Goal: Transaction & Acquisition: Purchase product/service

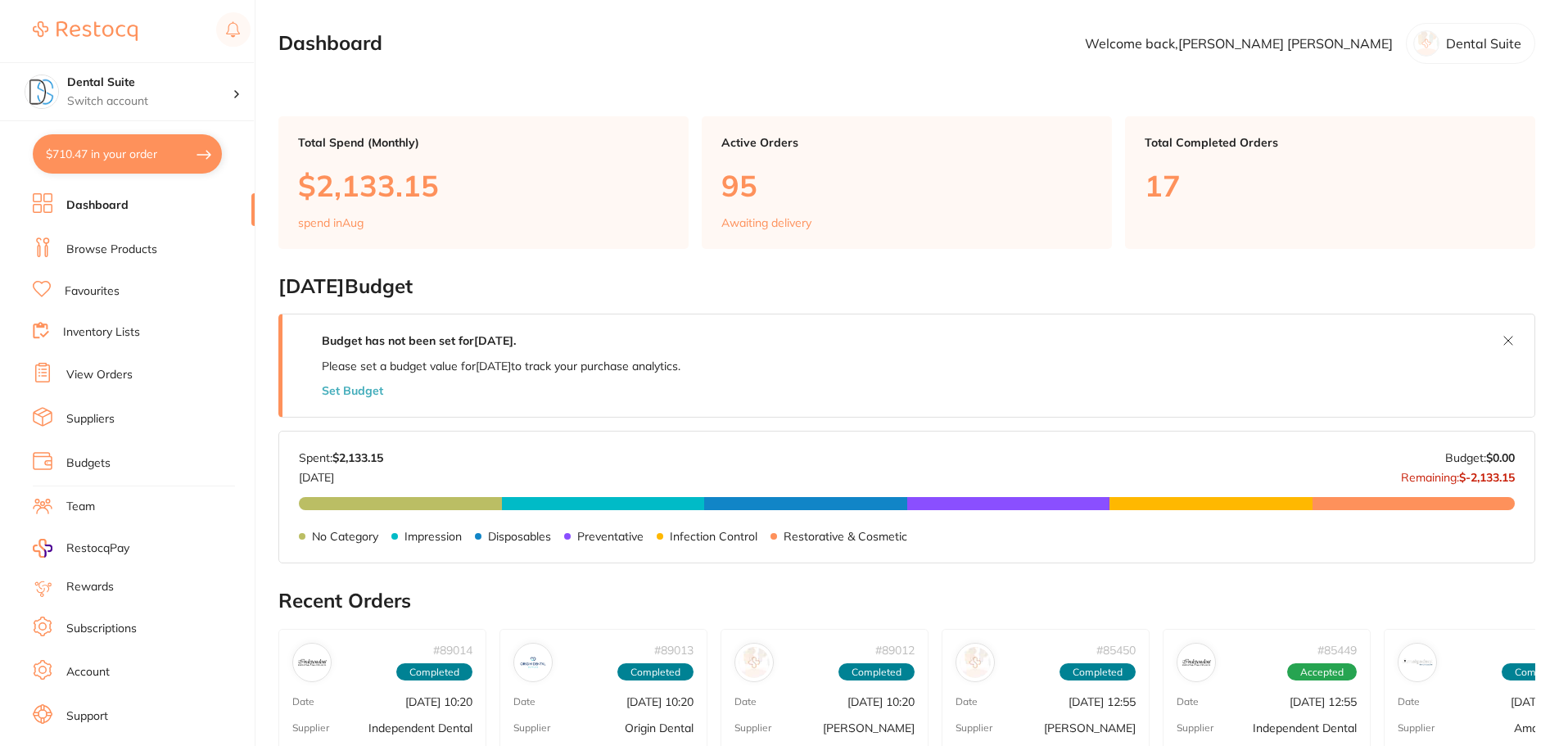
click at [131, 143] on button "$710.47 in your order" at bounding box center [126, 153] width 189 height 39
checkbox input "true"
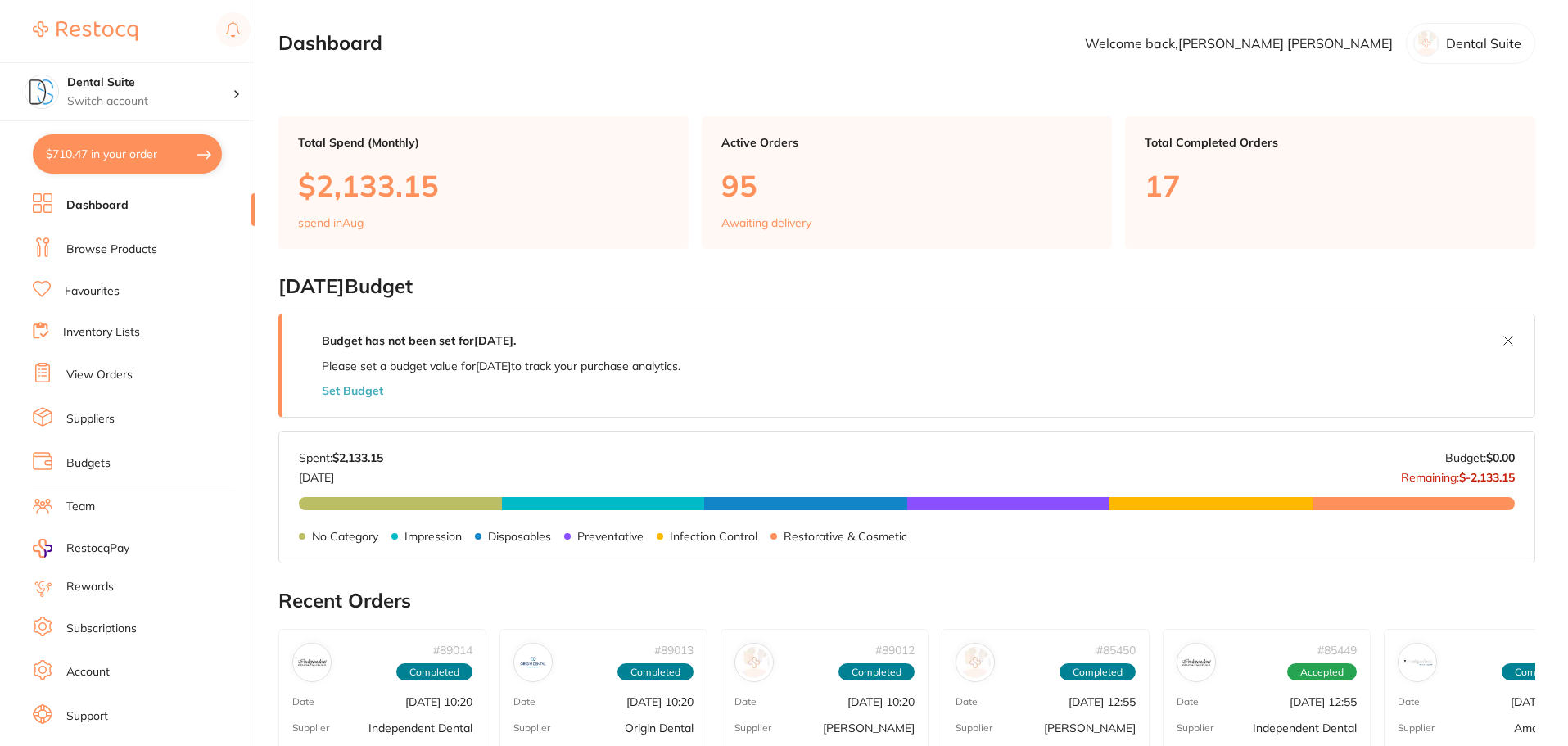
checkbox input "true"
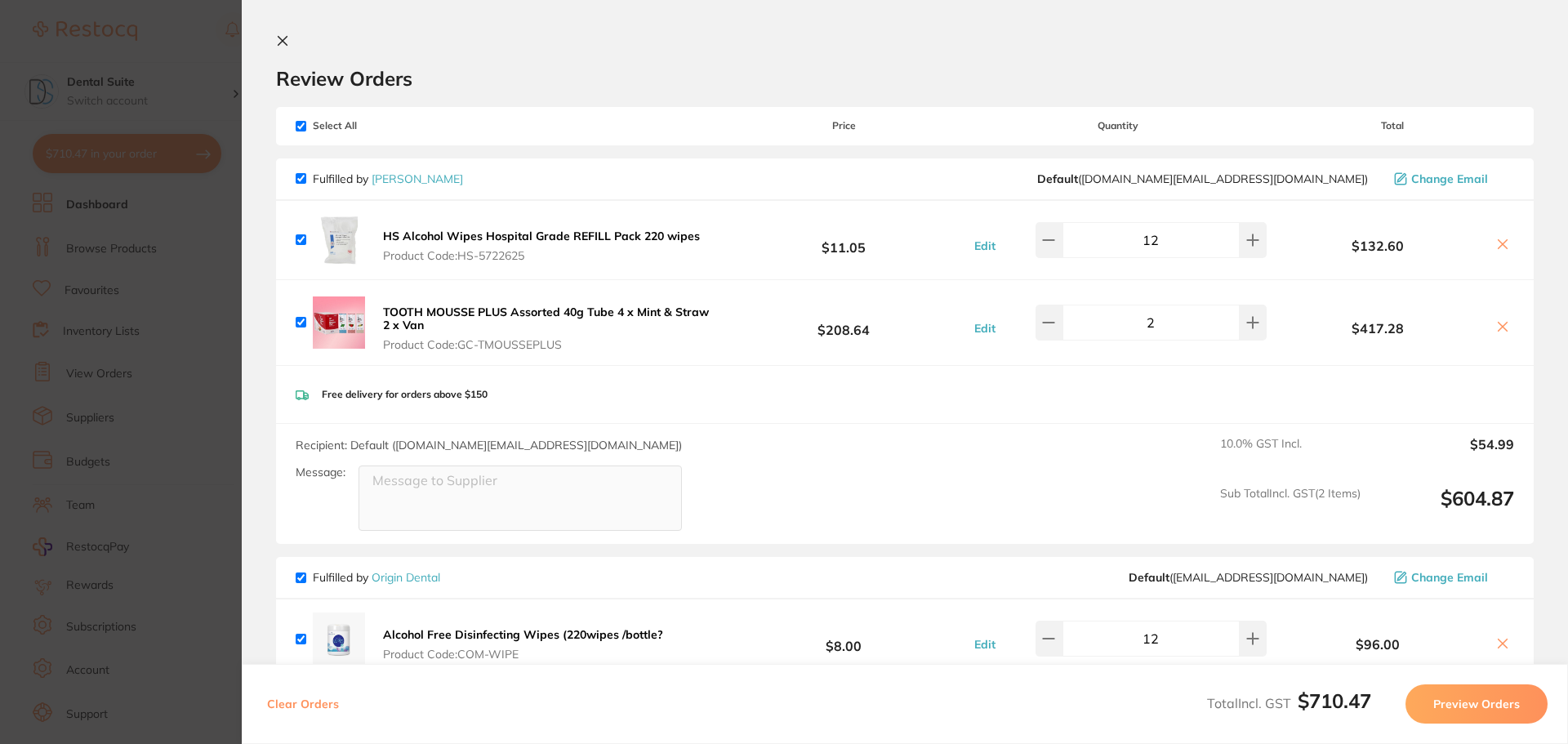
click at [1500, 327] on icon at bounding box center [1502, 327] width 13 height 13
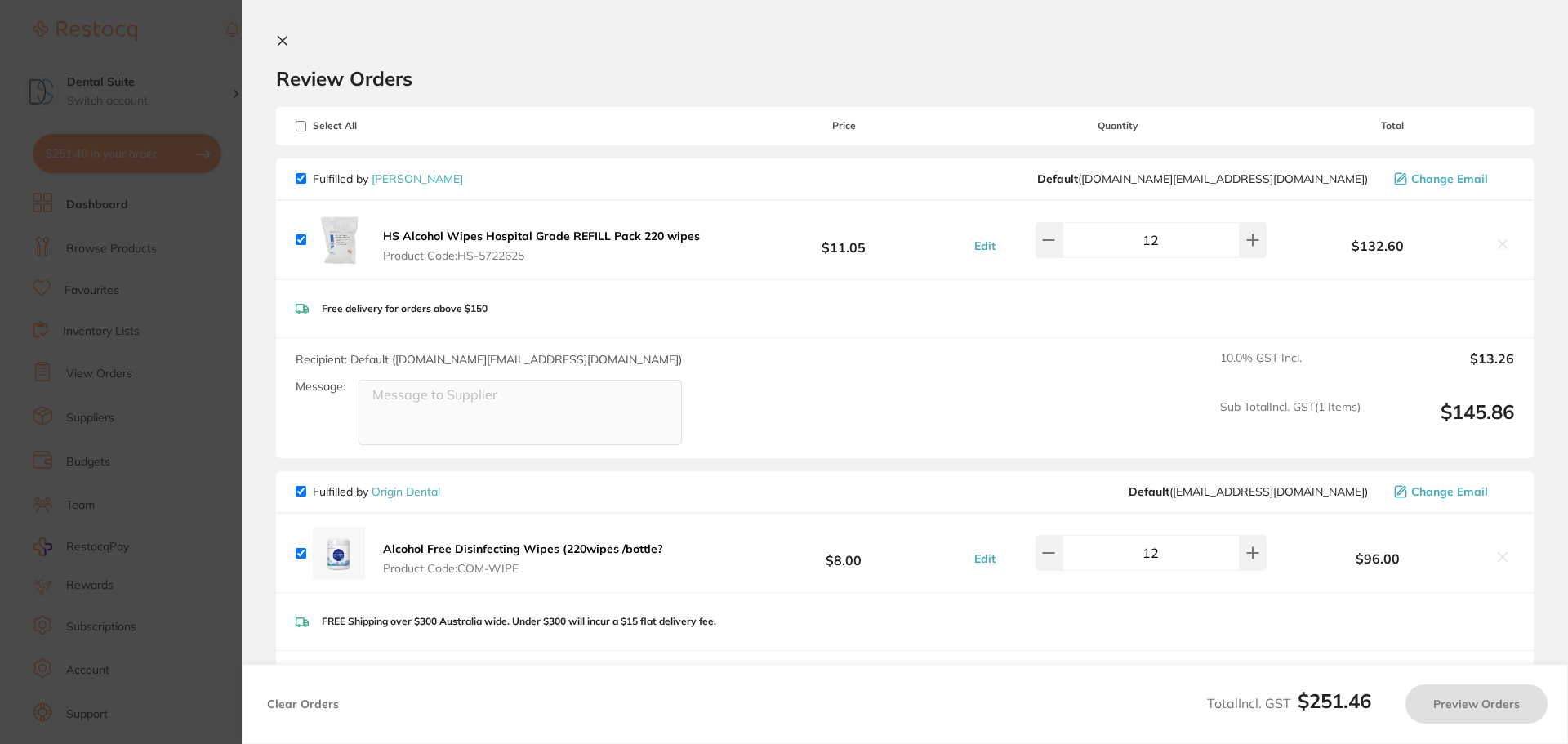
checkbox input "true"
click at [279, 39] on icon at bounding box center [283, 41] width 13 height 13
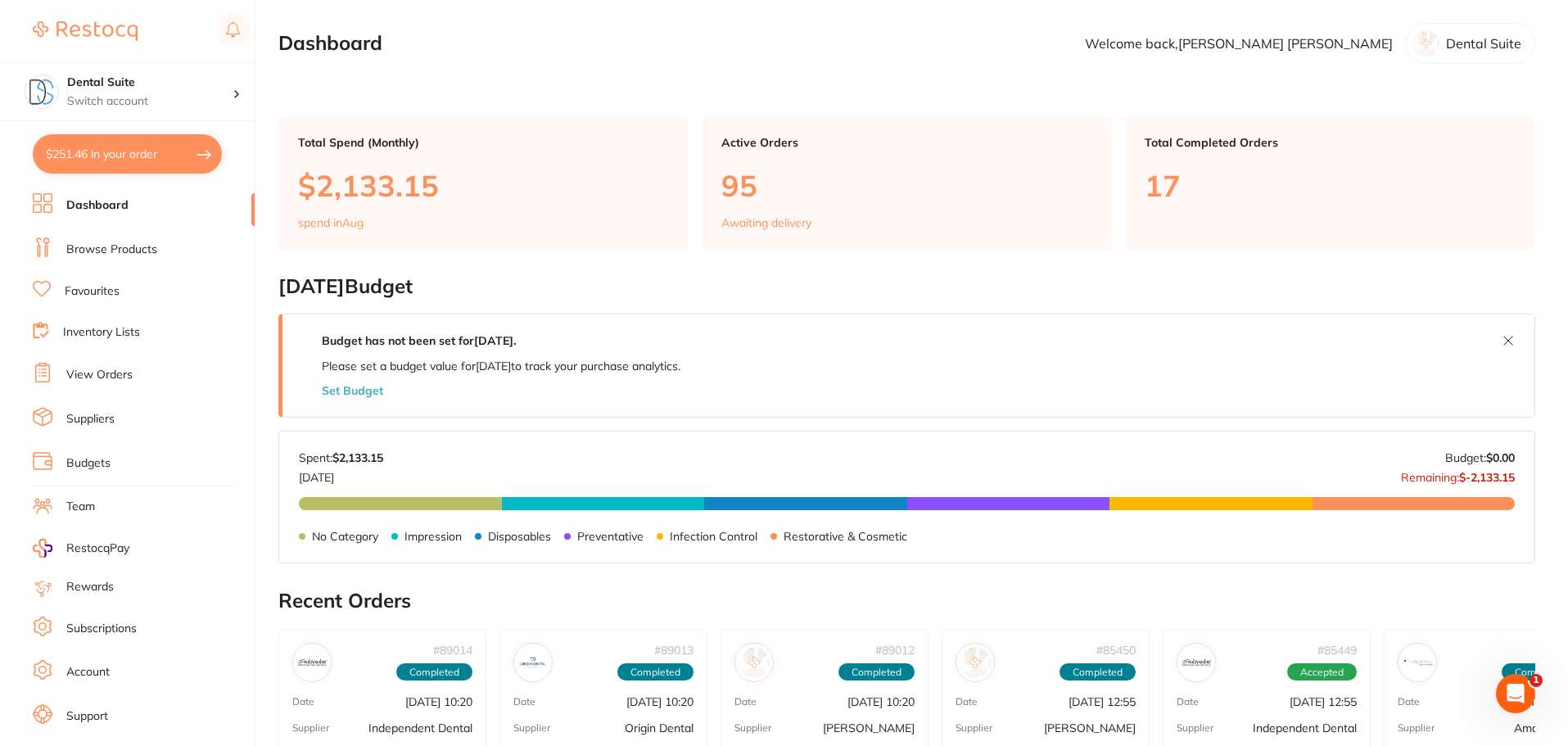
click at [86, 252] on link "Browse Products" at bounding box center [111, 249] width 91 height 17
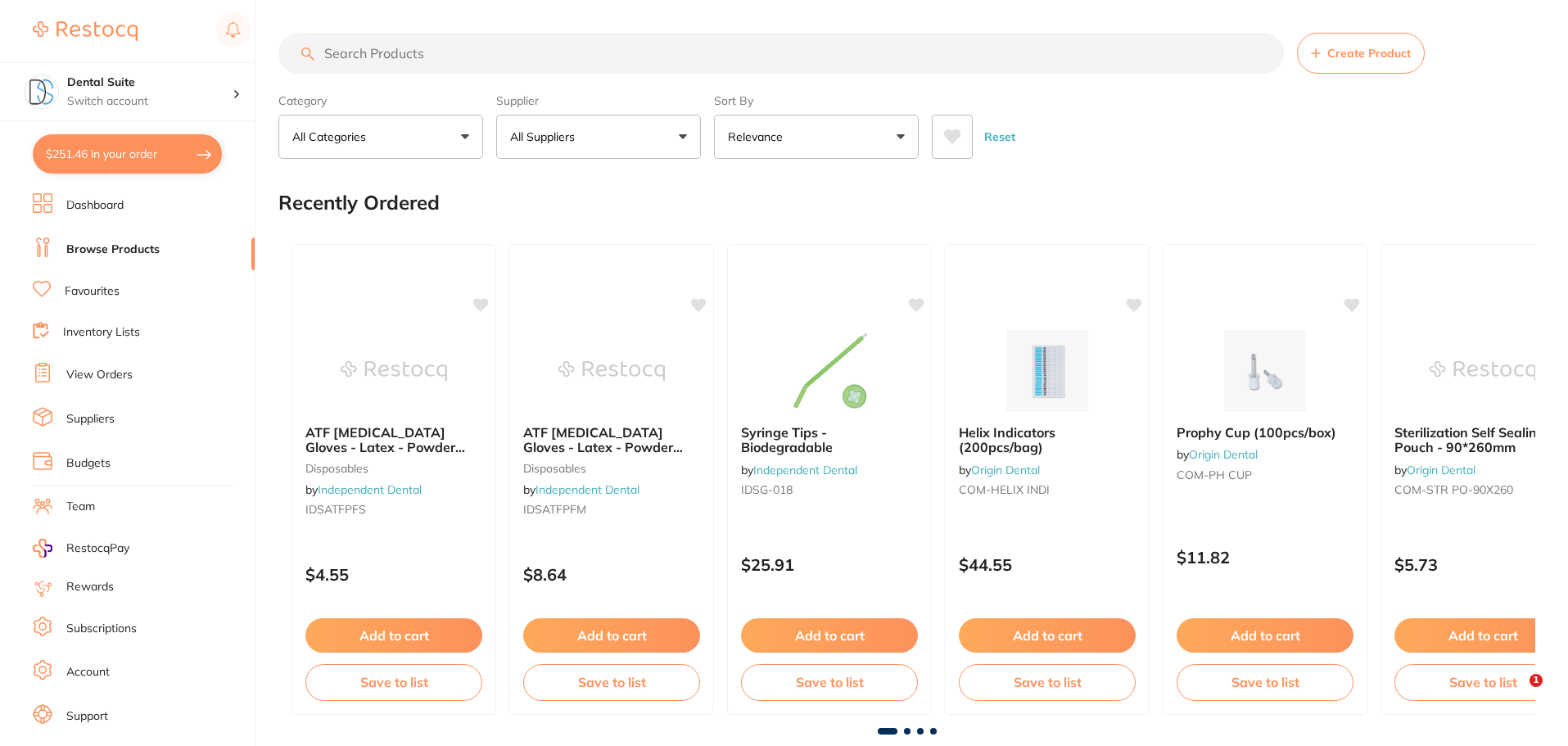
click at [605, 146] on button "All Suppliers" at bounding box center [599, 136] width 205 height 44
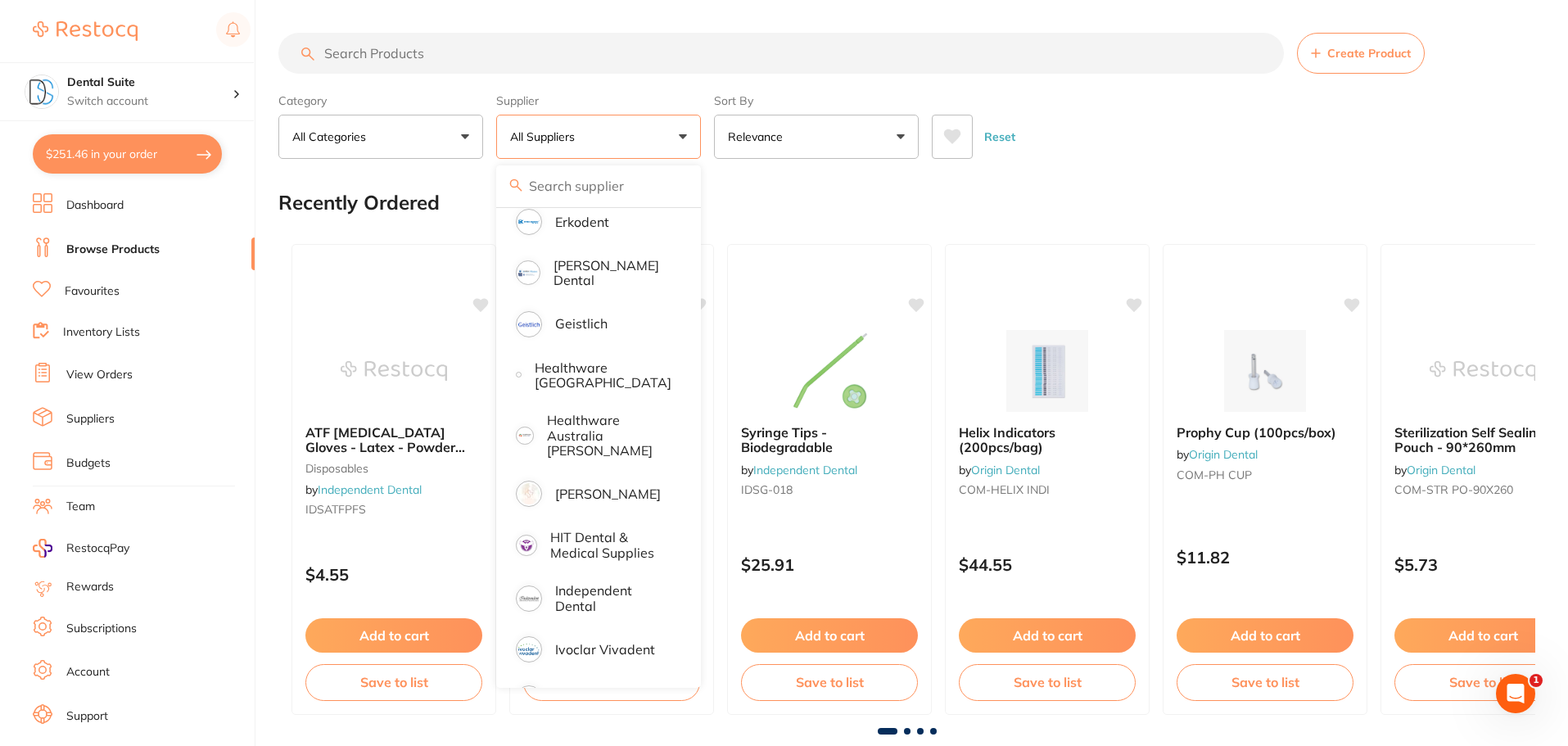
scroll to position [655, 0]
click at [561, 582] on p "Independent Dental" at bounding box center [613, 597] width 116 height 30
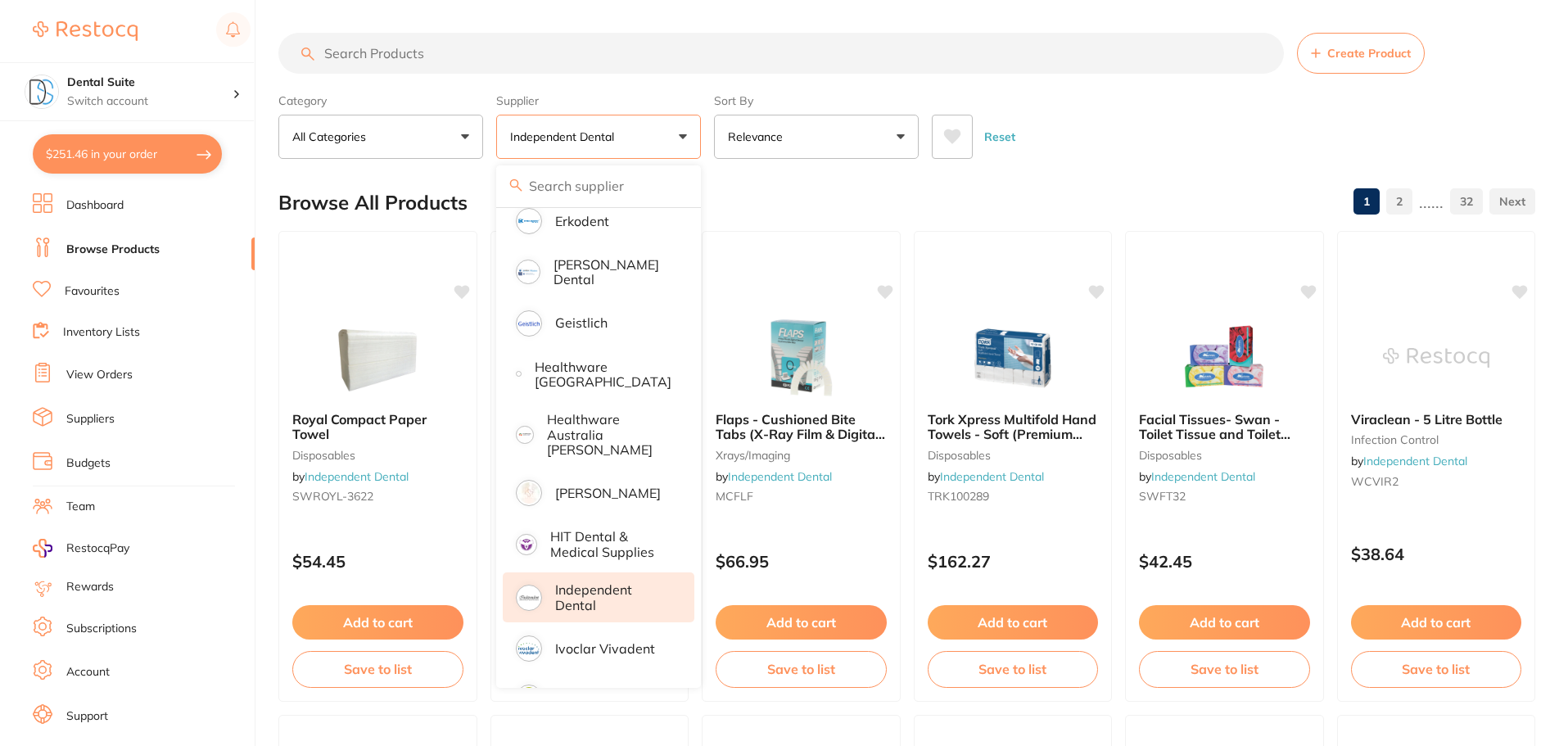
click at [428, 42] on input "search" at bounding box center [781, 52] width 1006 height 41
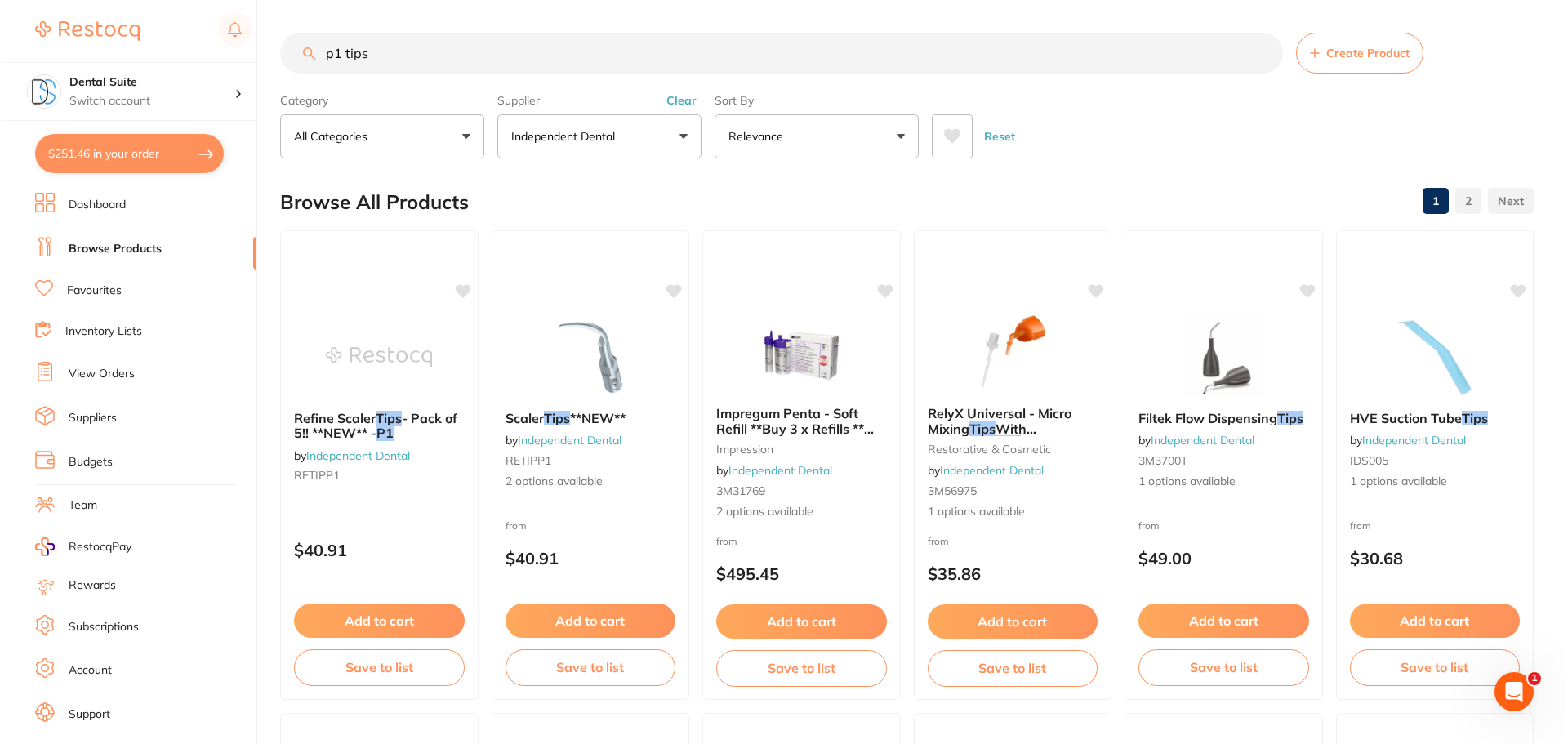
scroll to position [0, 0]
type input "p1 tips"
click at [349, 425] on span "- Pack of 5!! **NEW** -" at bounding box center [373, 425] width 165 height 32
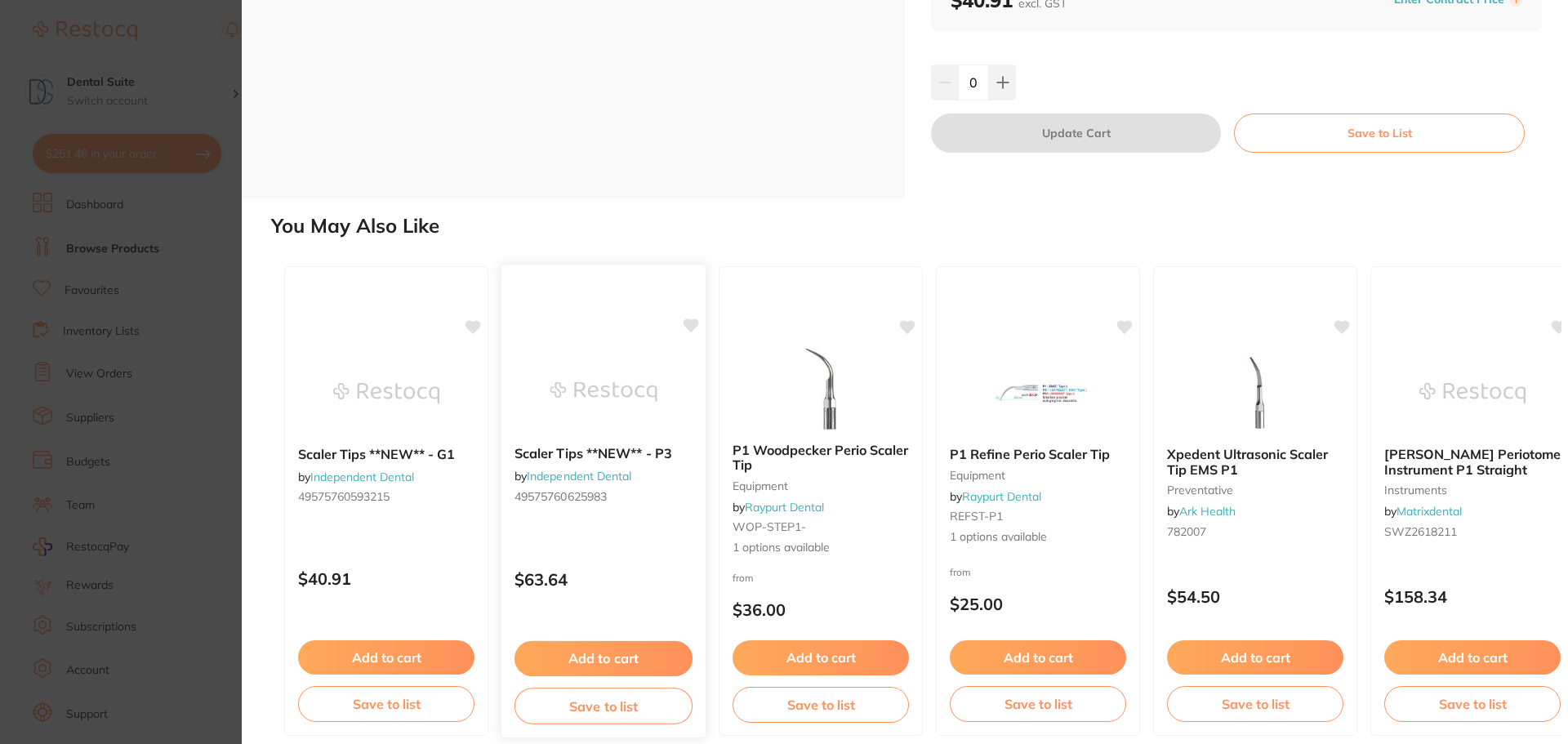
scroll to position [193, 0]
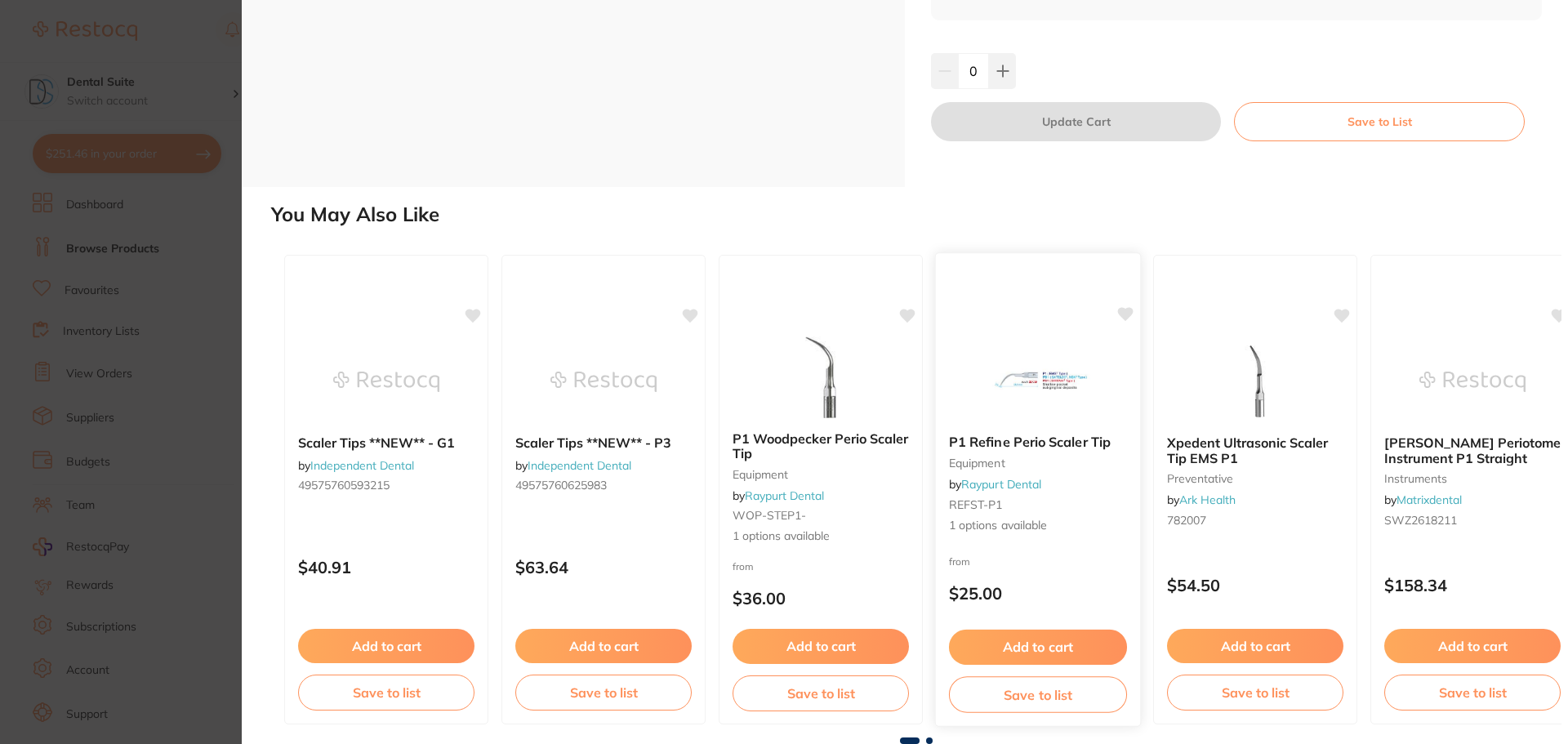
click at [1019, 442] on b "P1 Refine Perio Scaler Tip" at bounding box center [1038, 443] width 178 height 16
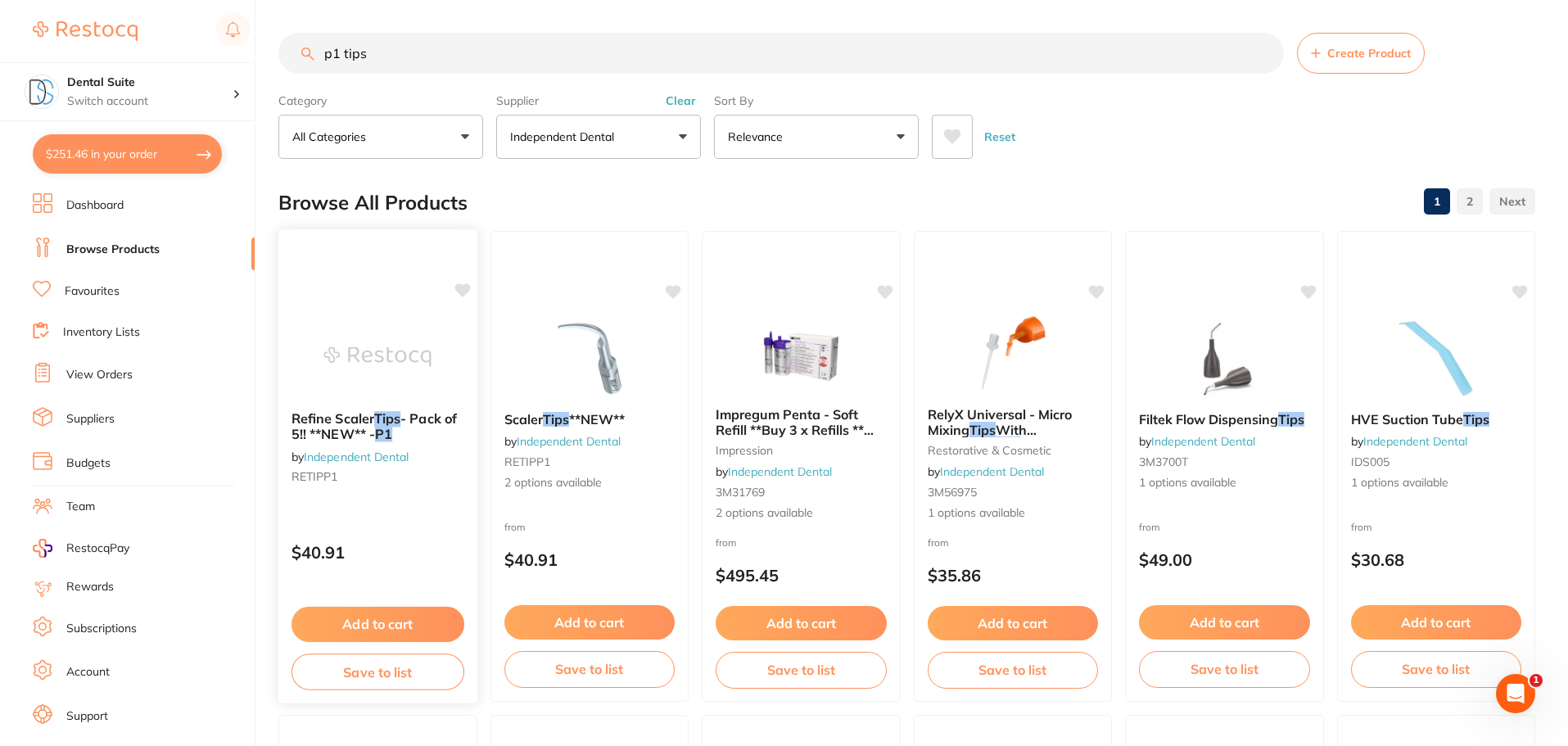
click at [338, 426] on span "- Pack of 5!! **NEW** -" at bounding box center [373, 426] width 166 height 32
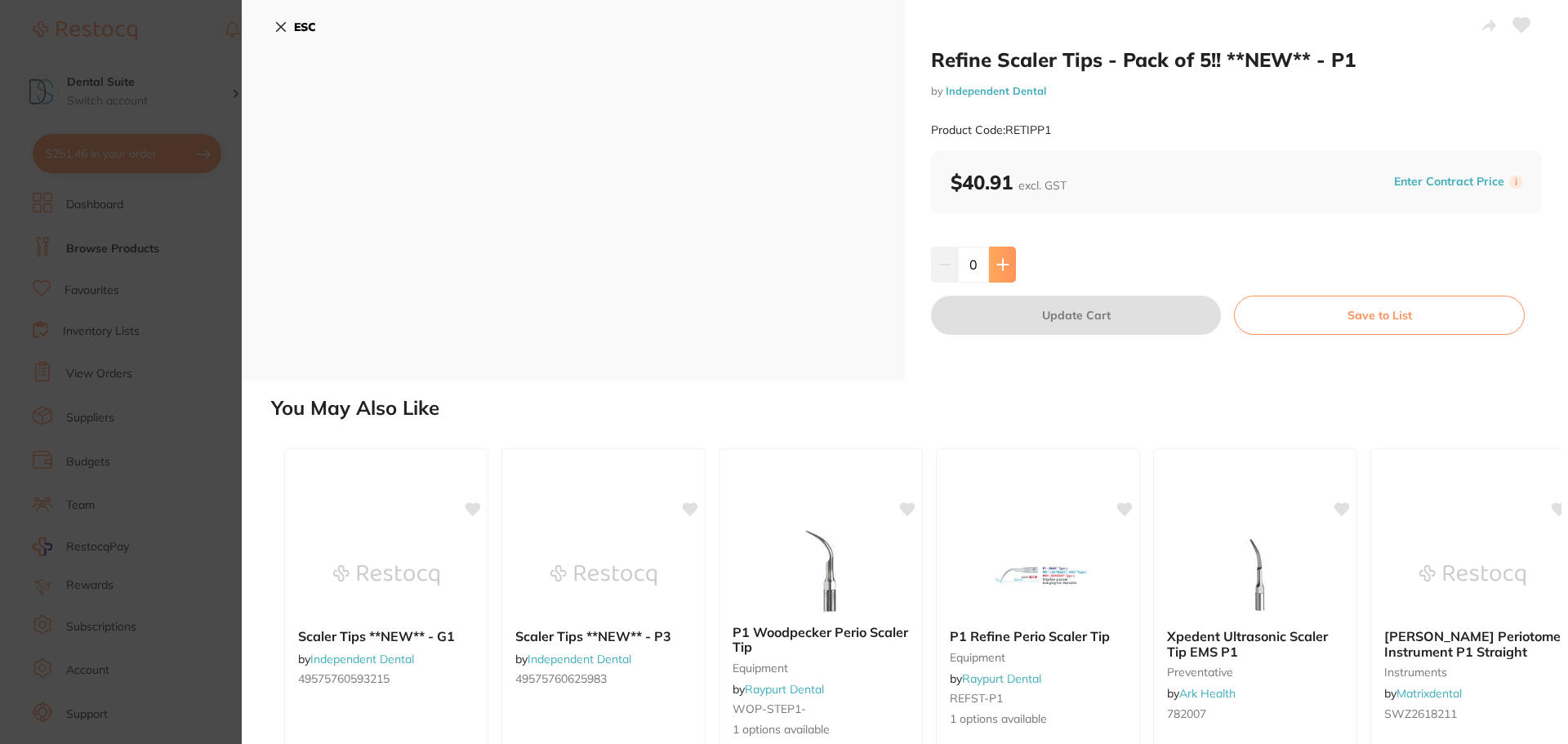
click at [1006, 269] on icon at bounding box center [1003, 265] width 13 height 13
type input "1"
click at [1030, 326] on button "Update Cart" at bounding box center [1075, 314] width 290 height 39
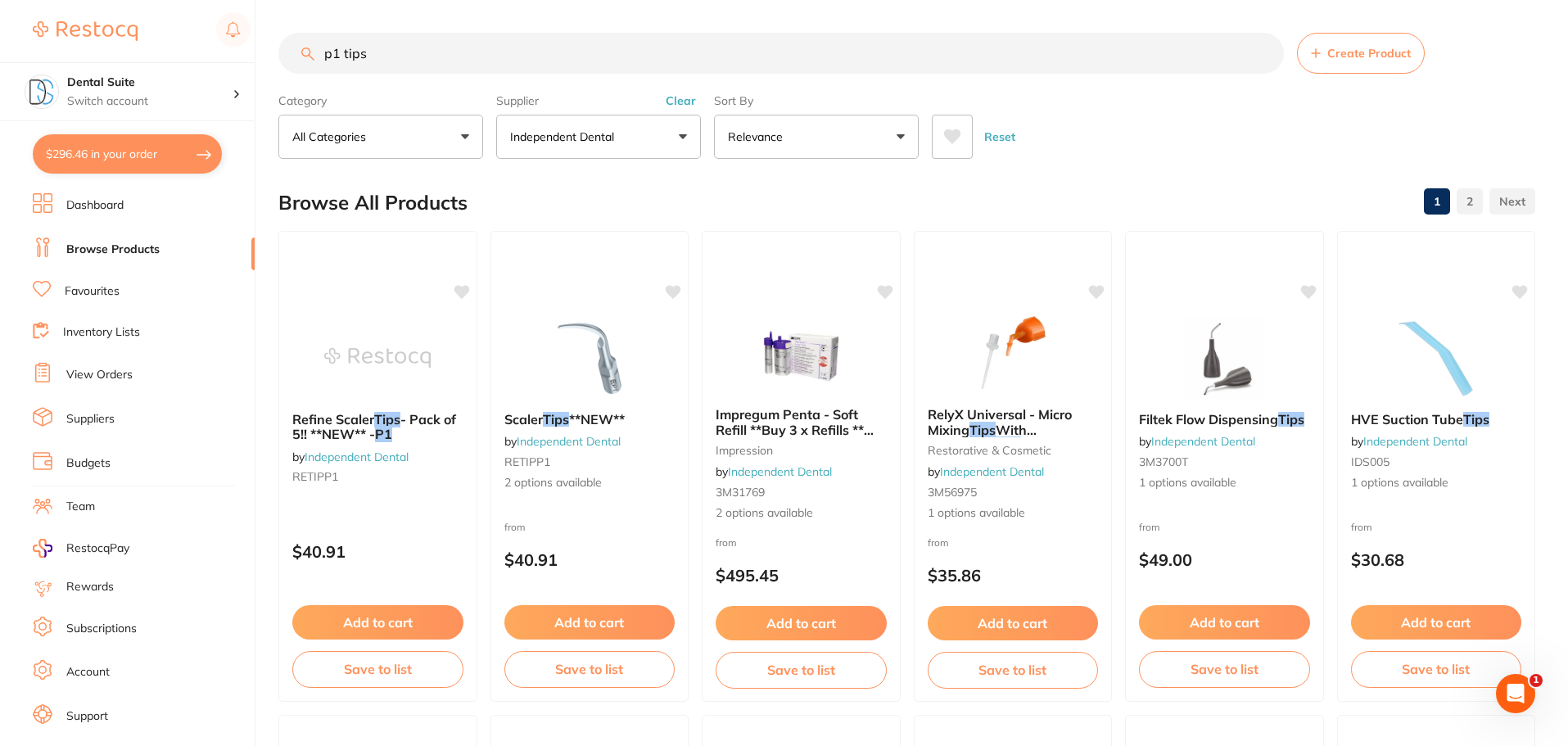
click at [102, 154] on button "$296.46 in your order" at bounding box center [126, 153] width 189 height 39
checkbox input "true"
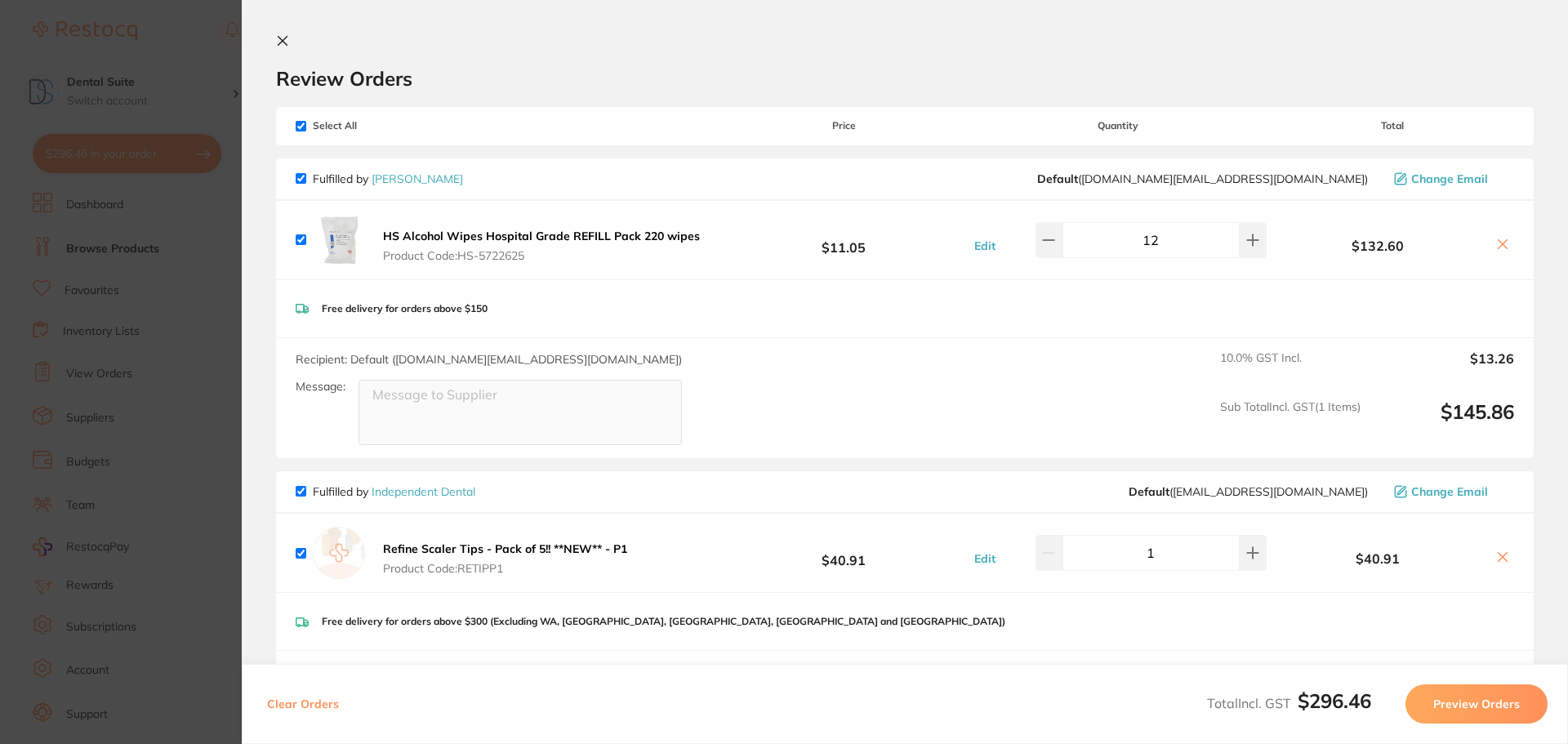
click at [287, 42] on icon at bounding box center [283, 41] width 13 height 13
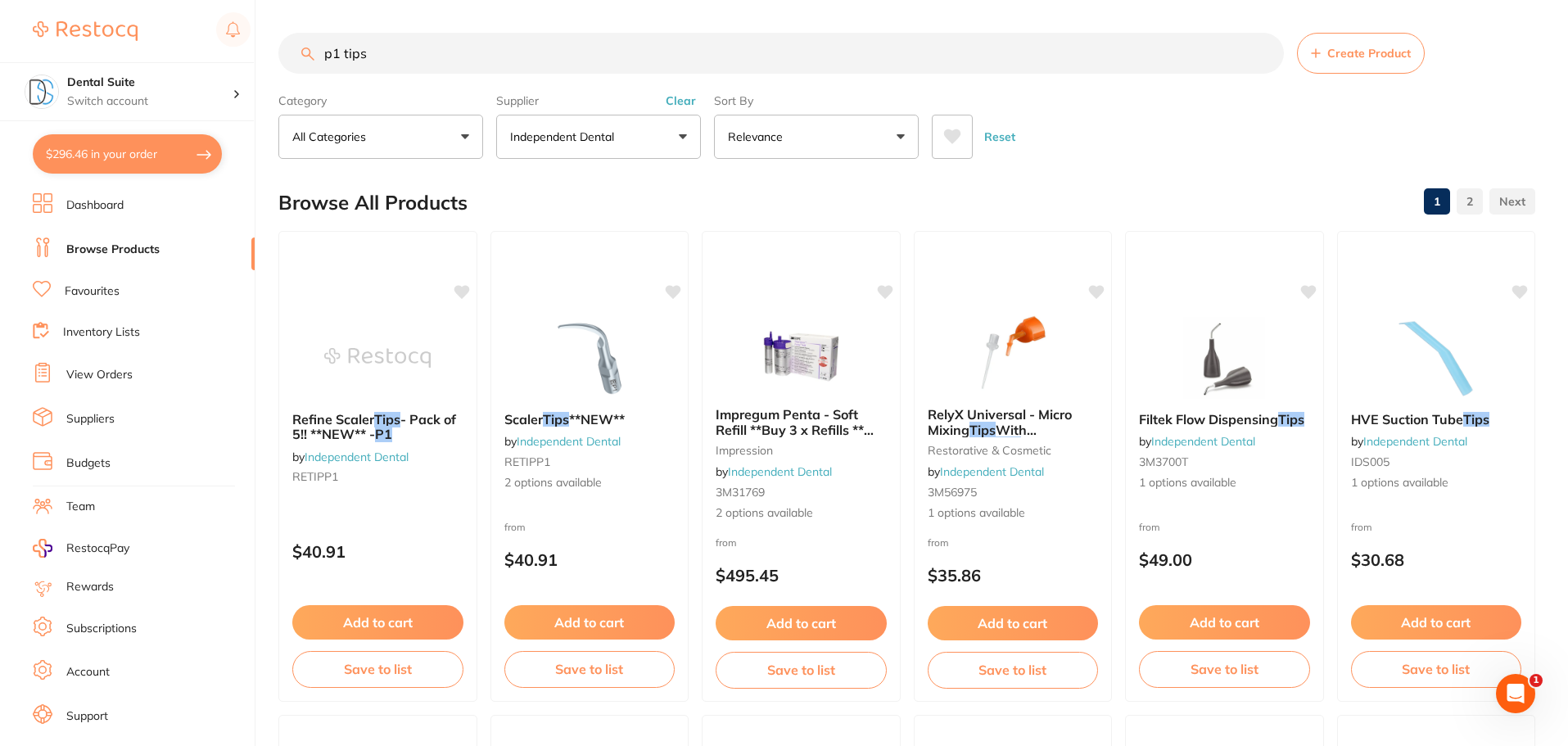
drag, startPoint x: 393, startPoint y: 59, endPoint x: 272, endPoint y: 54, distance: 121.1
click at [272, 54] on div "$296.46 Dental Suite Switch account Dental Suite $296.46 in your order Dashboar…" at bounding box center [784, 373] width 1568 height 746
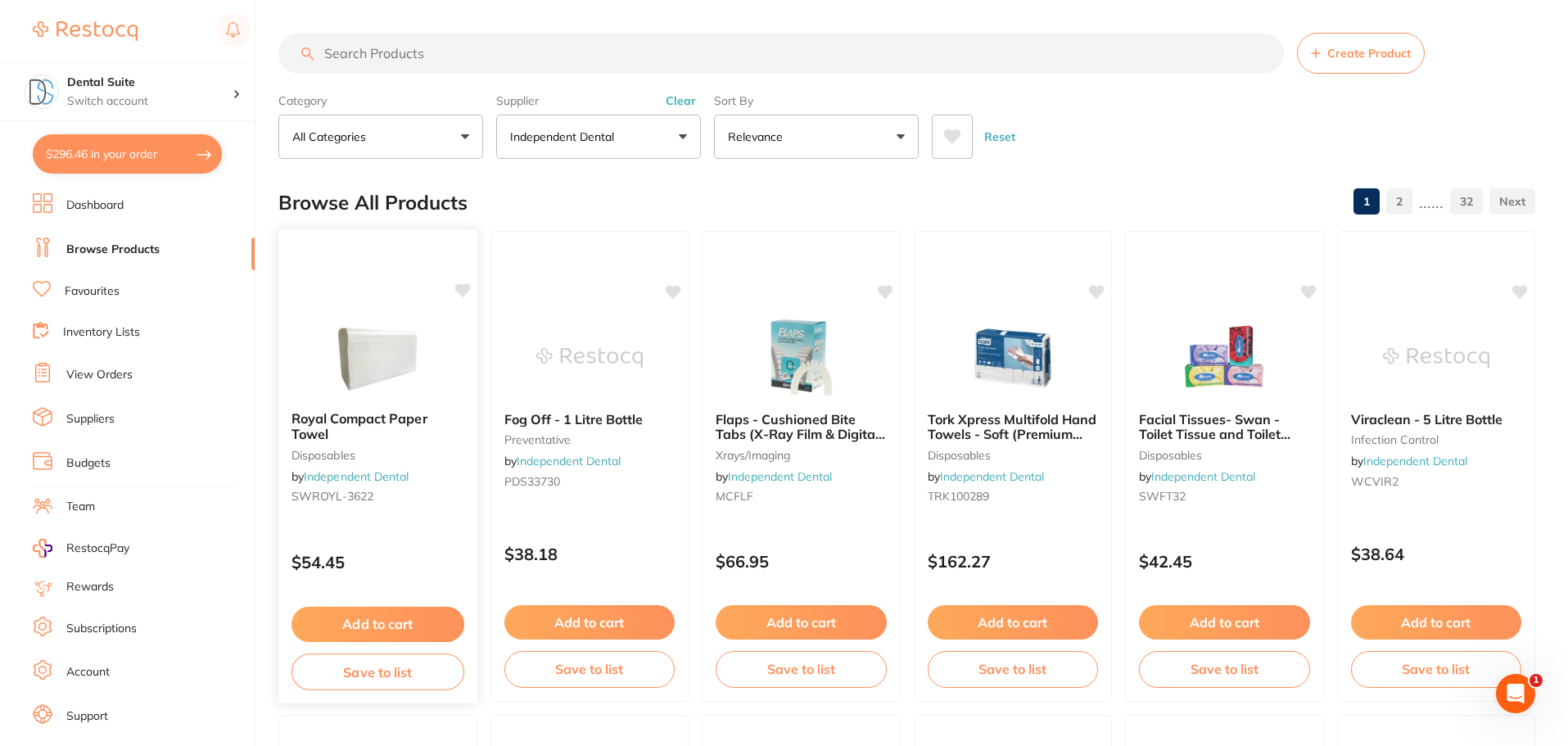
click at [380, 620] on button "Add to cart" at bounding box center [378, 624] width 173 height 35
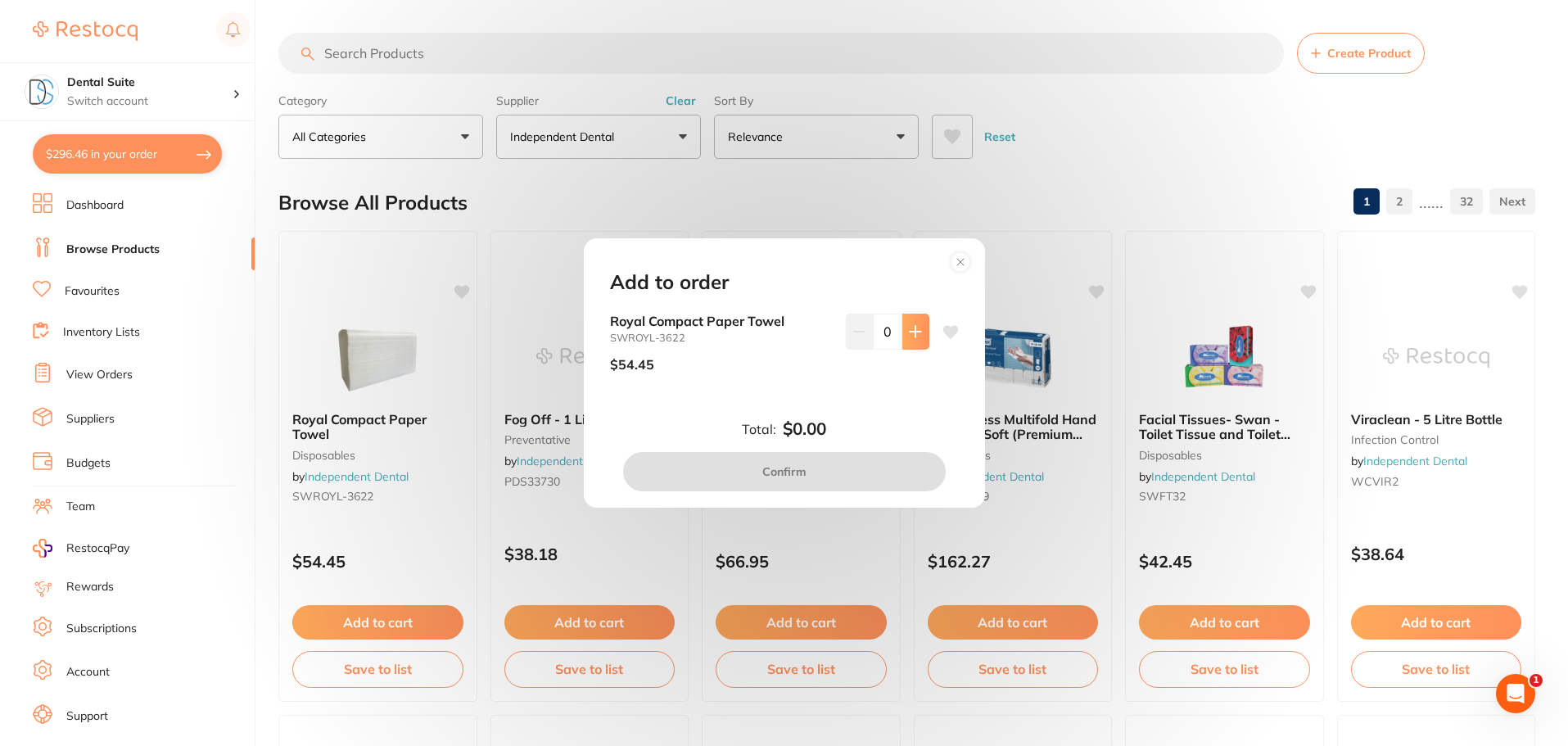
click at [914, 332] on icon at bounding box center [915, 331] width 11 height 11
type input "1"
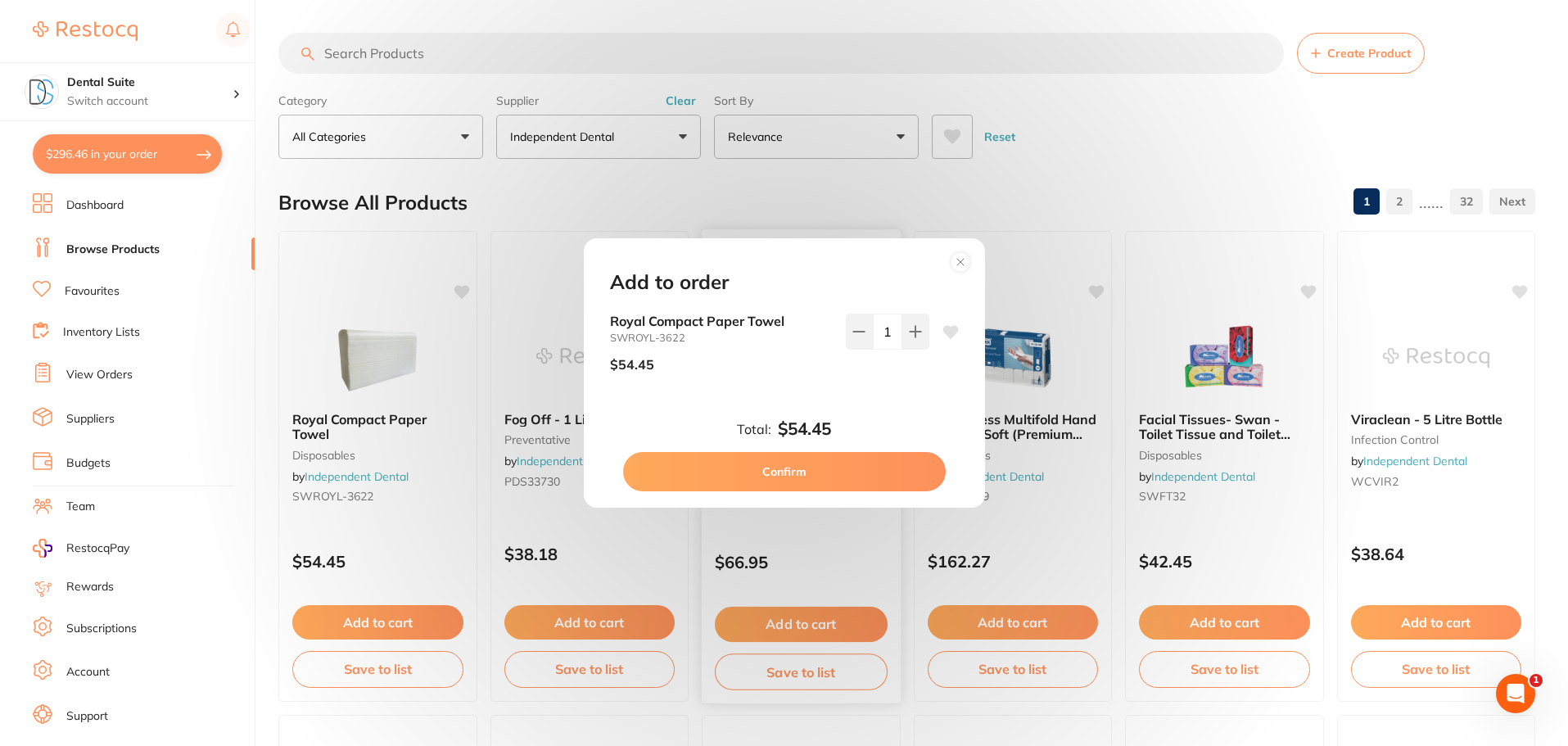
click at [794, 467] on button "Confirm" at bounding box center [784, 471] width 323 height 39
checkbox input "false"
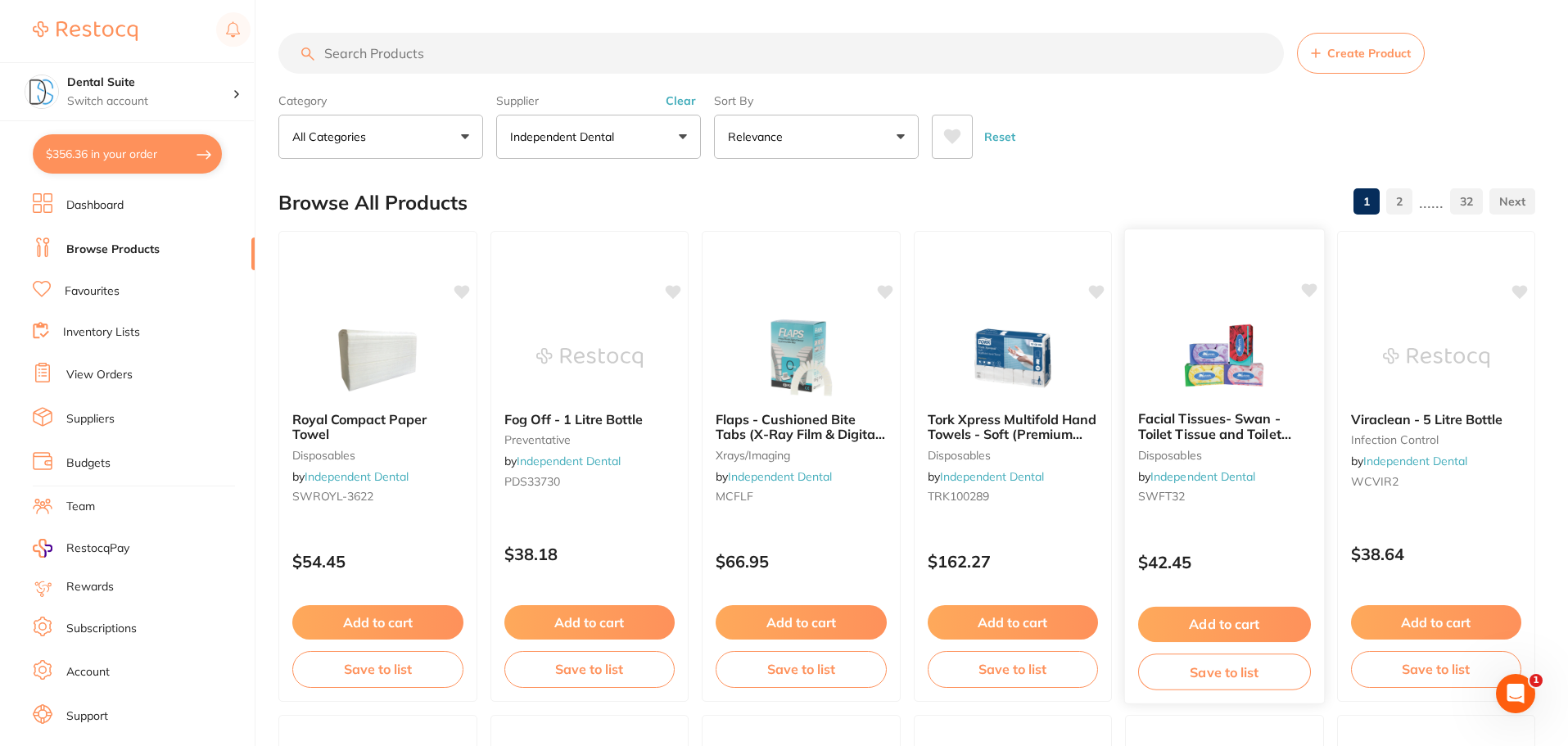
click at [1243, 624] on button "Add to cart" at bounding box center [1224, 624] width 173 height 35
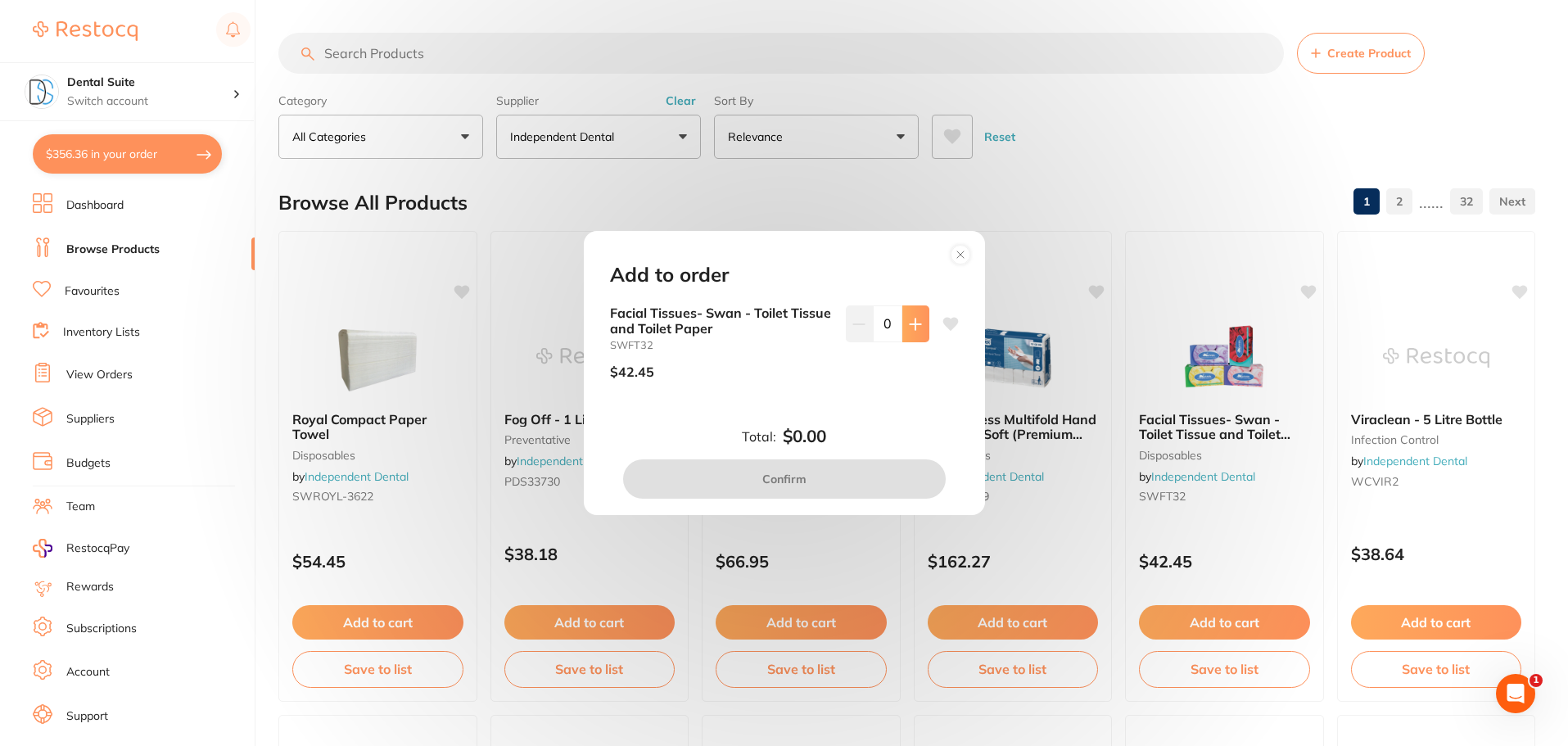
click at [909, 328] on icon at bounding box center [916, 324] width 13 height 13
type input "1"
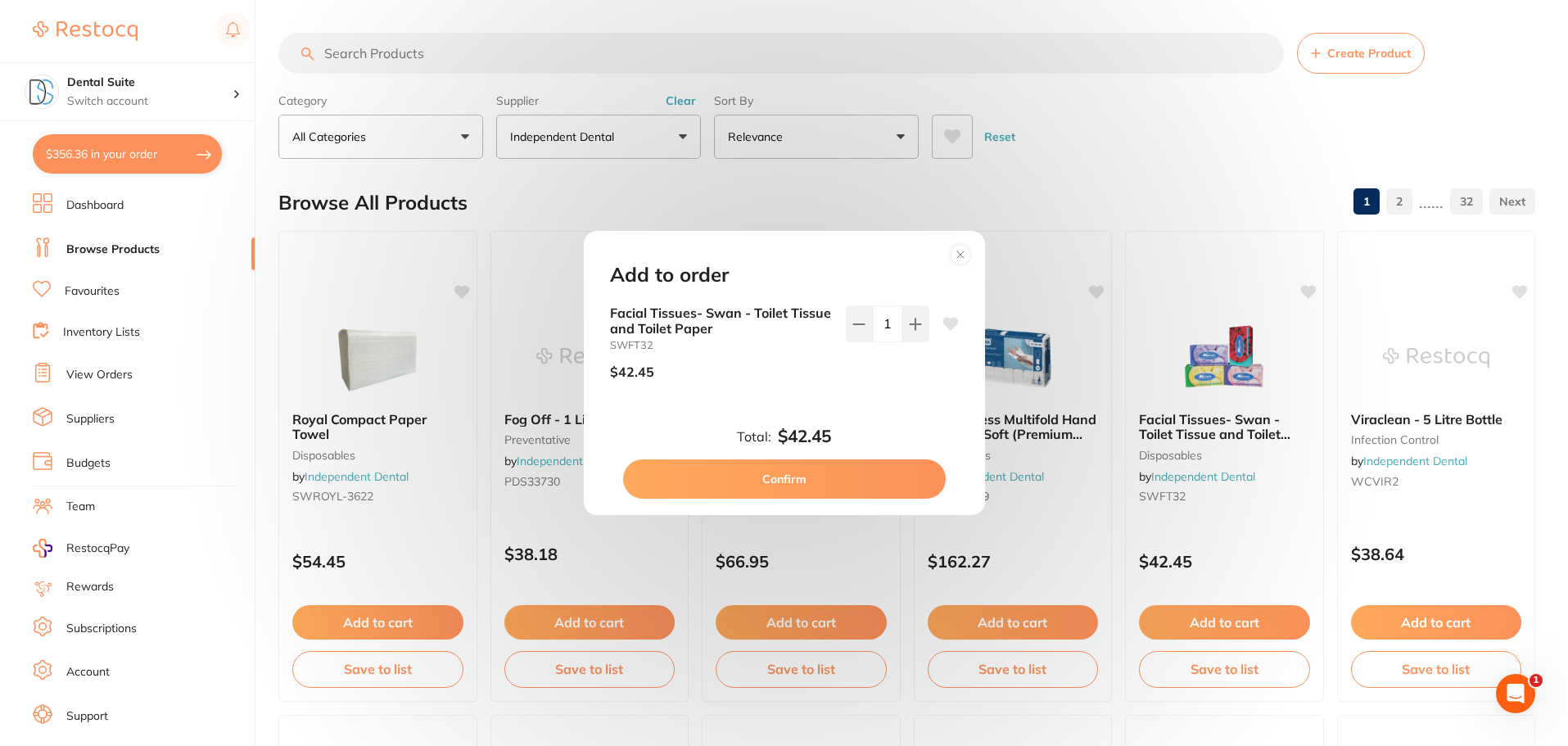
click at [782, 480] on button "Confirm" at bounding box center [784, 478] width 323 height 39
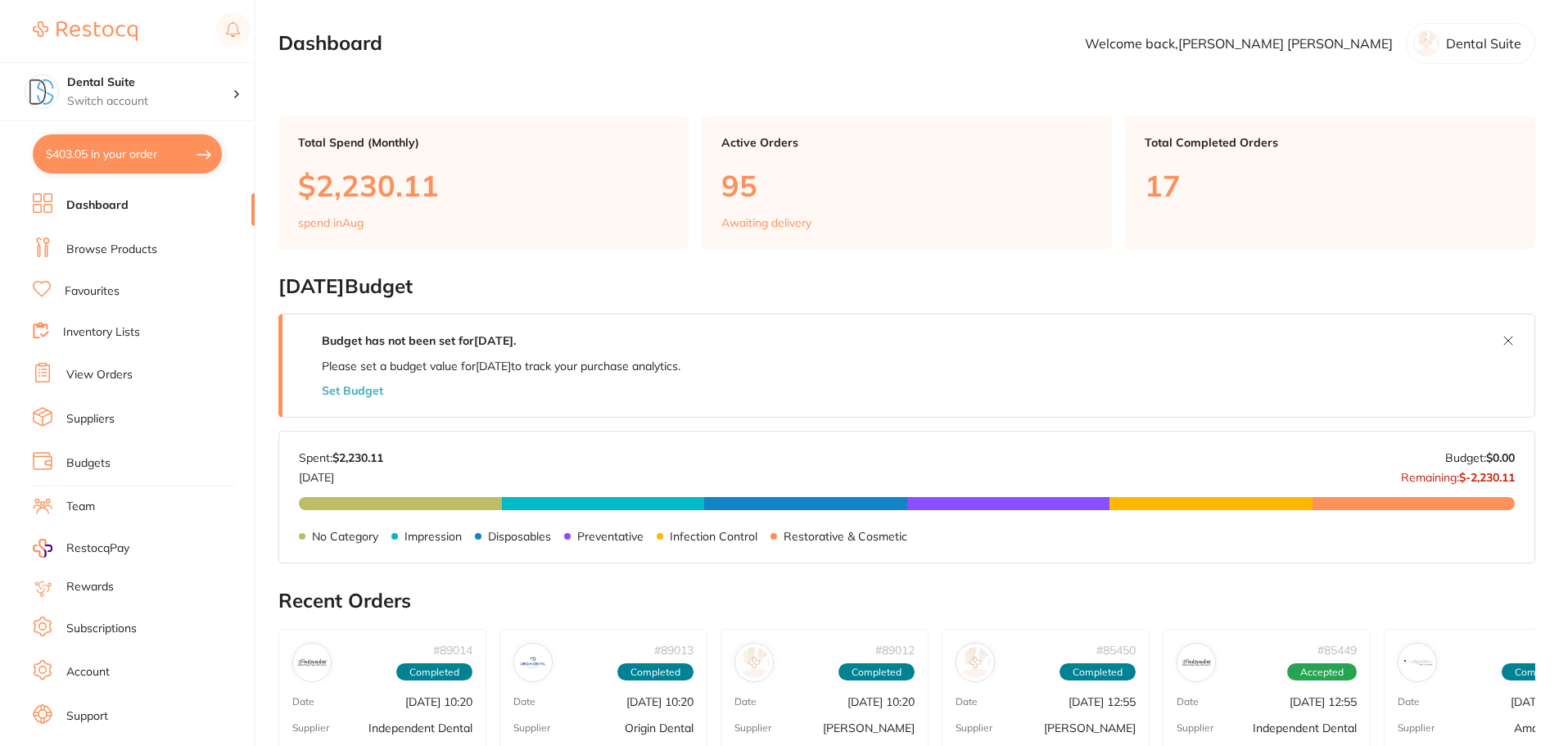
click at [96, 161] on button "$403.05 in your order" at bounding box center [126, 153] width 189 height 39
checkbox input "true"
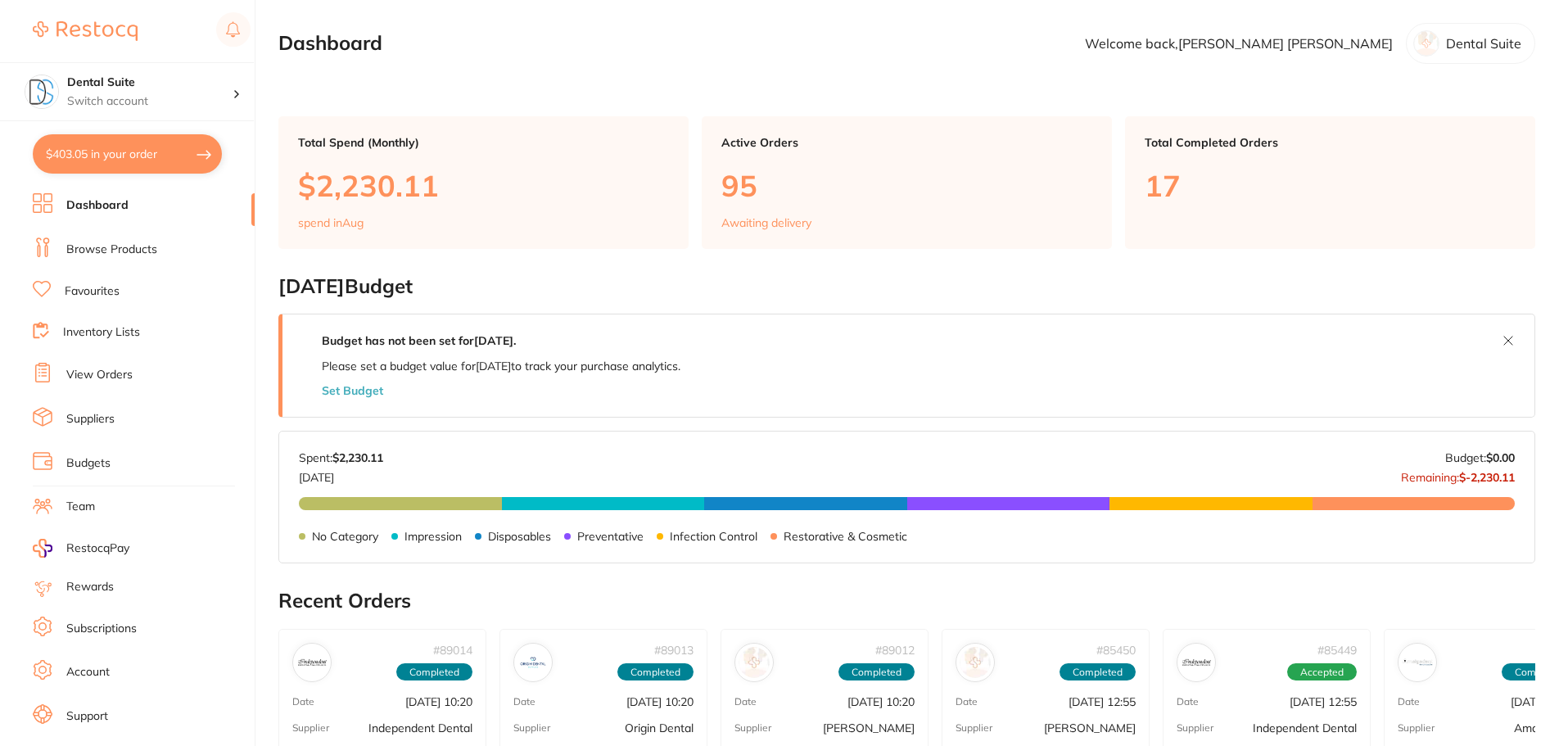
checkbox input "true"
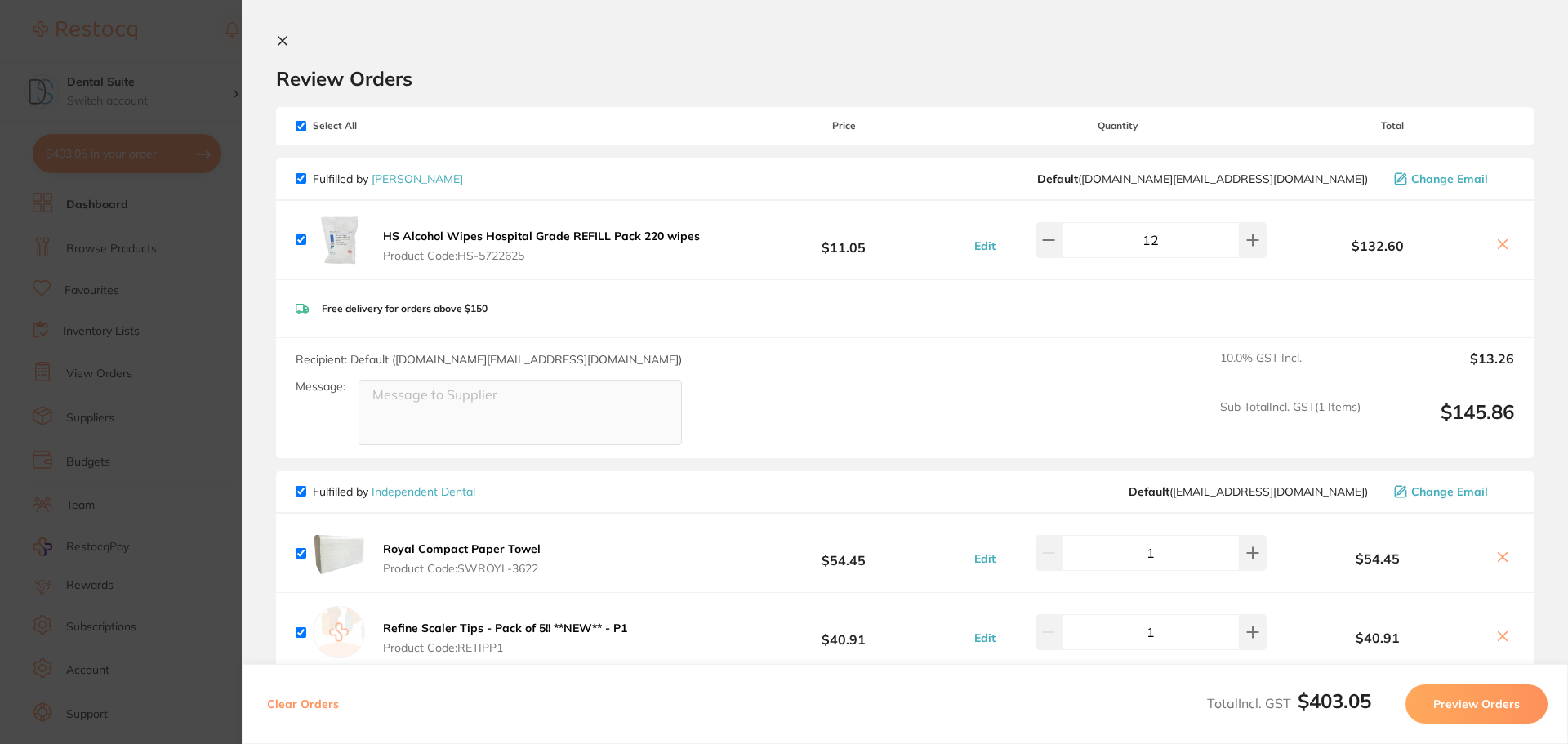
drag, startPoint x: 280, startPoint y: 44, endPoint x: 294, endPoint y: 49, distance: 14.9
click at [280, 44] on icon at bounding box center [283, 41] width 9 height 9
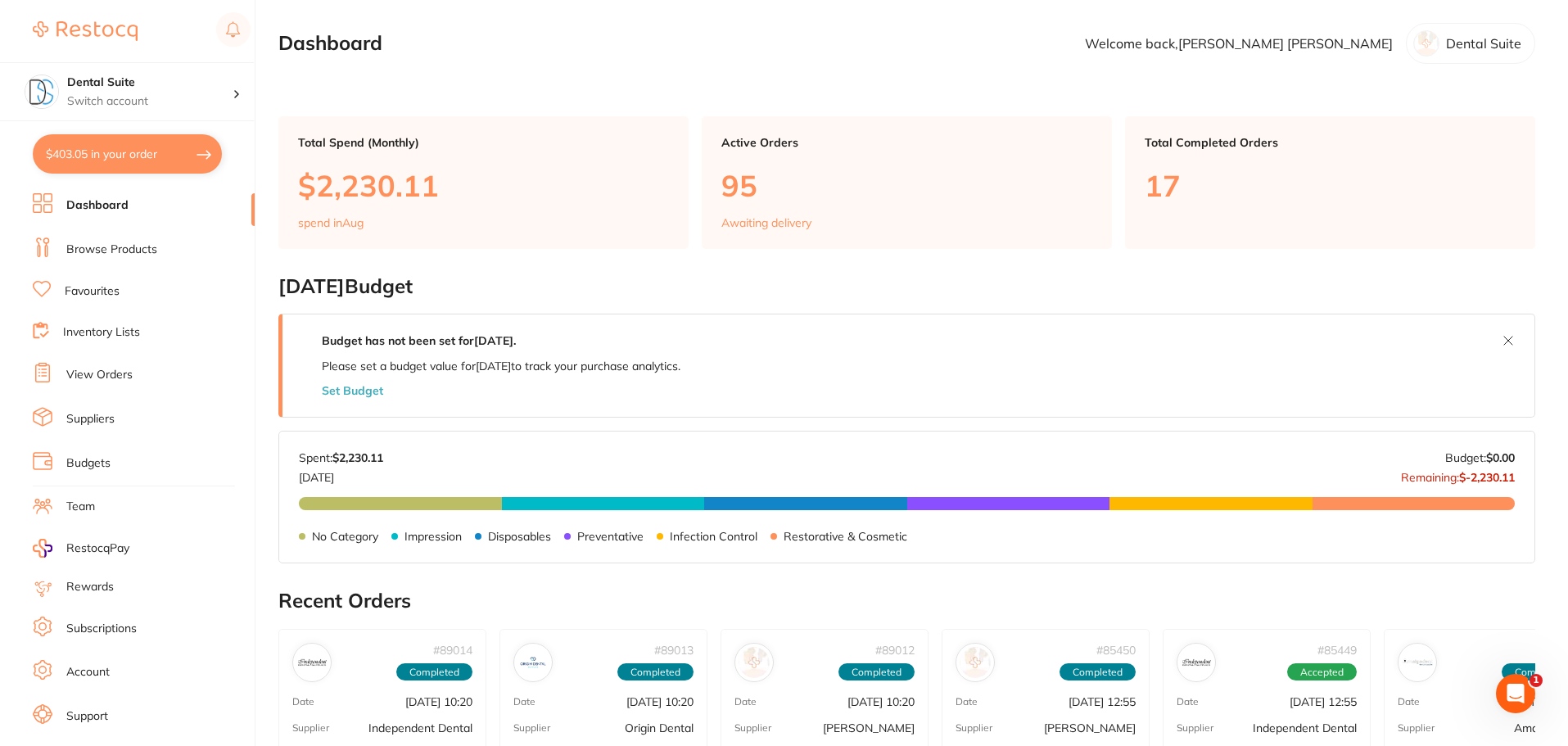
click at [93, 243] on link "Browse Products" at bounding box center [111, 249] width 91 height 17
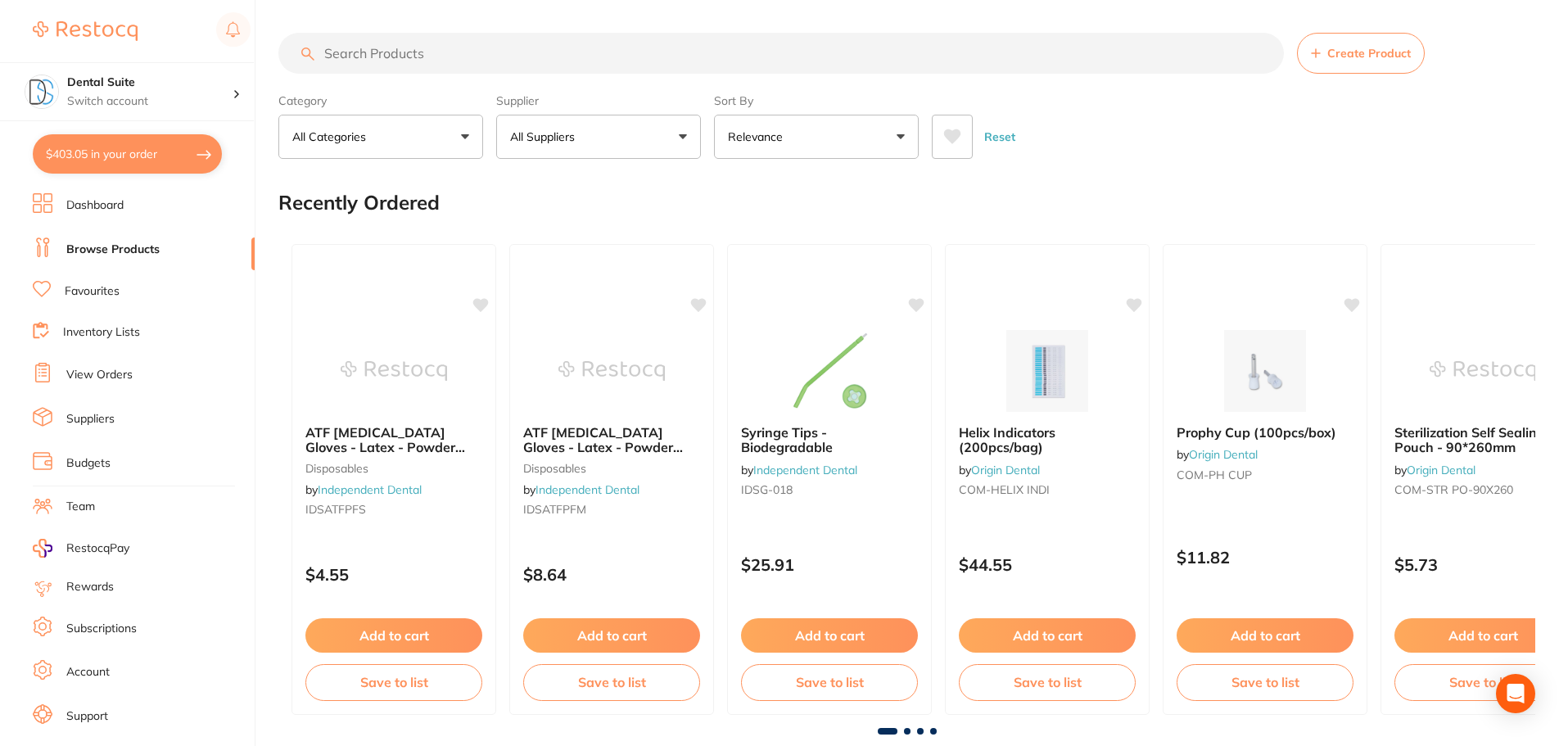
click at [540, 137] on p "All Suppliers" at bounding box center [546, 137] width 72 height 17
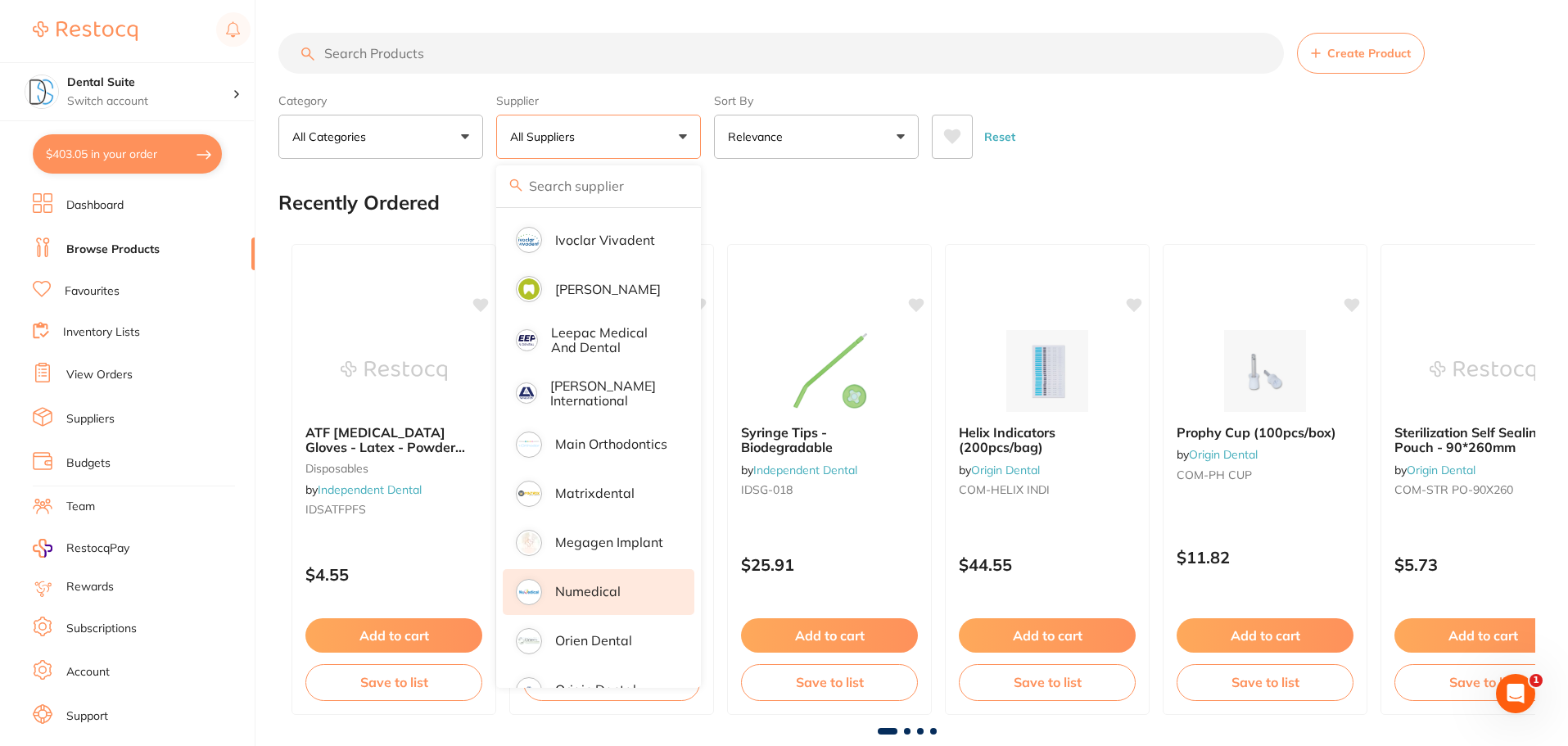
scroll to position [1065, 0]
click at [585, 681] on p "Origin Dental" at bounding box center [595, 689] width 81 height 15
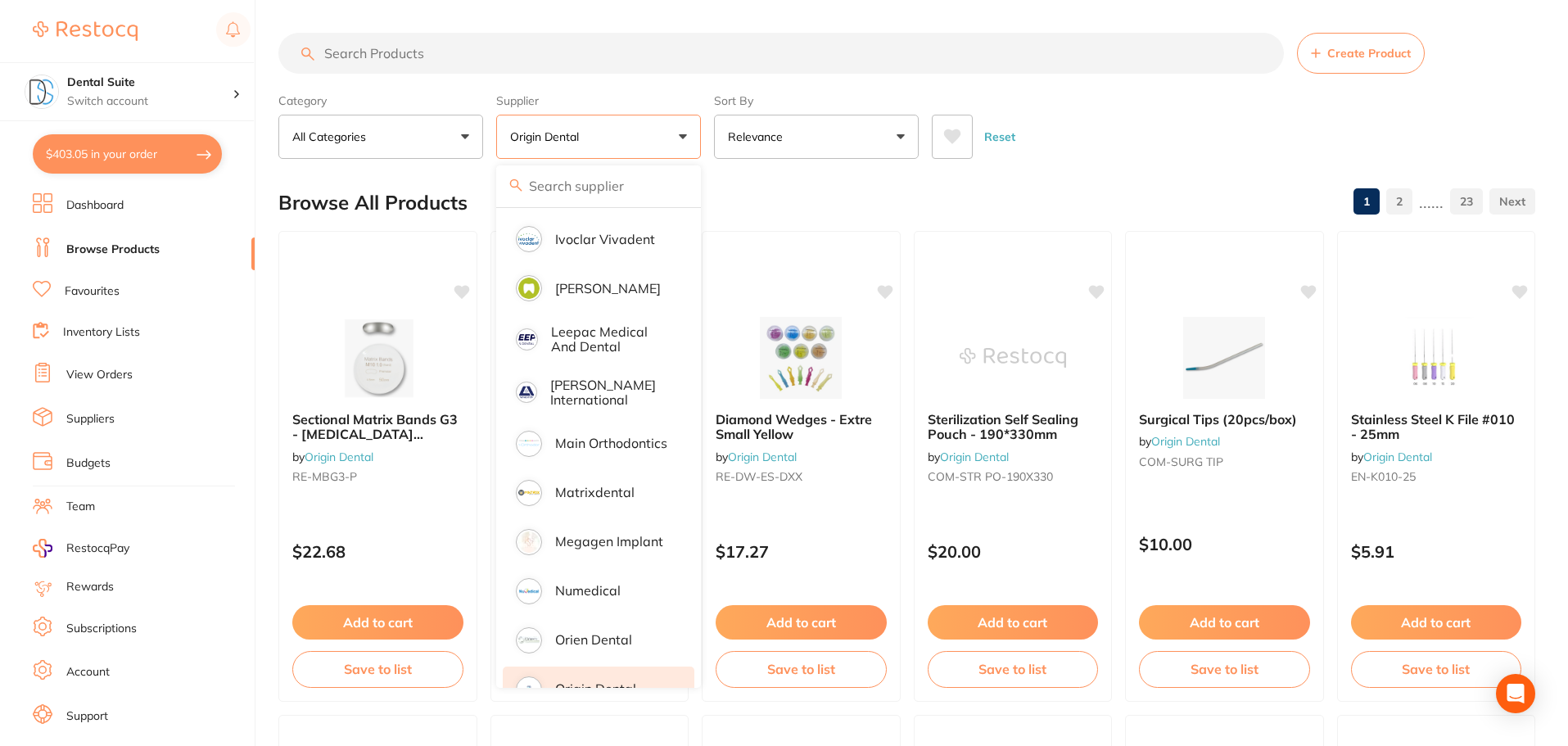
click at [372, 56] on input "search" at bounding box center [781, 52] width 1006 height 41
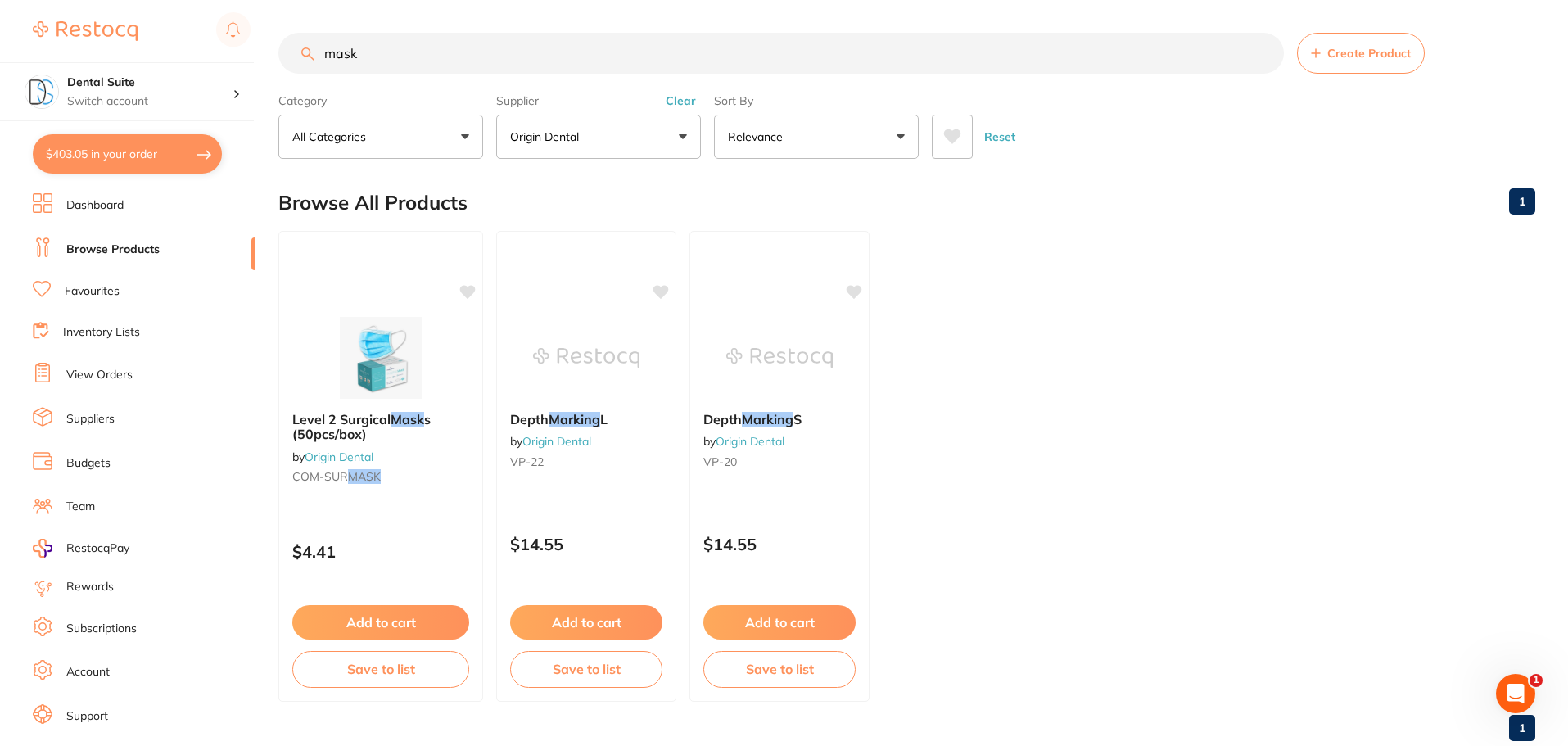
scroll to position [0, 0]
type input "mask"
click at [370, 618] on button "Add to cart" at bounding box center [380, 624] width 179 height 35
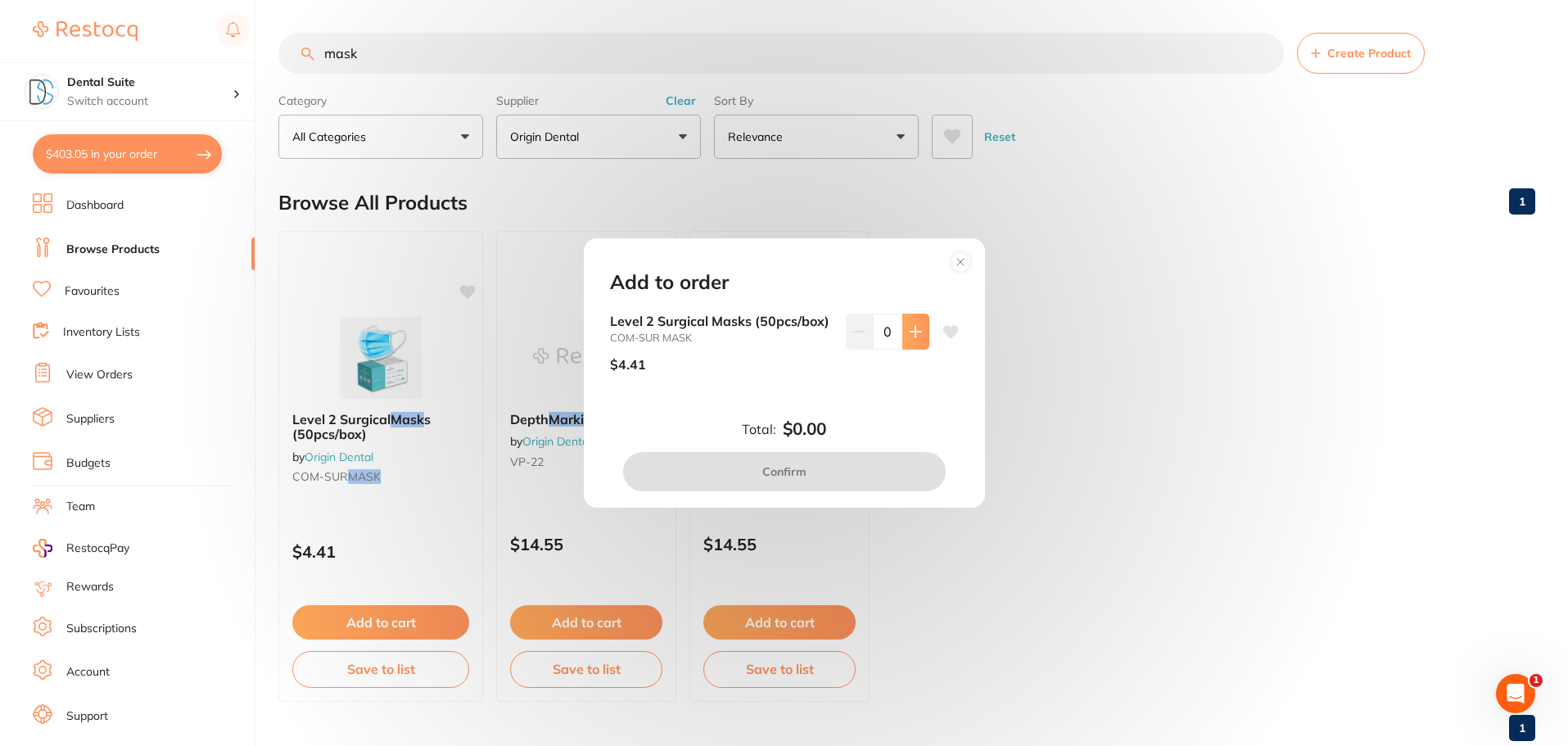
click at [913, 333] on icon at bounding box center [915, 331] width 11 height 11
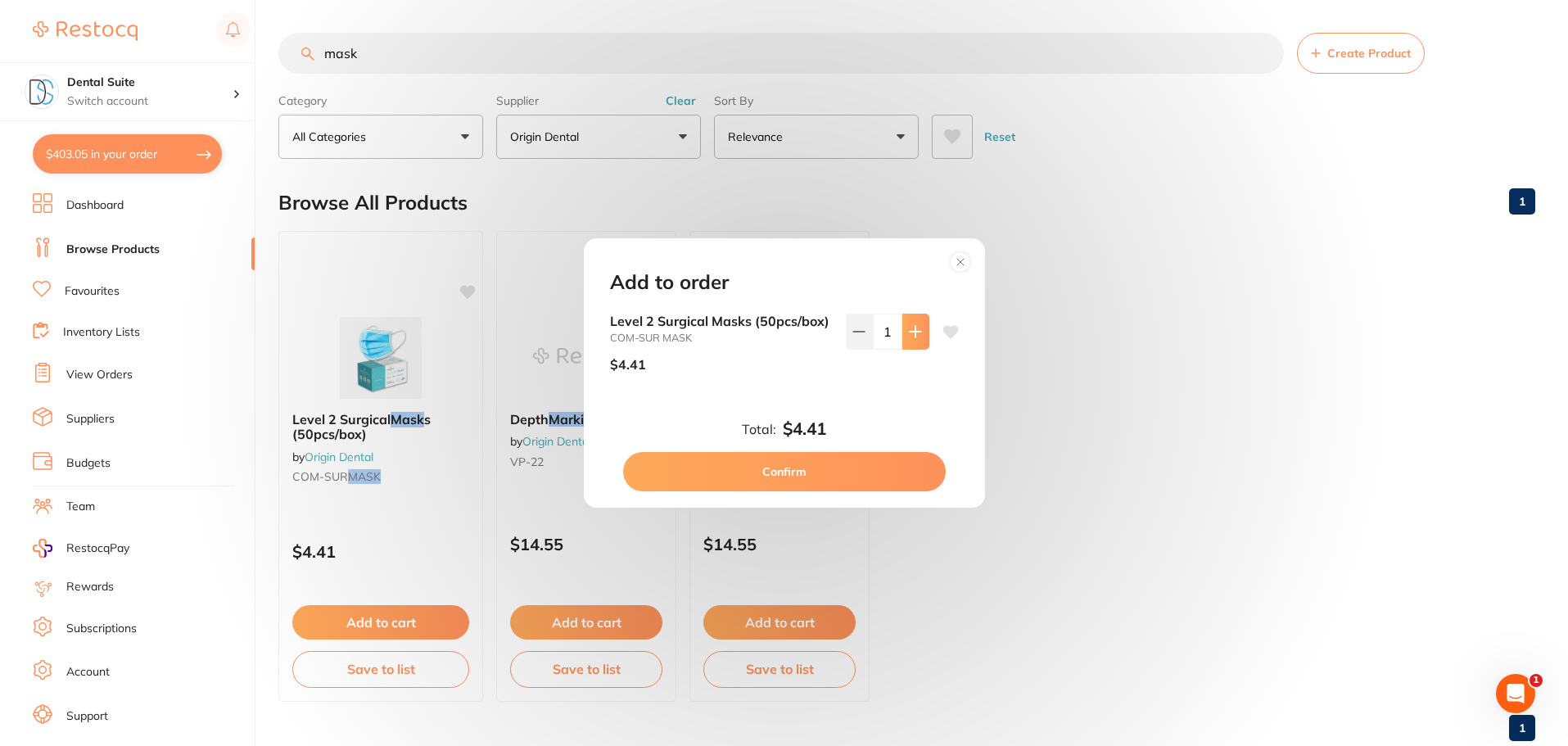
click at [913, 333] on icon at bounding box center [915, 331] width 11 height 11
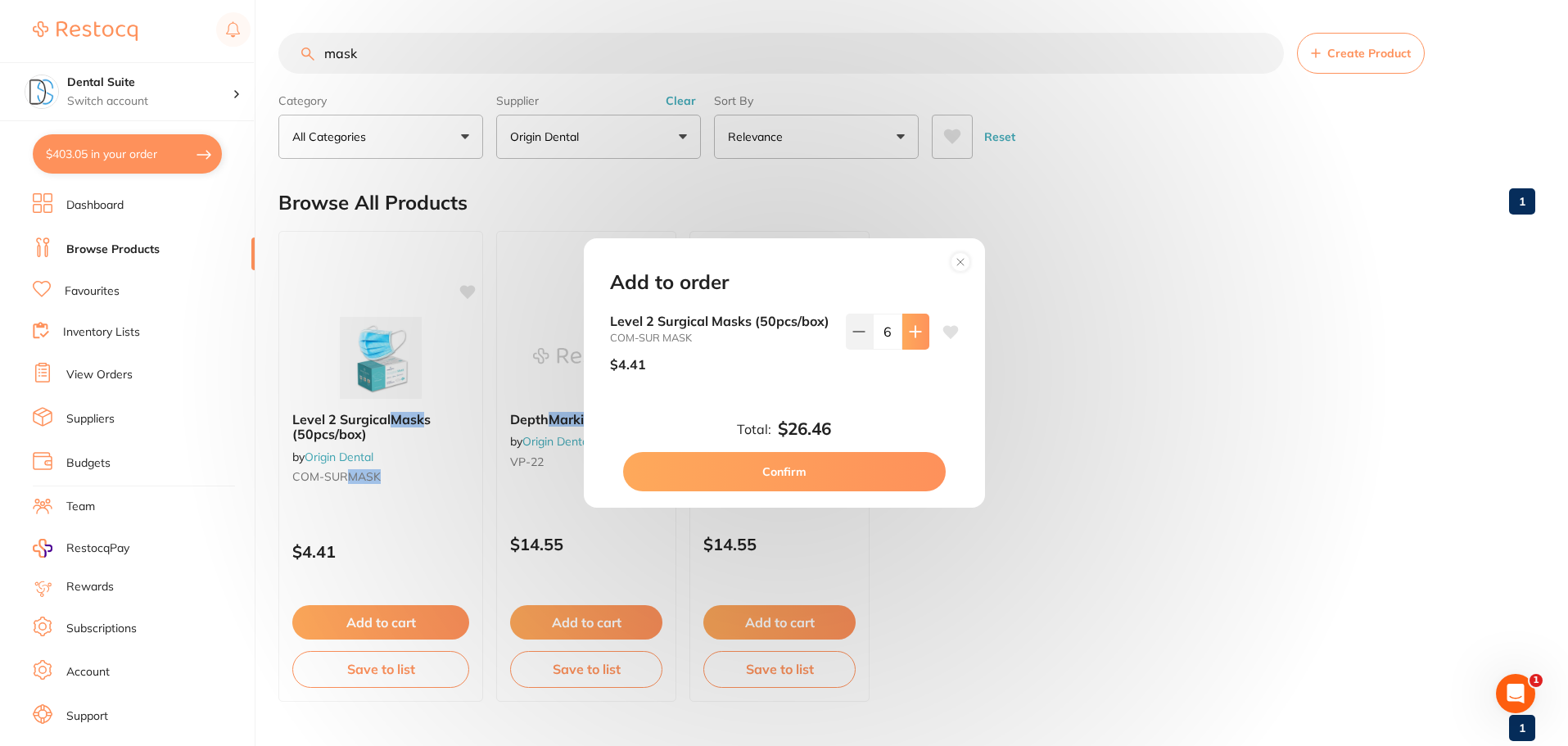
click at [913, 333] on icon at bounding box center [915, 331] width 11 height 11
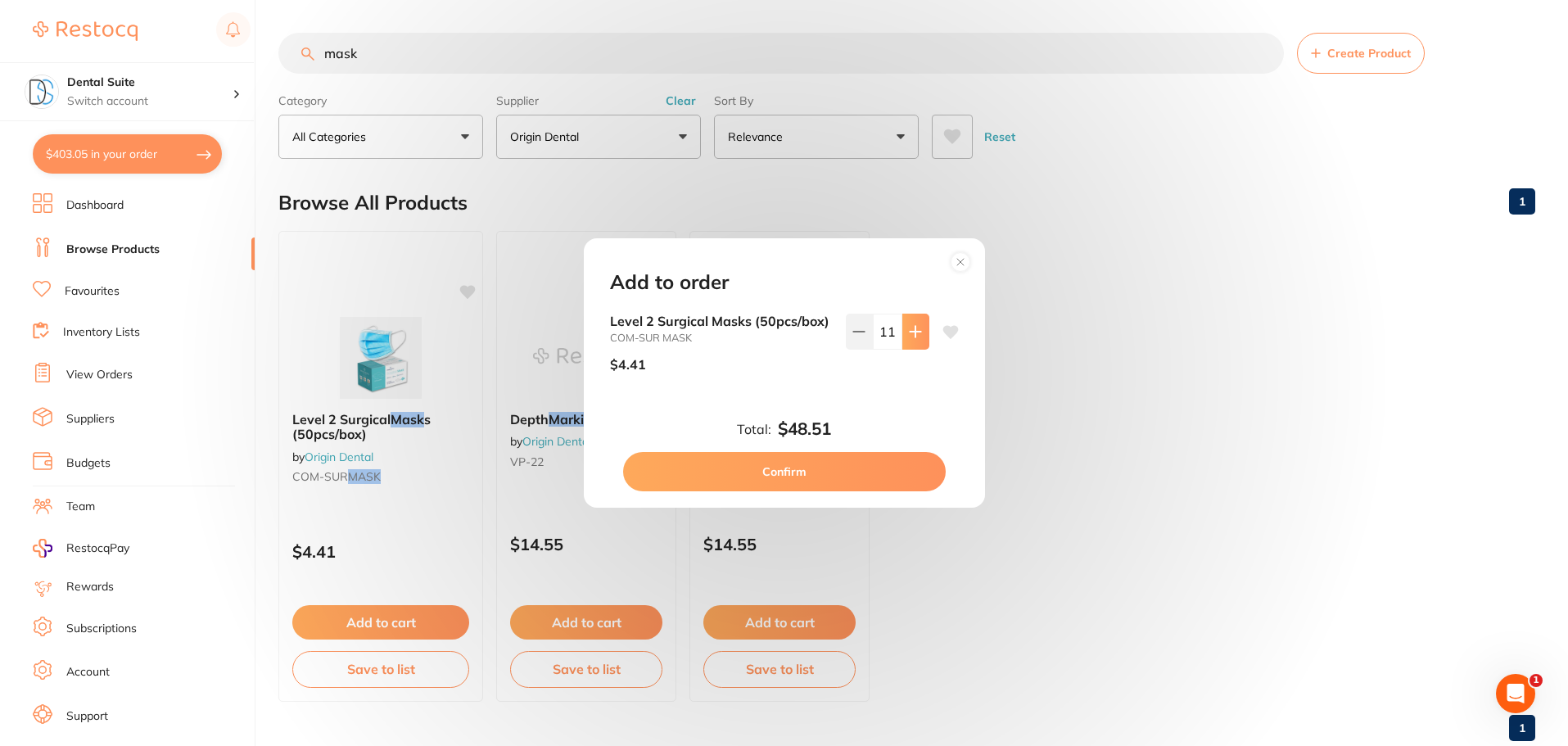
click at [913, 333] on icon at bounding box center [915, 331] width 11 height 11
type input "12"
click at [784, 472] on button "Confirm" at bounding box center [784, 471] width 323 height 39
checkbox input "false"
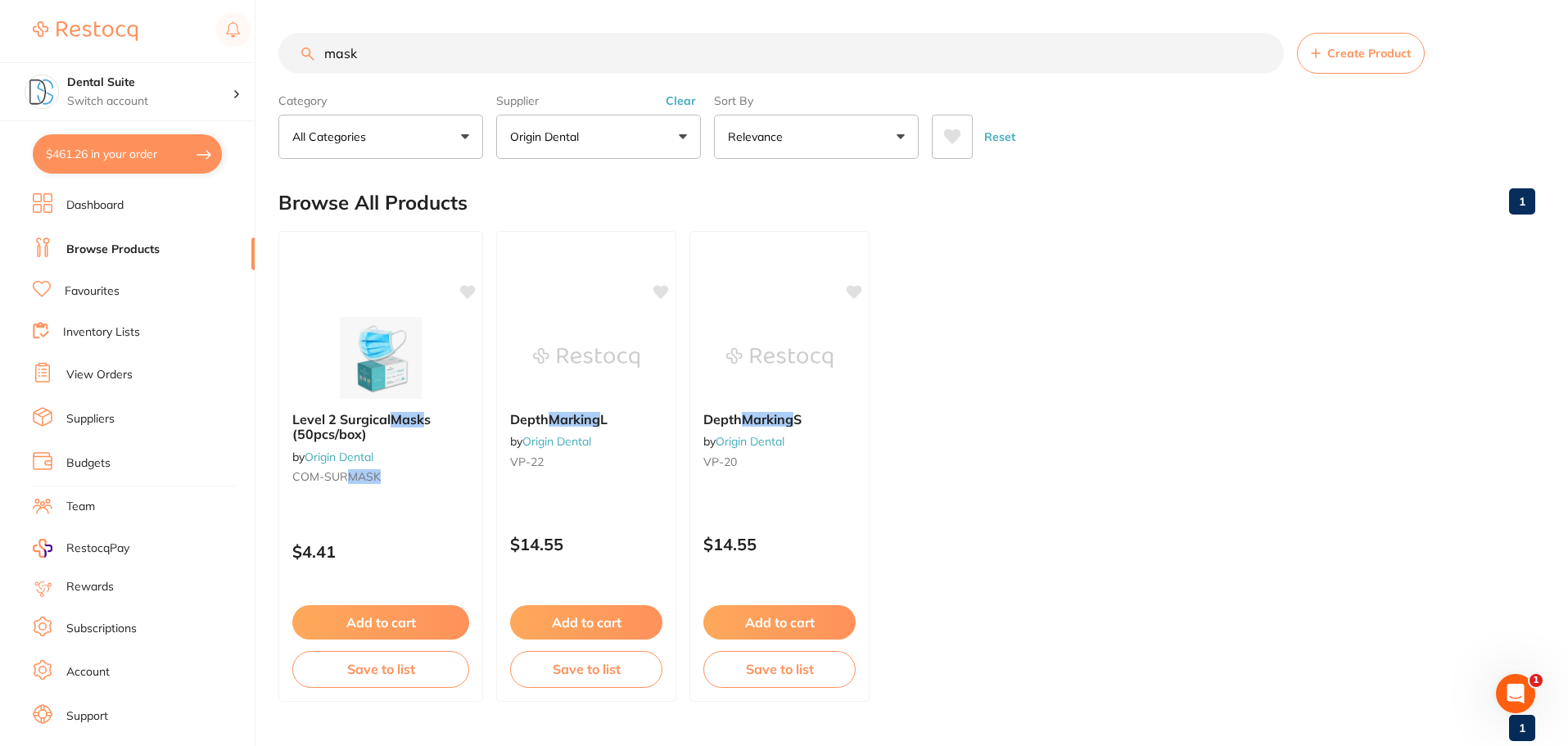
click at [385, 67] on input "mask" at bounding box center [781, 52] width 1006 height 41
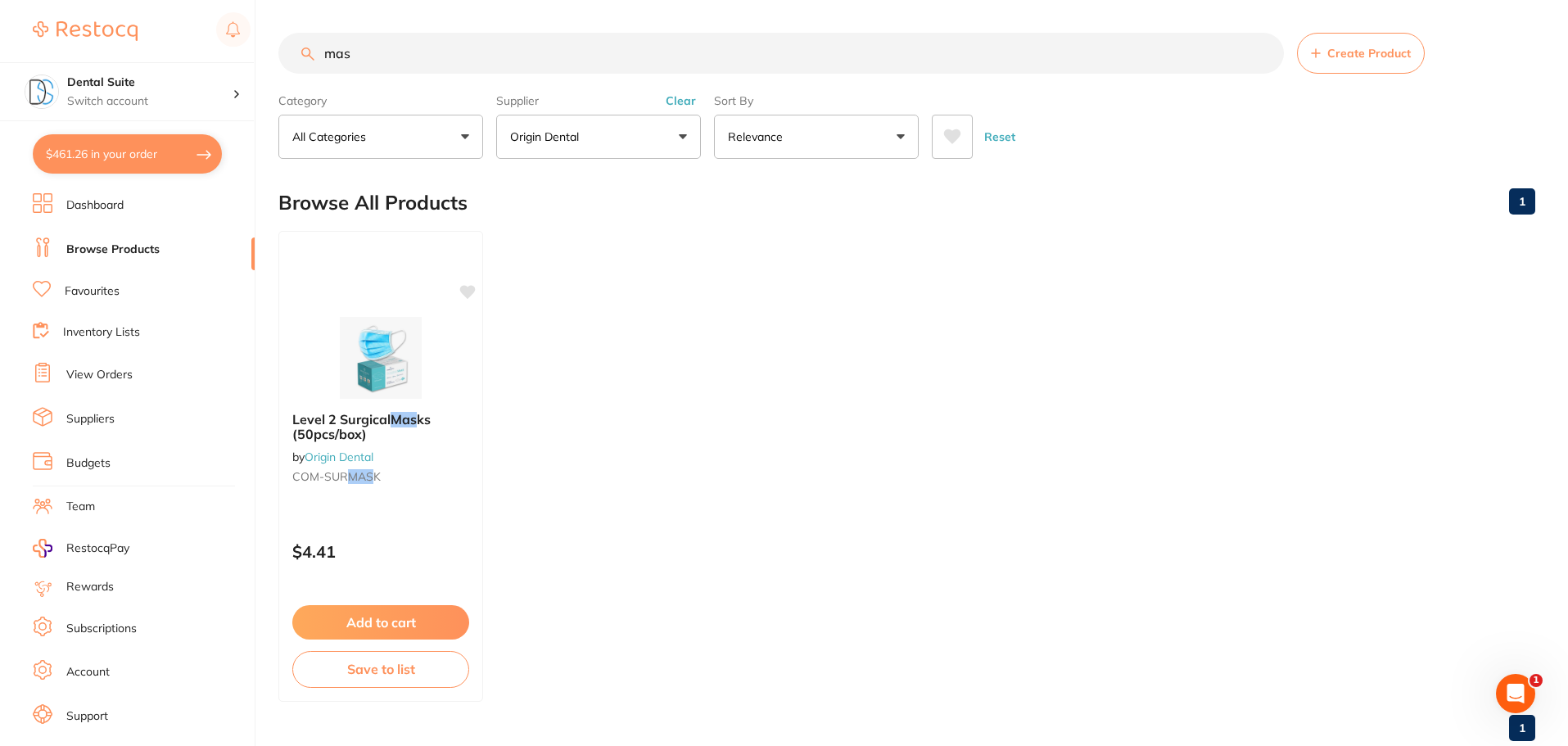
scroll to position [761, 0]
type input "m"
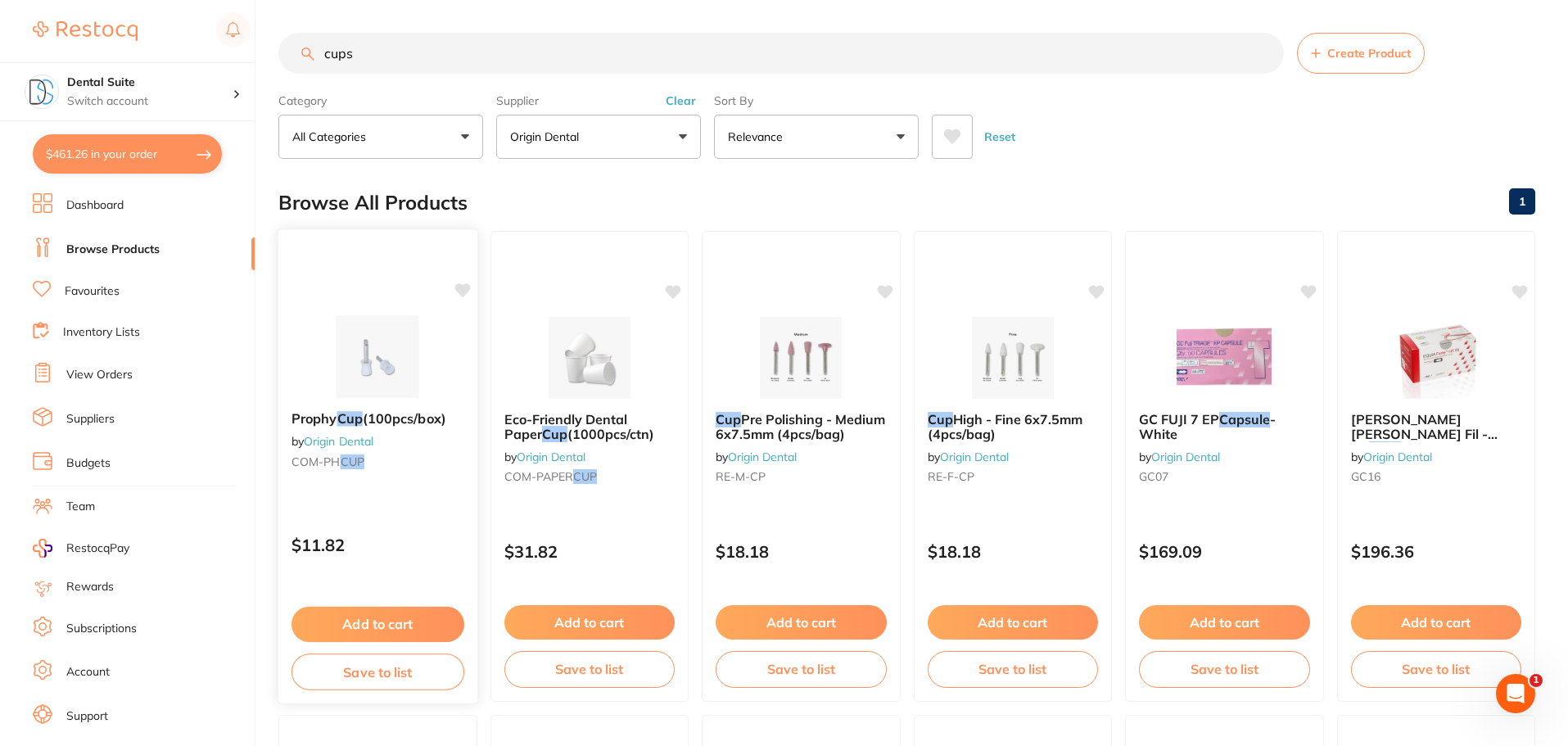
scroll to position [0, 0]
type input "cups"
click at [573, 623] on button "Add to cart" at bounding box center [589, 624] width 173 height 35
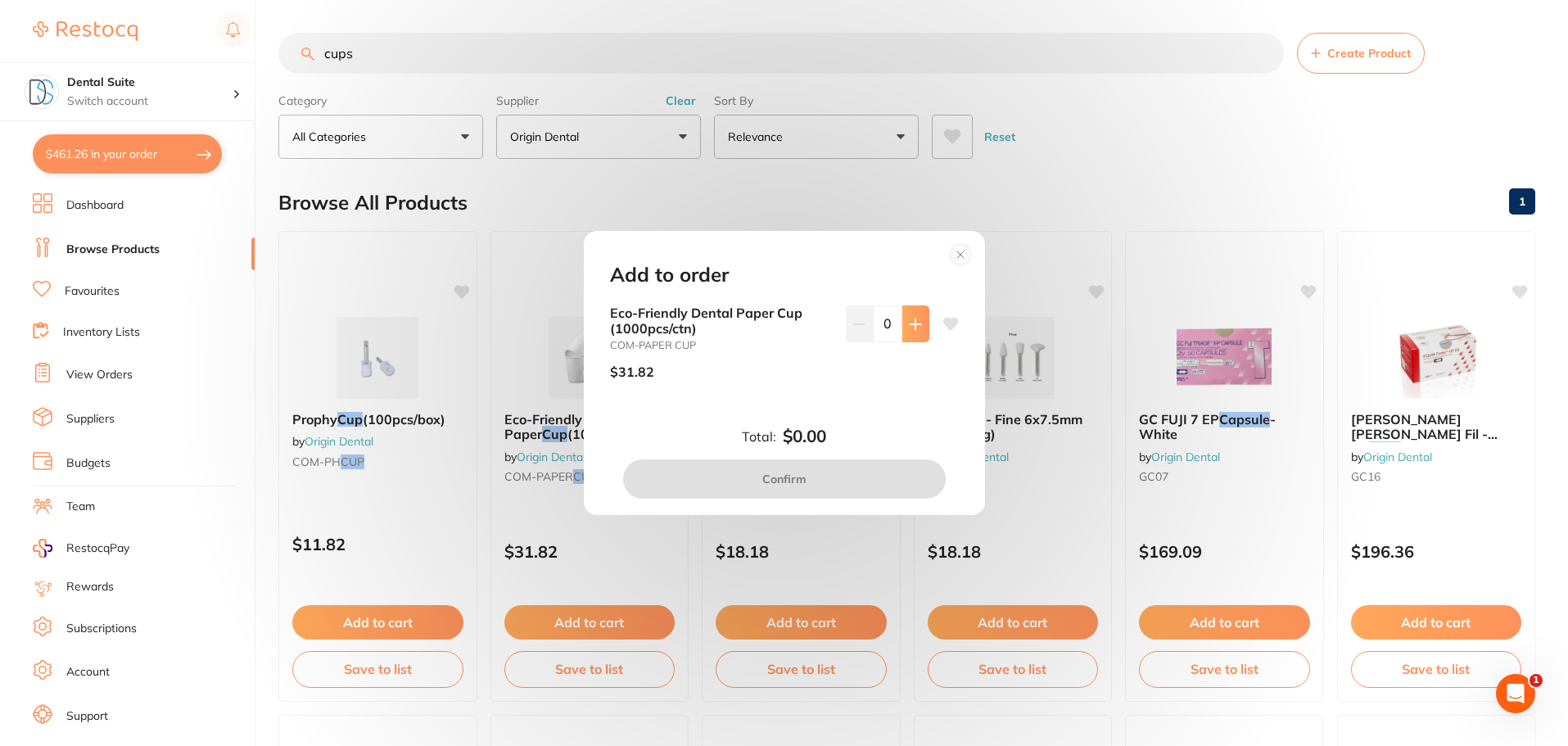
click at [913, 322] on icon at bounding box center [915, 324] width 11 height 11
type input "1"
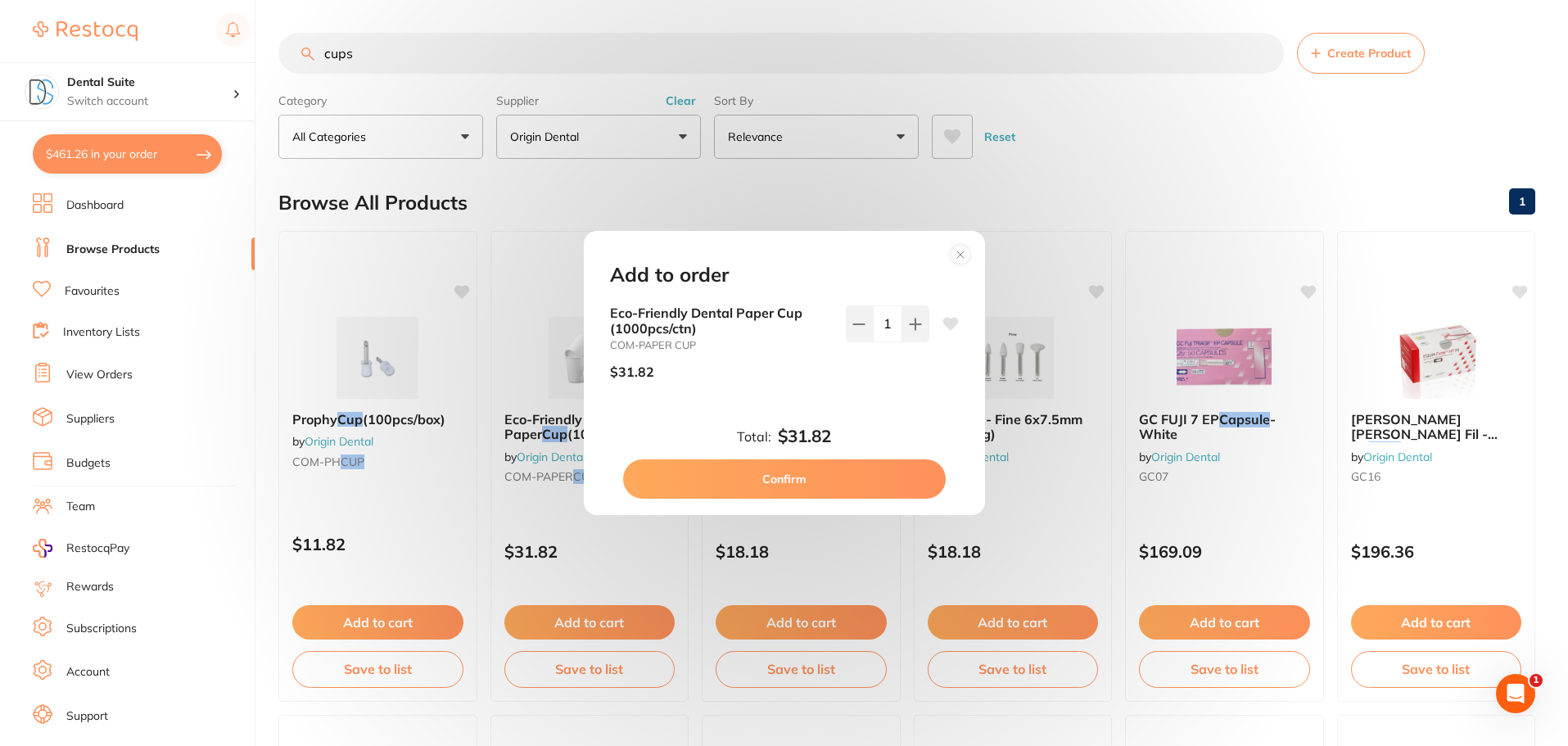
click at [814, 486] on button "Confirm" at bounding box center [784, 478] width 323 height 39
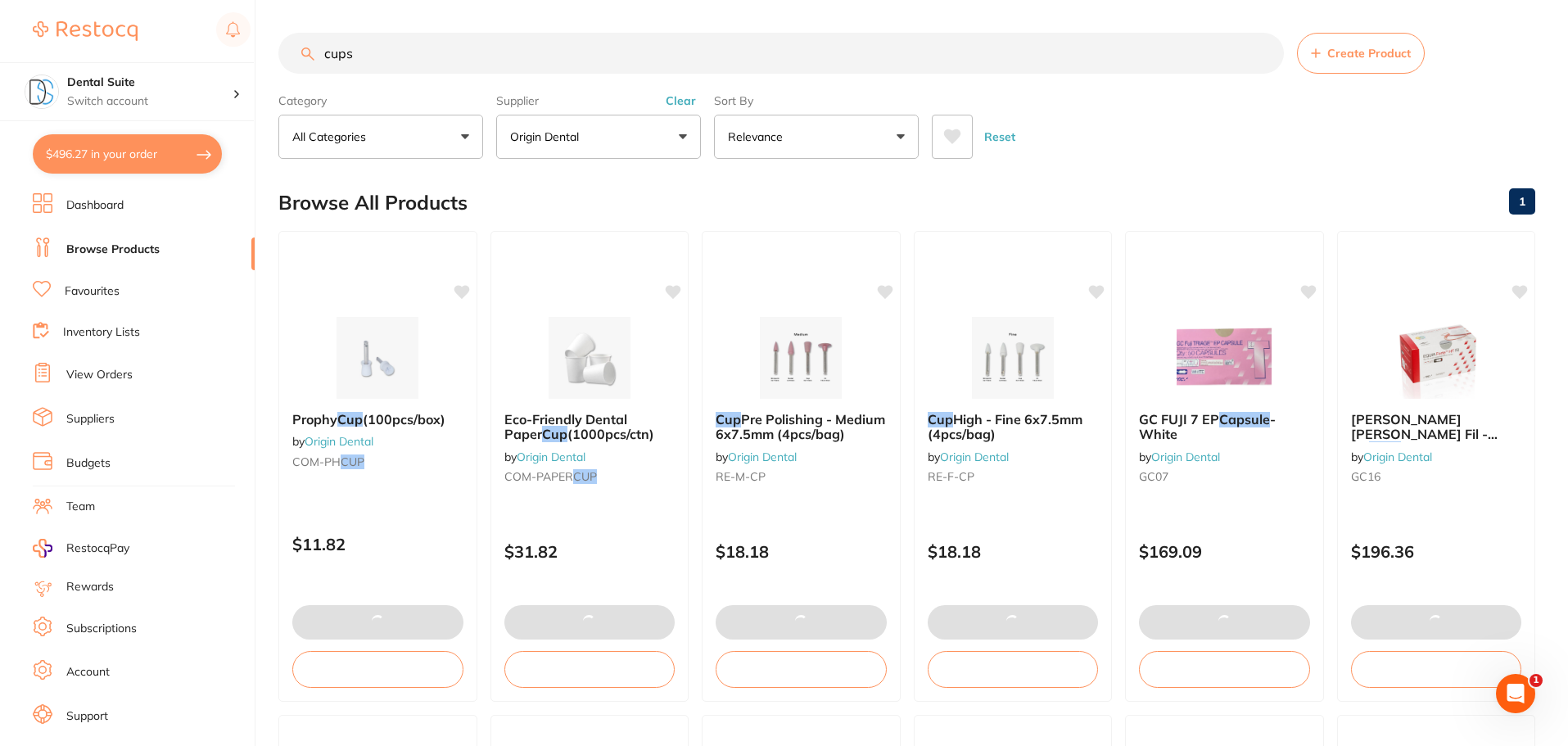
click at [85, 155] on button "$496.27 in your order" at bounding box center [126, 153] width 189 height 39
checkbox input "true"
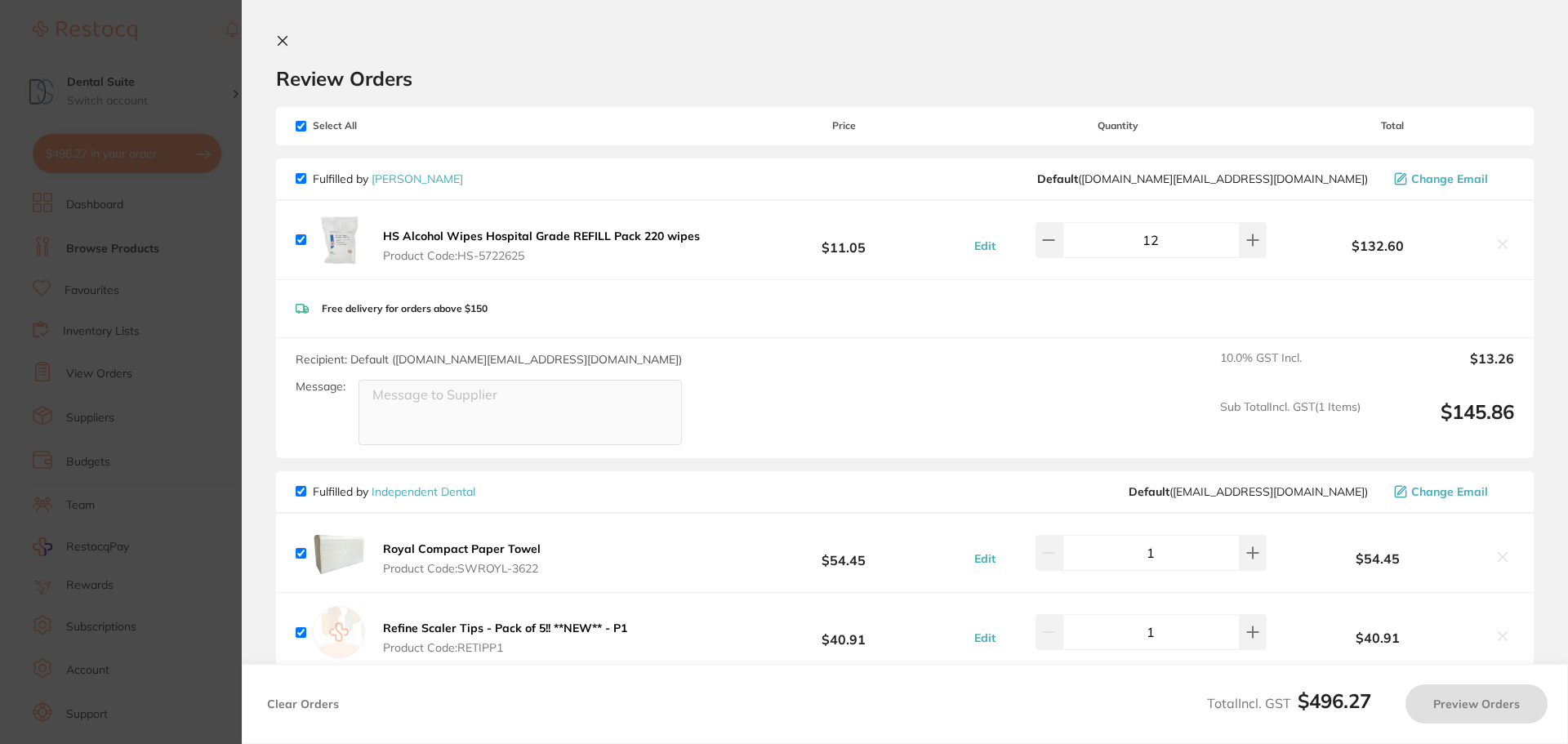
checkbox input "true"
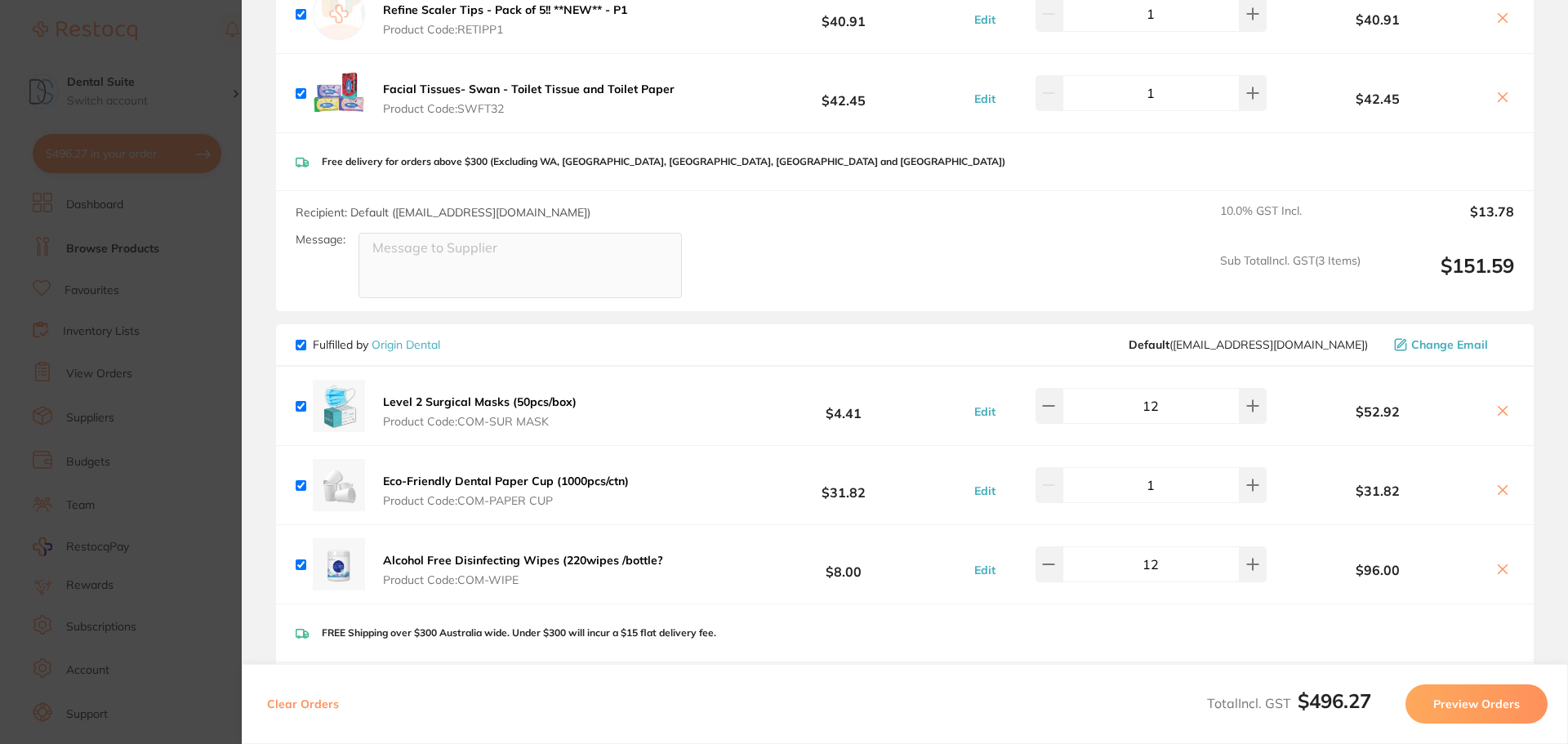
scroll to position [735, 0]
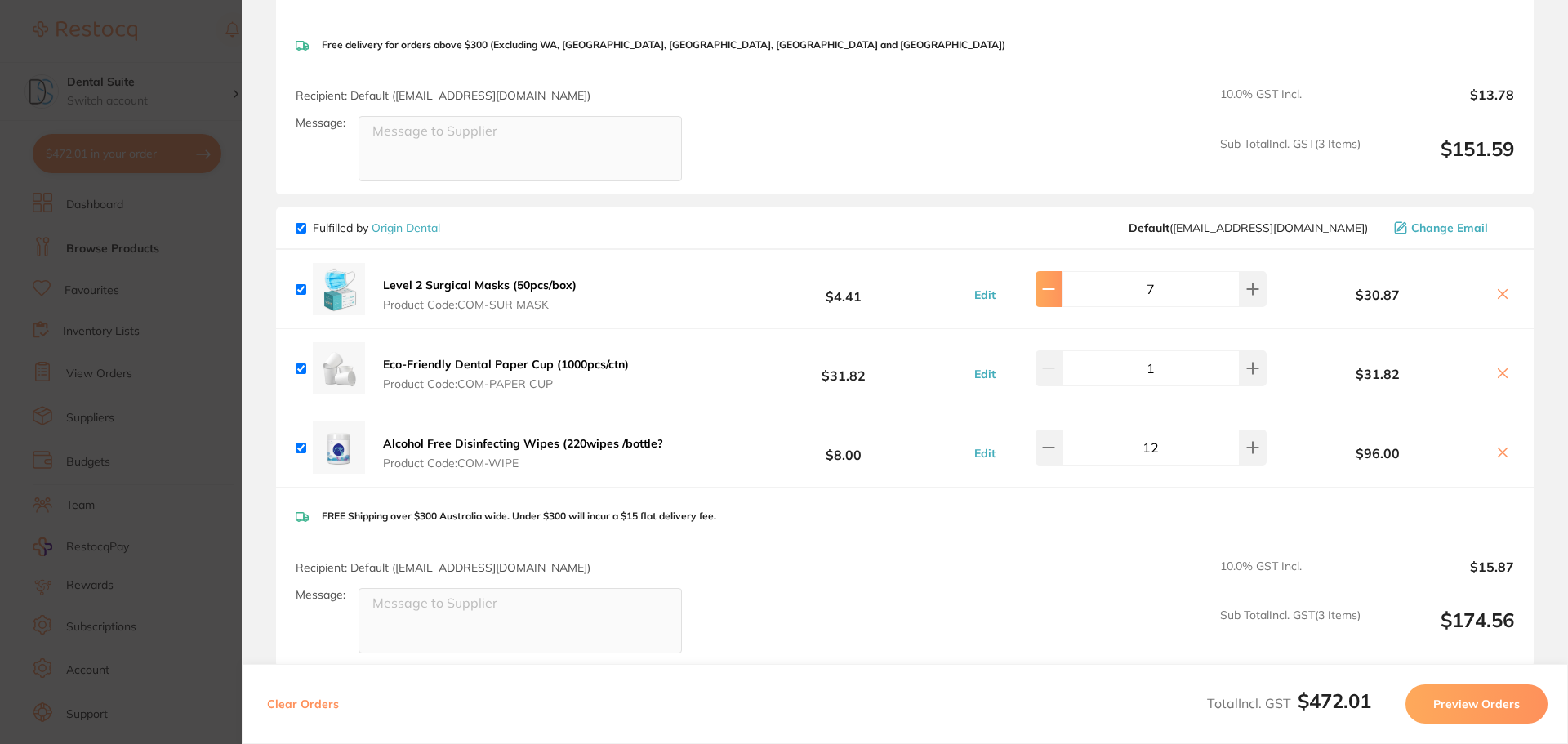
type input "6"
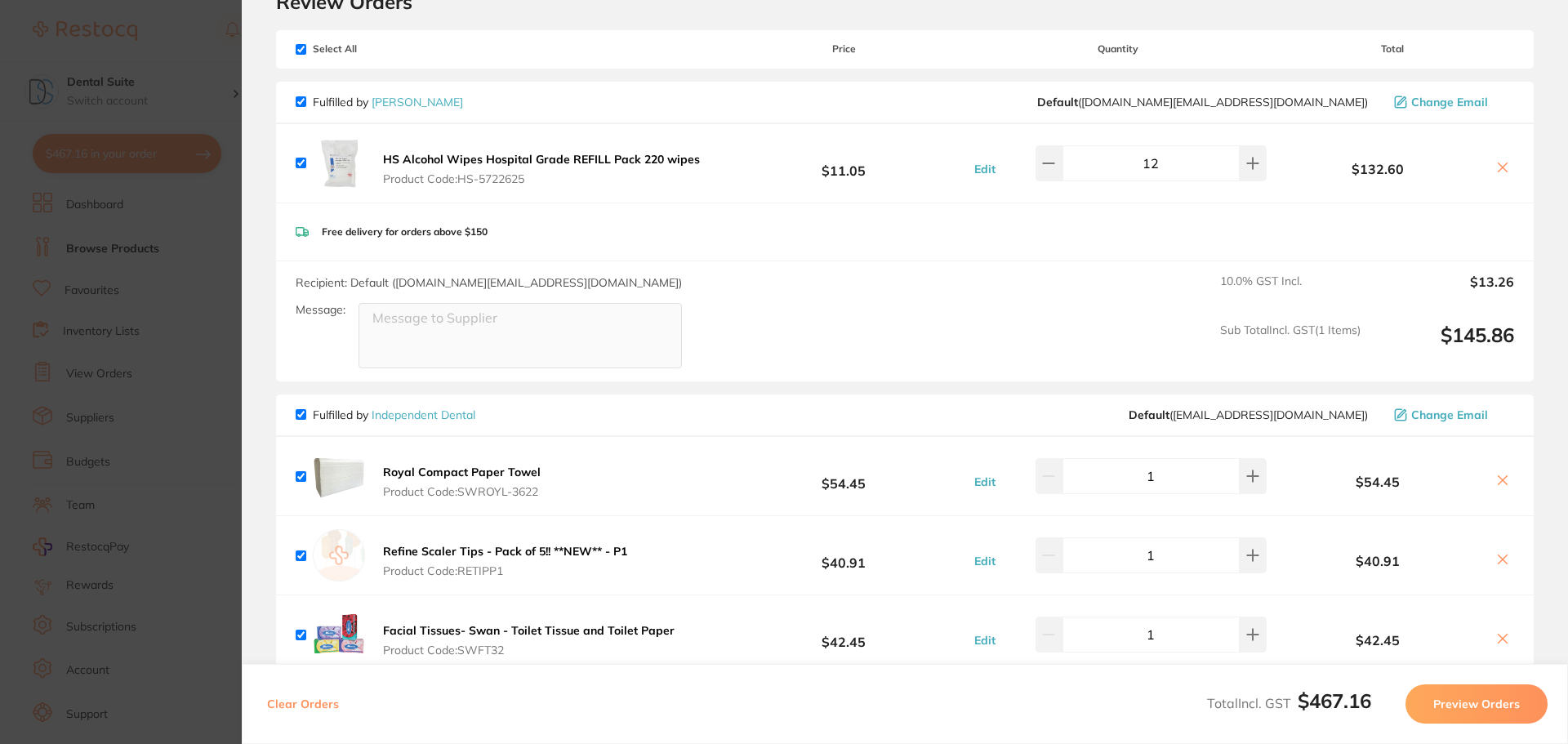
scroll to position [0, 0]
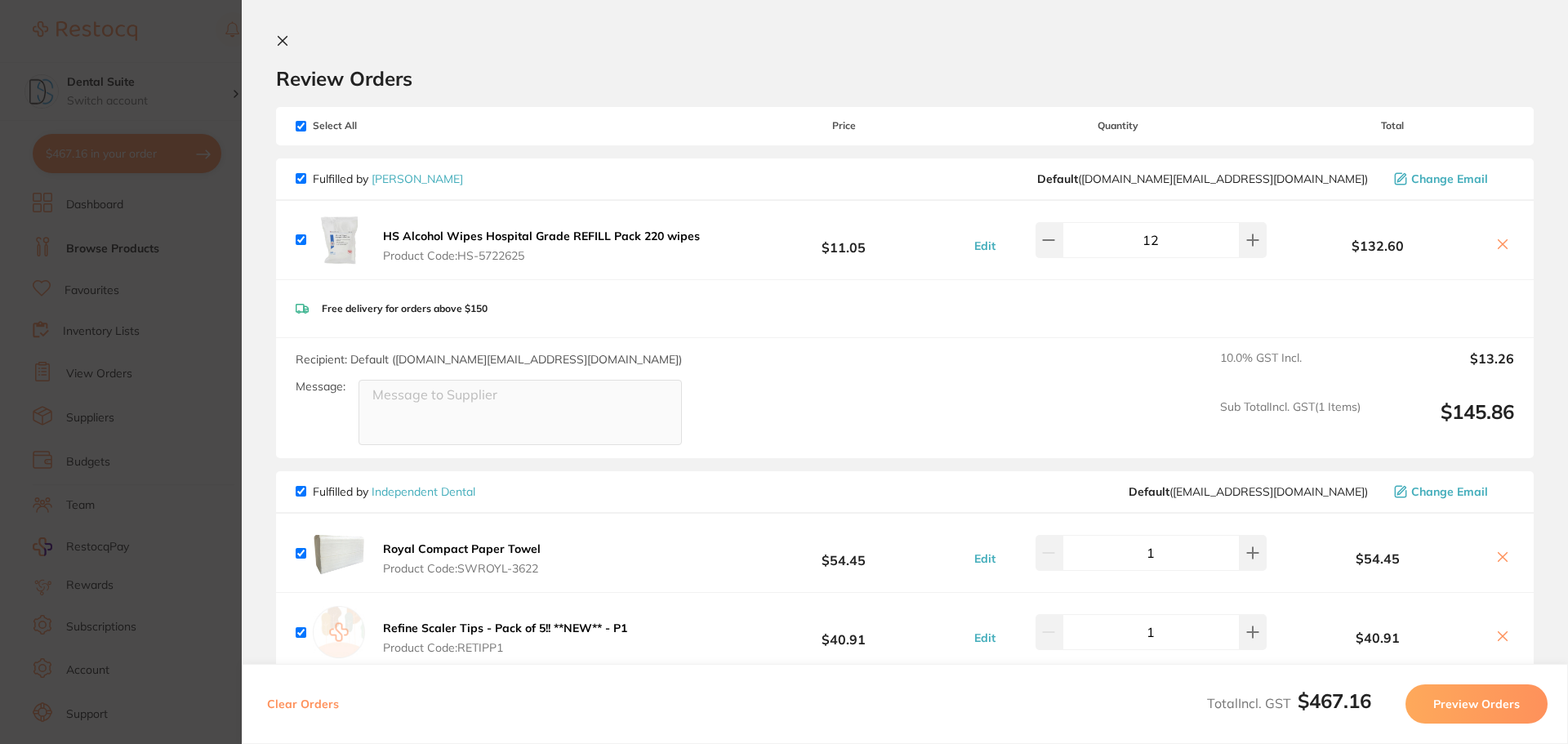
click at [285, 37] on icon at bounding box center [283, 41] width 13 height 13
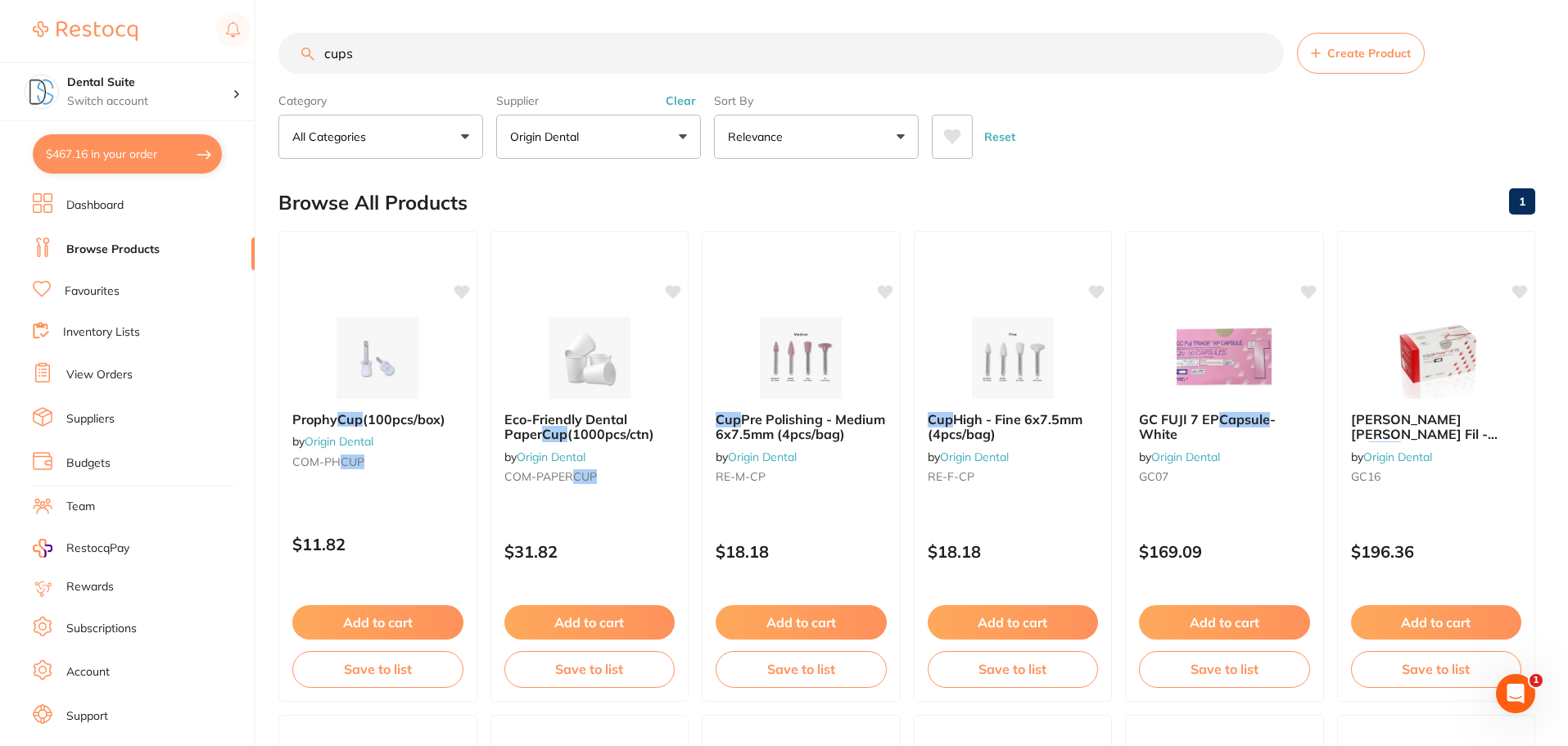
drag, startPoint x: 375, startPoint y: 60, endPoint x: 295, endPoint y: 60, distance: 80.0
click at [295, 60] on input "cups" at bounding box center [781, 52] width 1006 height 41
click at [613, 334] on img at bounding box center [589, 356] width 107 height 82
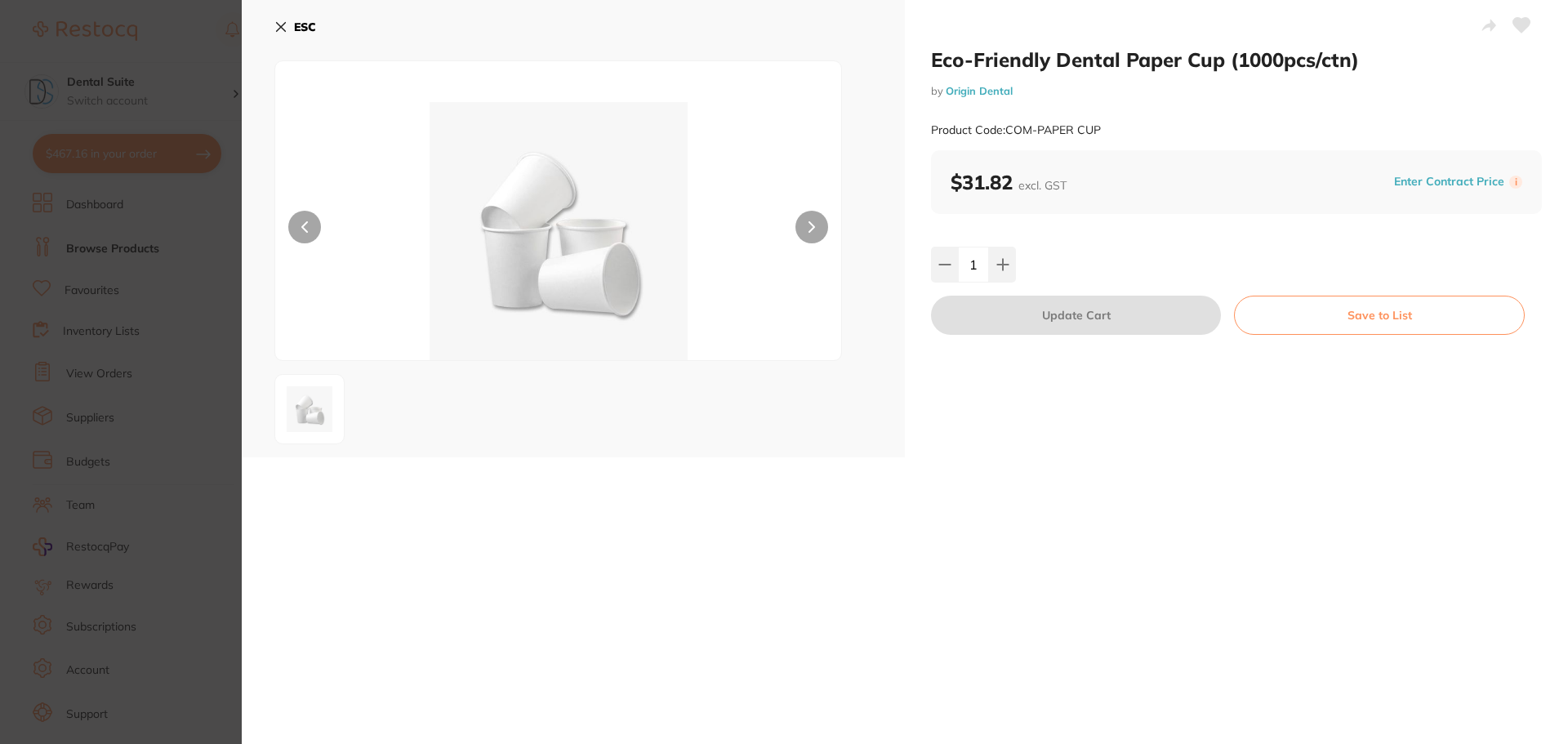
click at [277, 23] on icon at bounding box center [281, 27] width 9 height 9
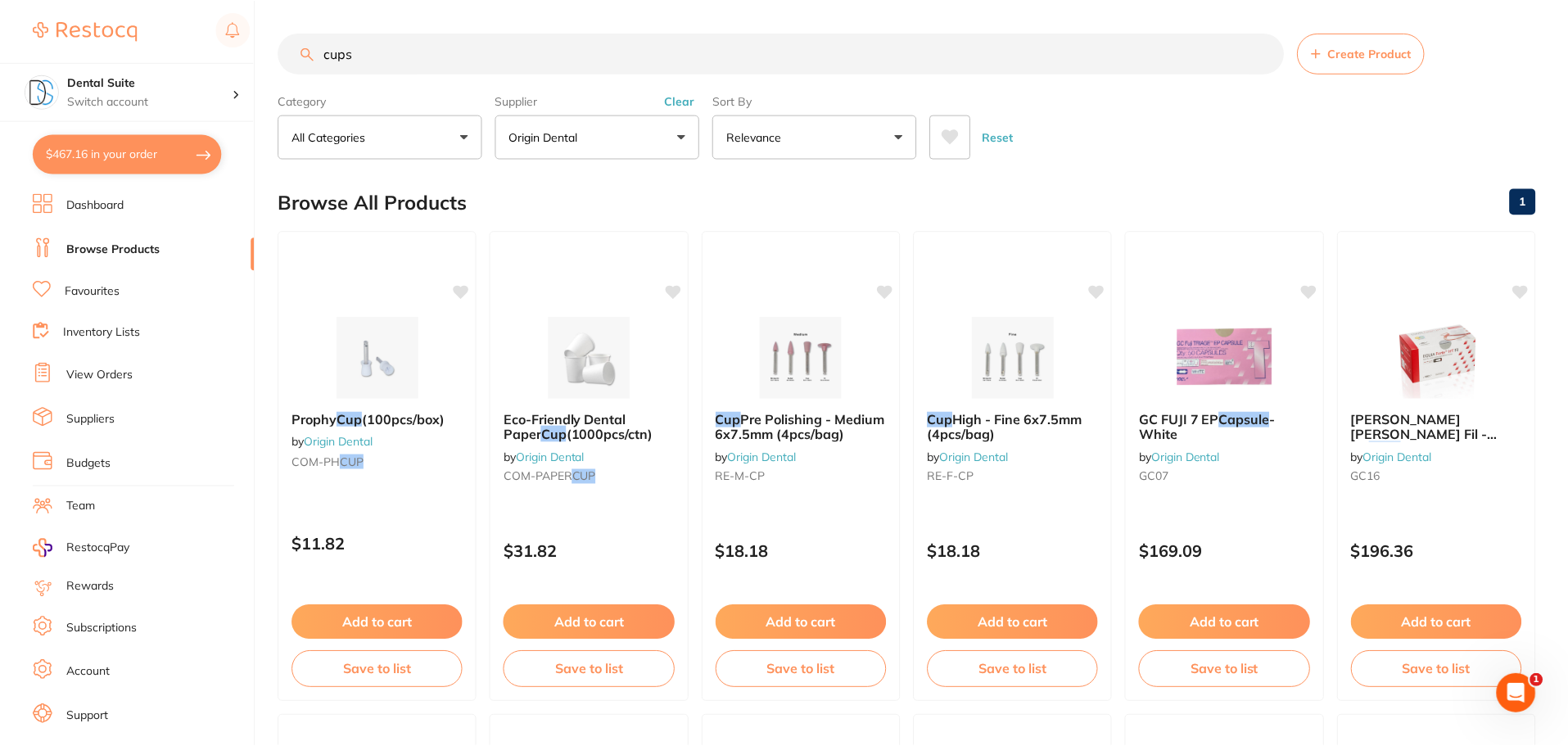
scroll to position [1, 0]
drag, startPoint x: 703, startPoint y: 130, endPoint x: 689, endPoint y: 132, distance: 14.1
click at [700, 130] on div "Category All Categories All Categories No categories found Clear Category false…" at bounding box center [907, 121] width 1257 height 72
click at [689, 132] on button "Origin Dental" at bounding box center [599, 136] width 205 height 44
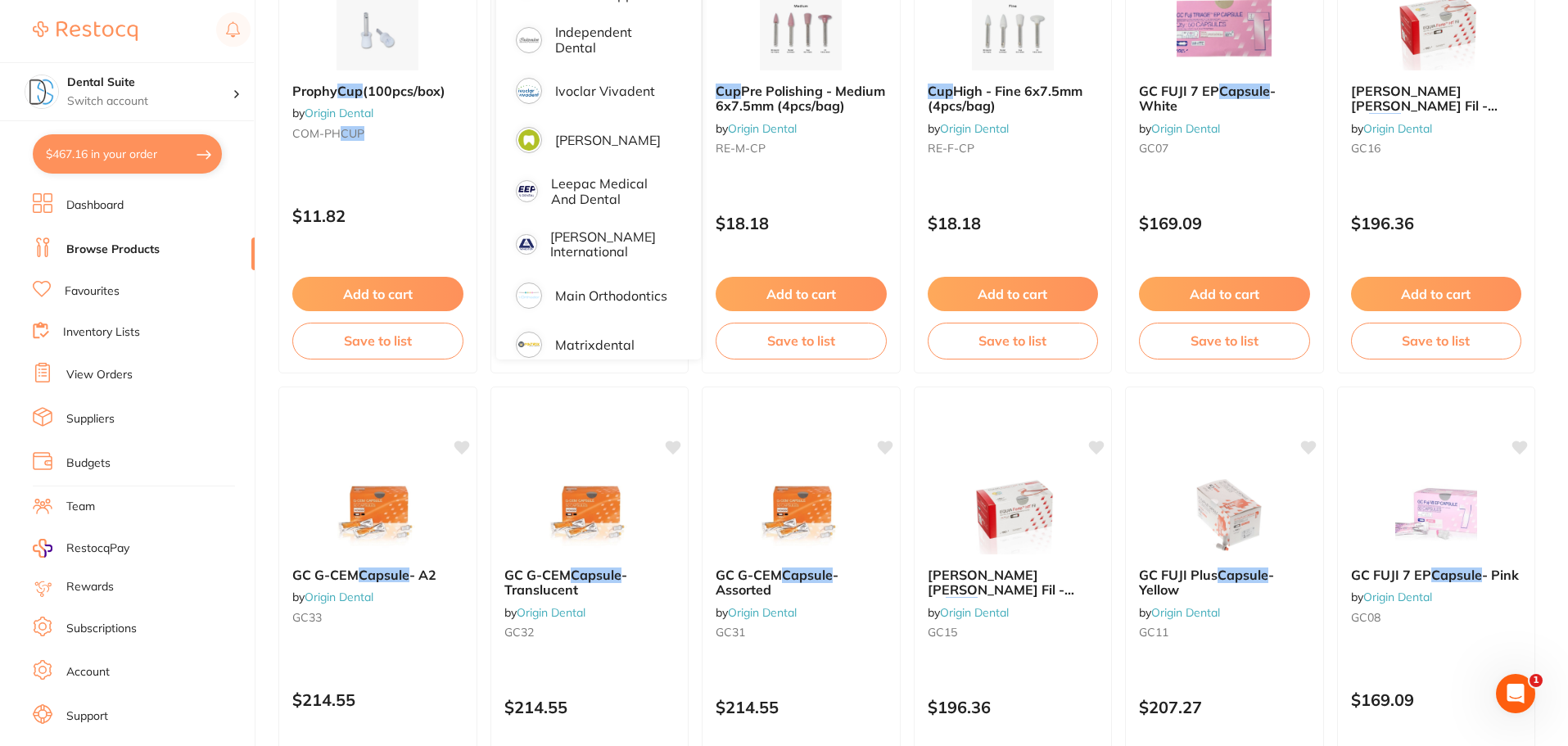
scroll to position [518, 0]
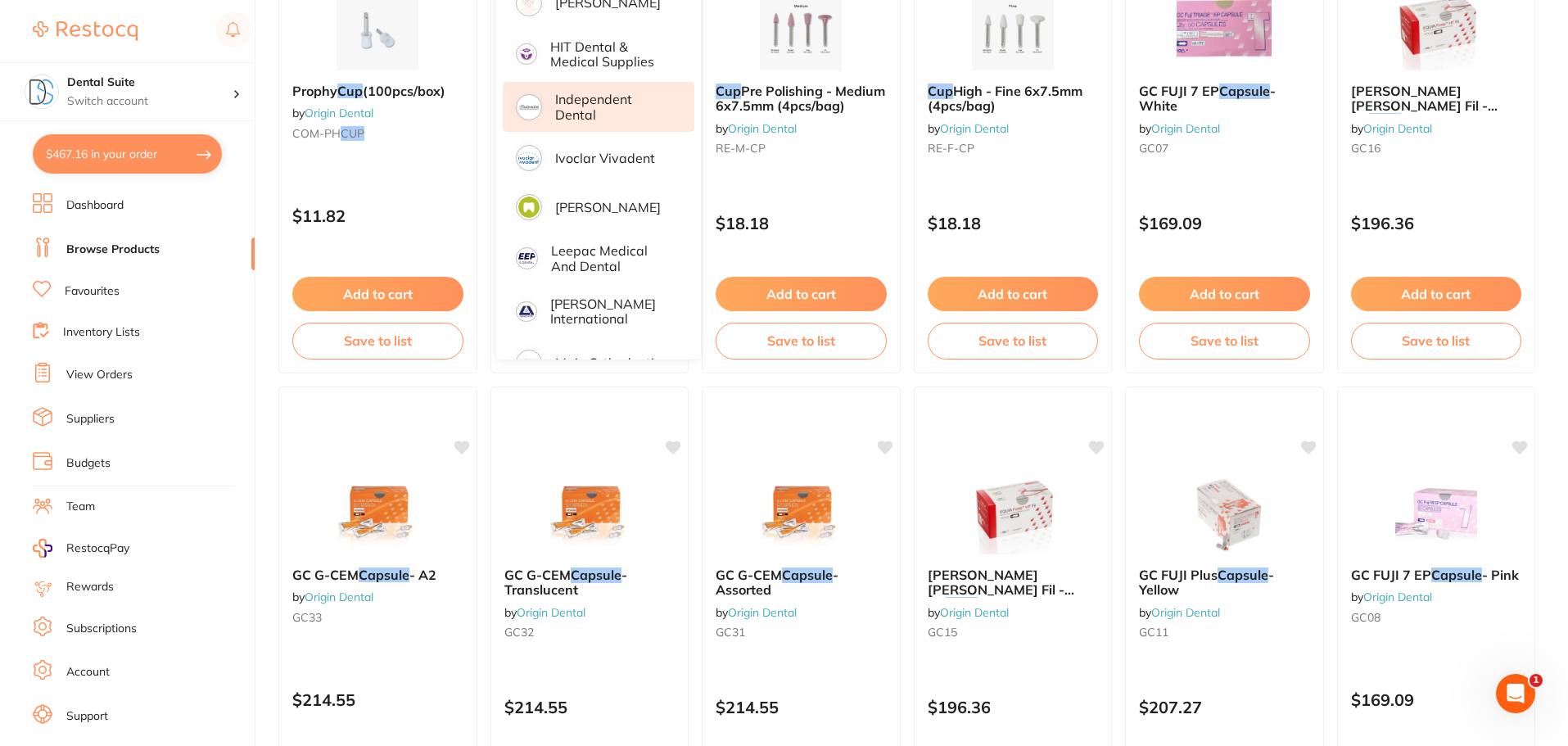
click at [608, 91] on p "Independent Dental" at bounding box center [613, 106] width 116 height 30
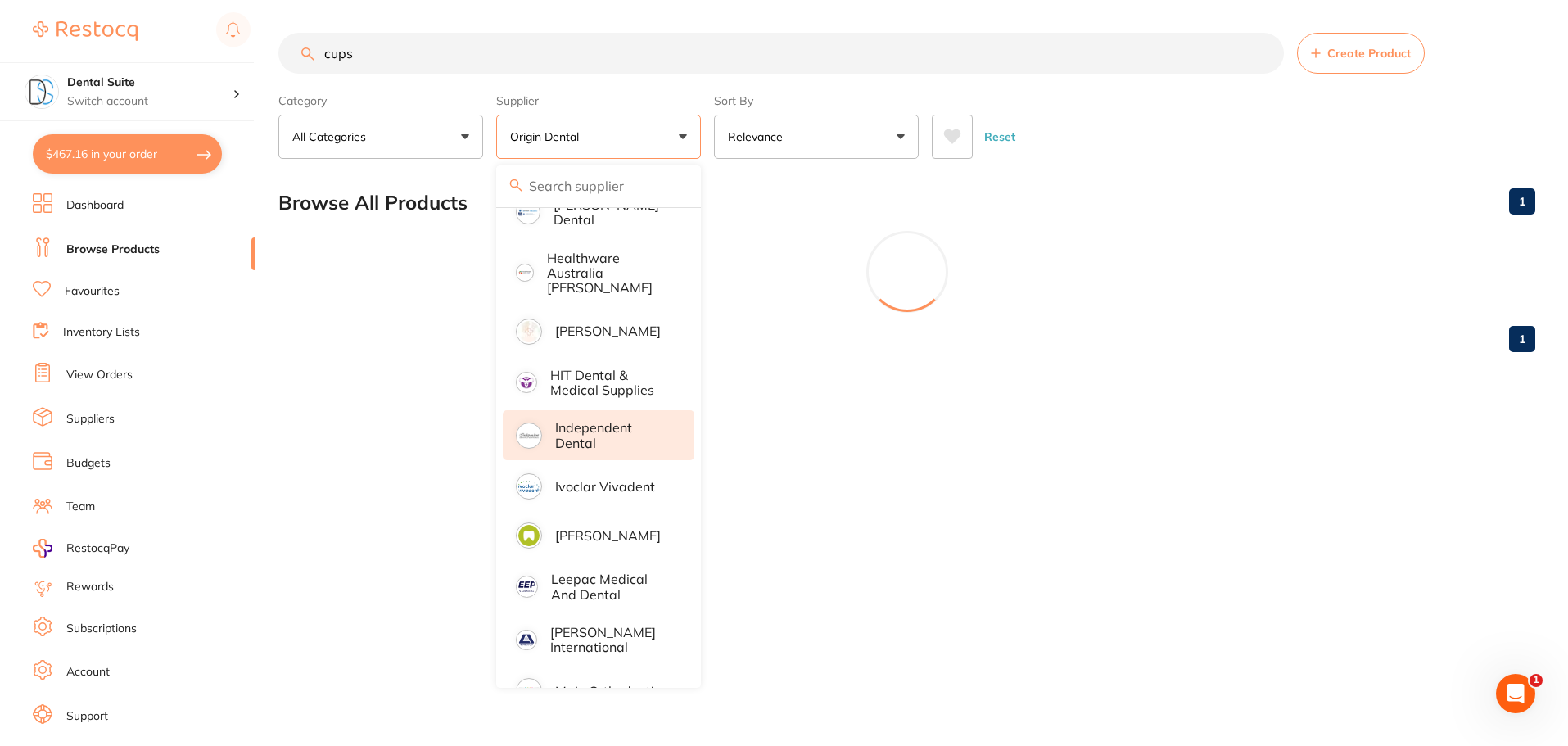
scroll to position [0, 0]
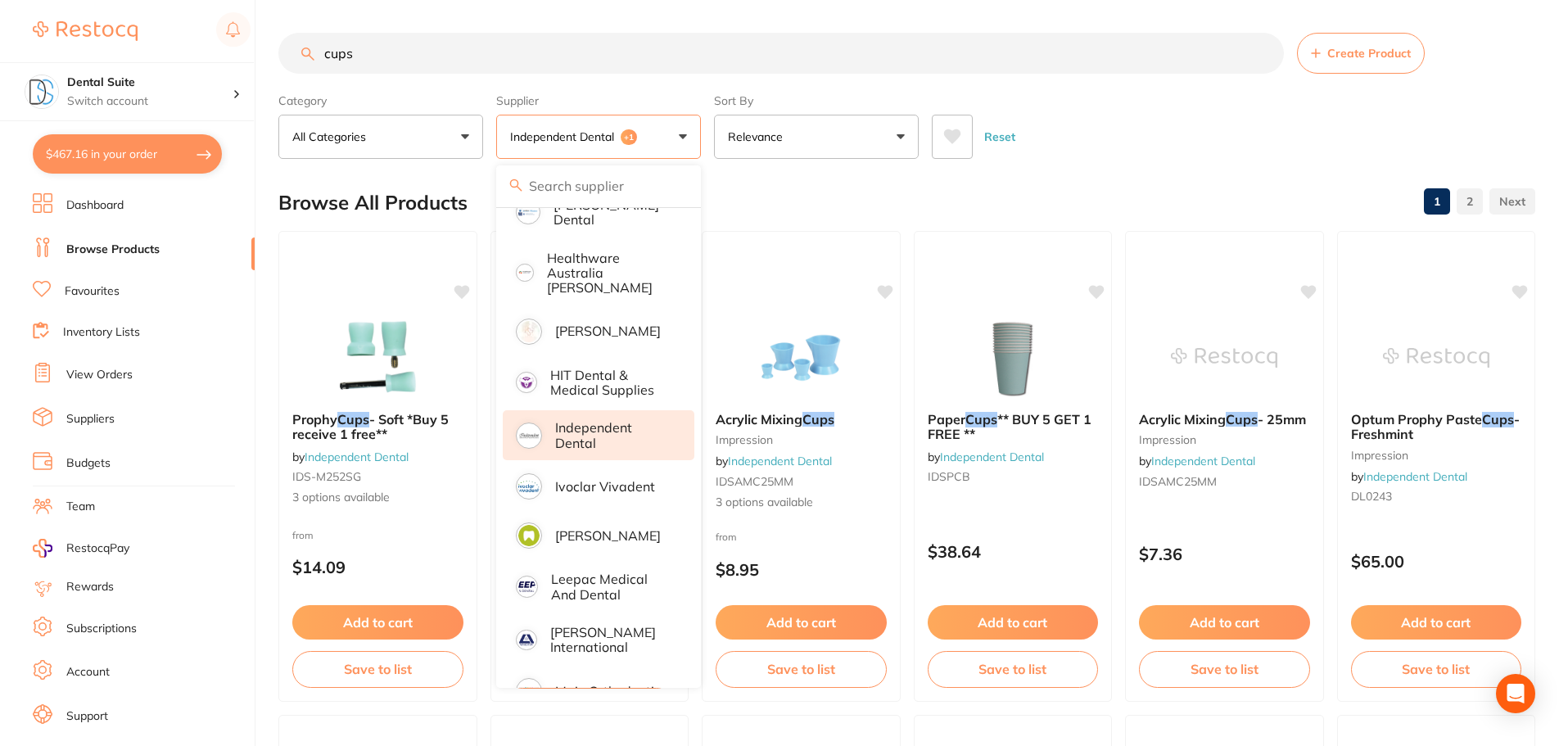
click at [394, 55] on input "cups" at bounding box center [781, 52] width 1006 height 41
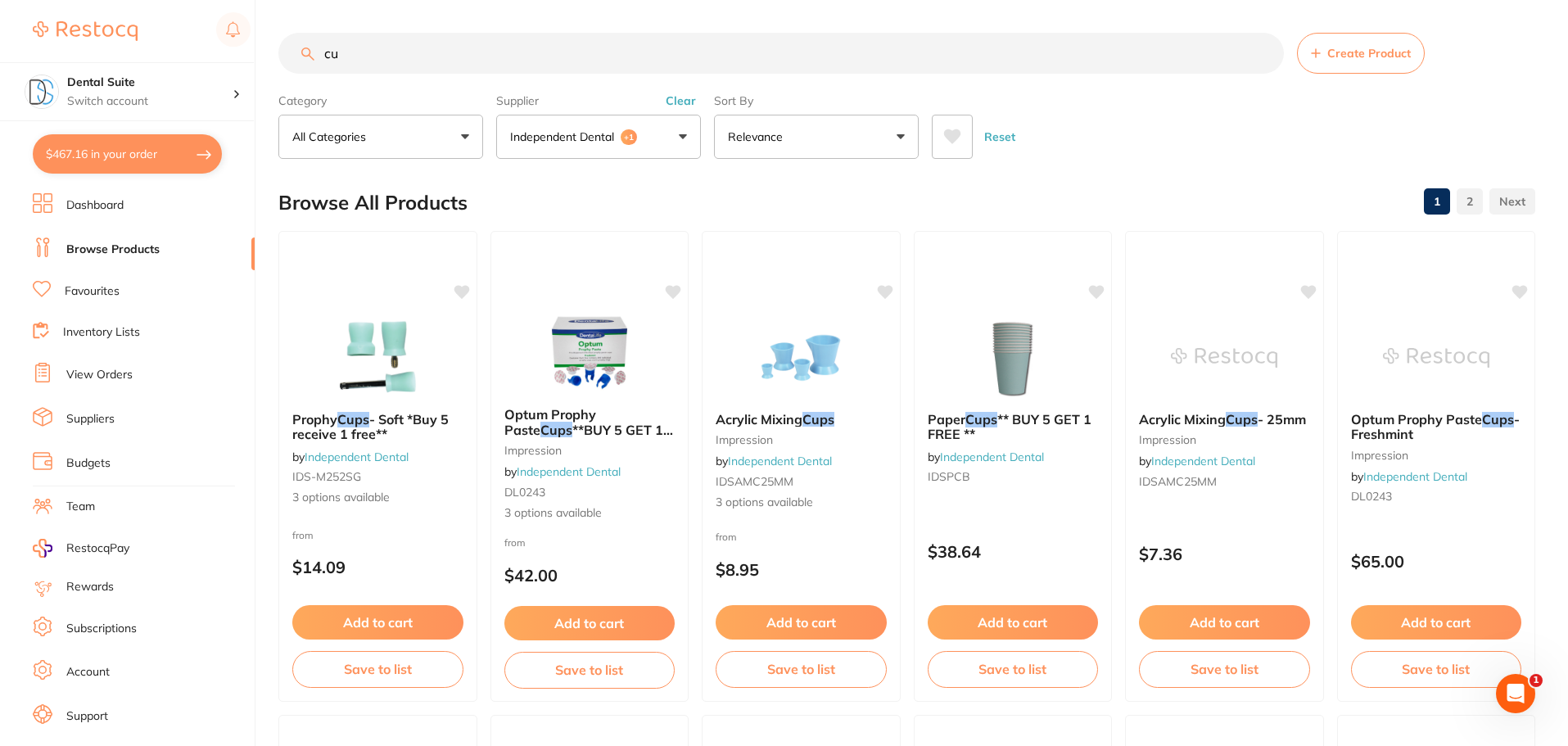
type input "c"
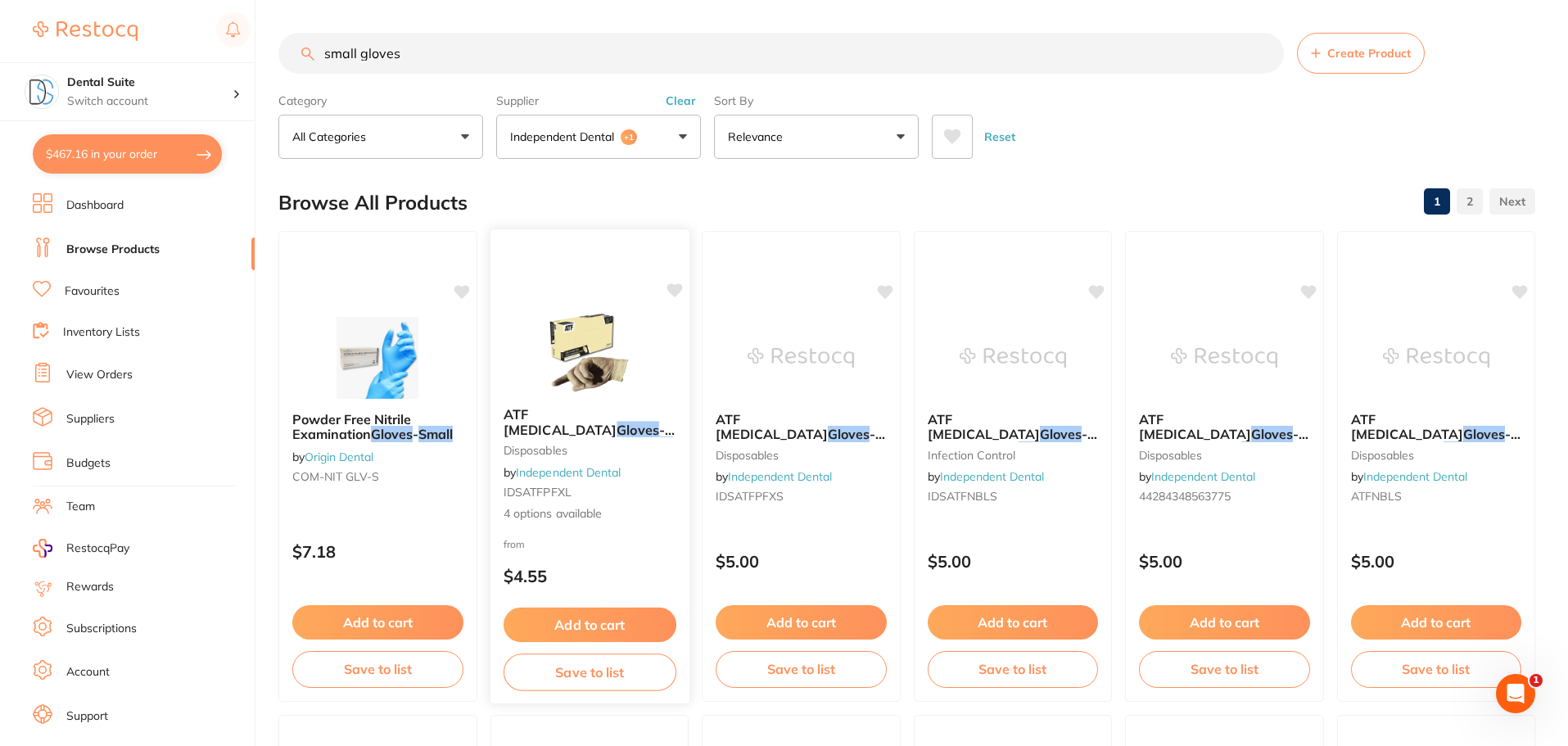
type input "small gloves"
click at [591, 422] on span "- Latex - Powder Free" at bounding box center [588, 437] width 171 height 32
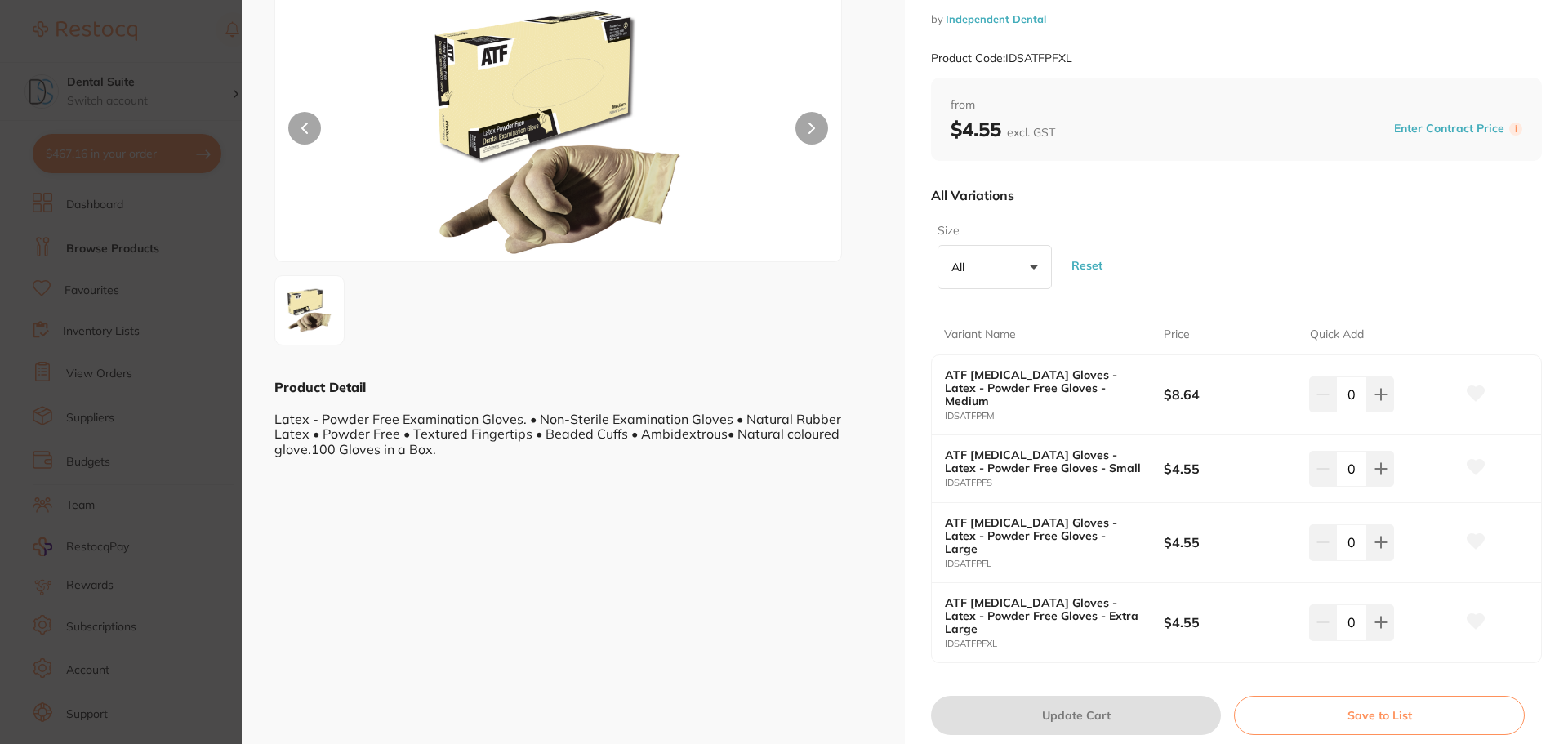
scroll to position [245, 0]
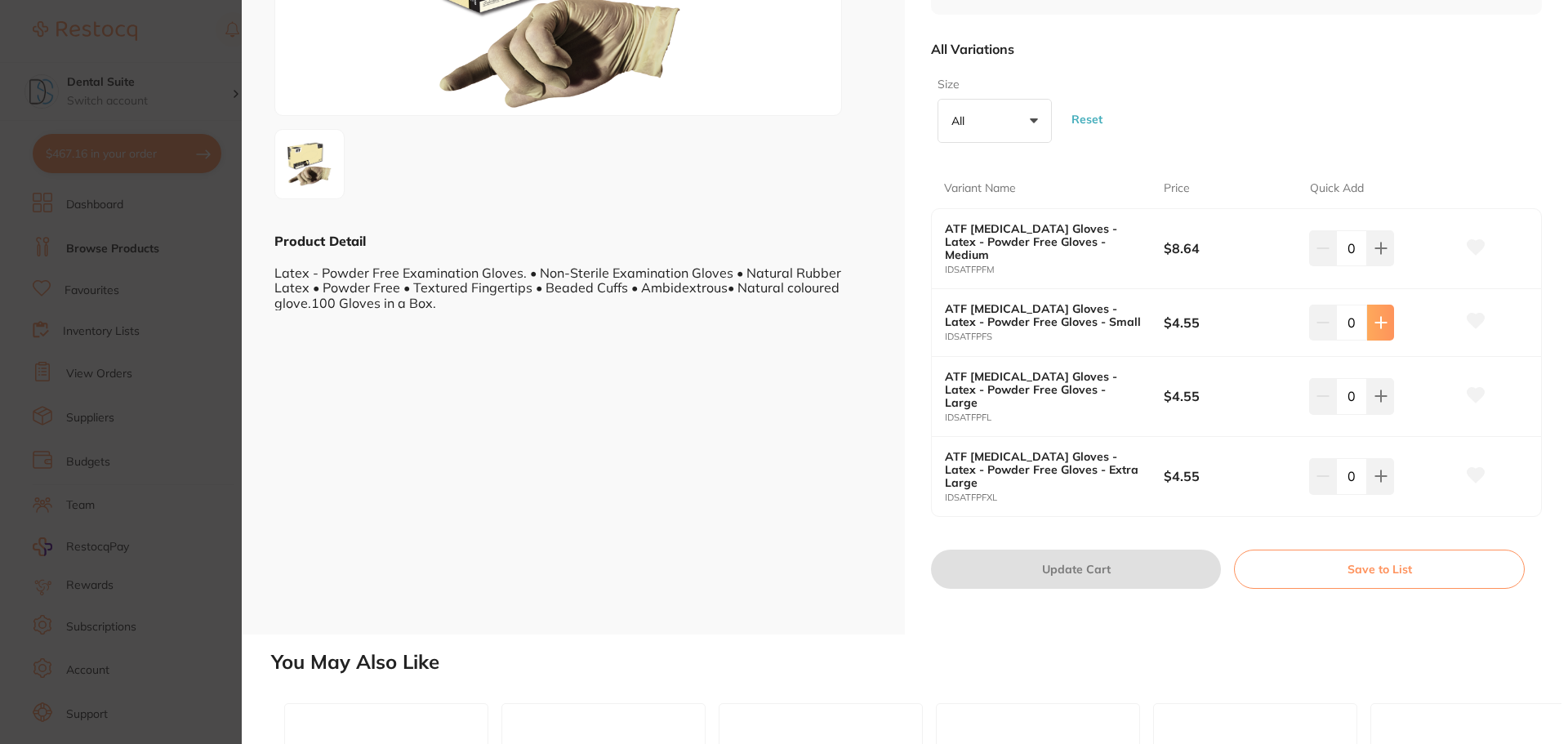
click at [1379, 255] on icon at bounding box center [1381, 248] width 13 height 13
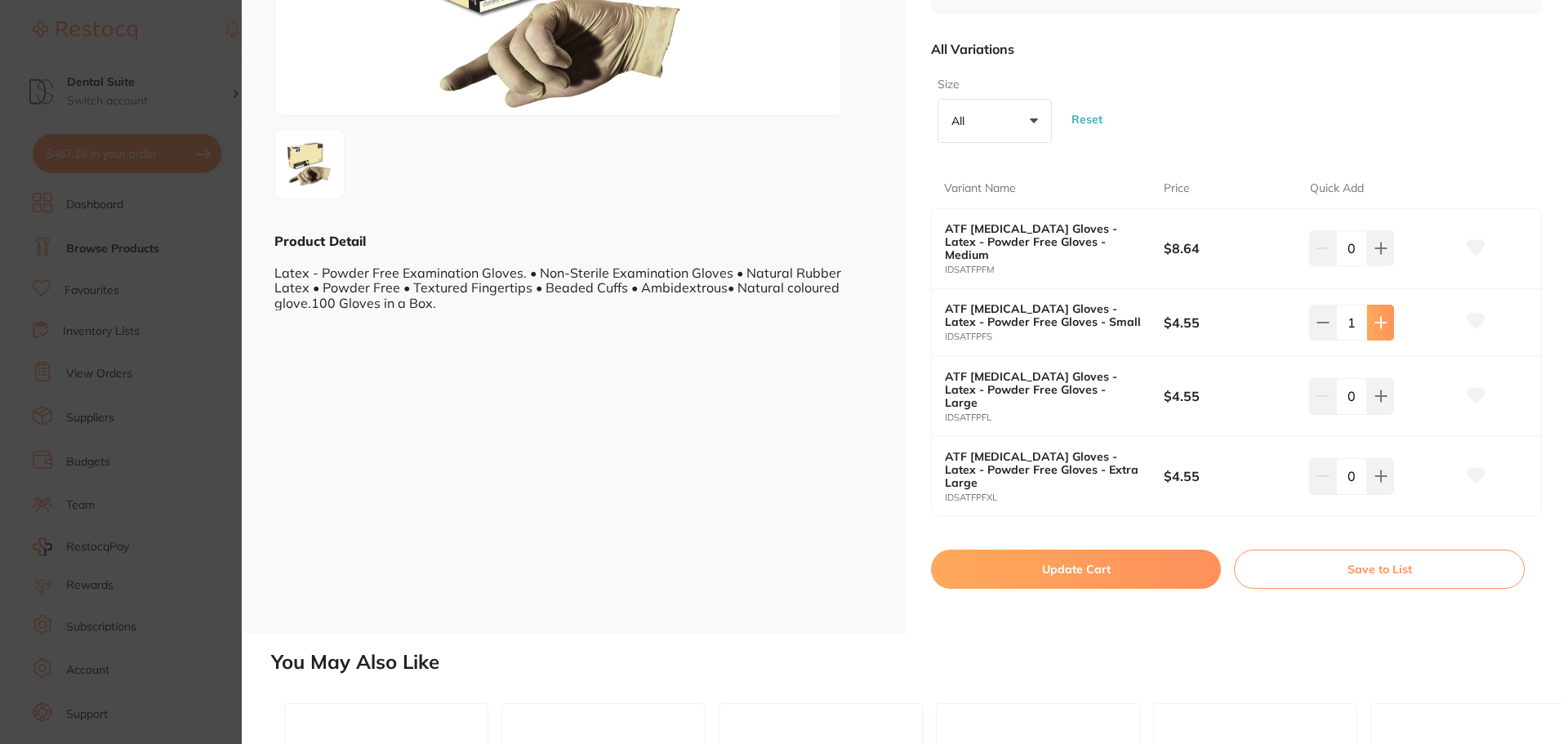
click at [1379, 255] on icon at bounding box center [1381, 248] width 13 height 13
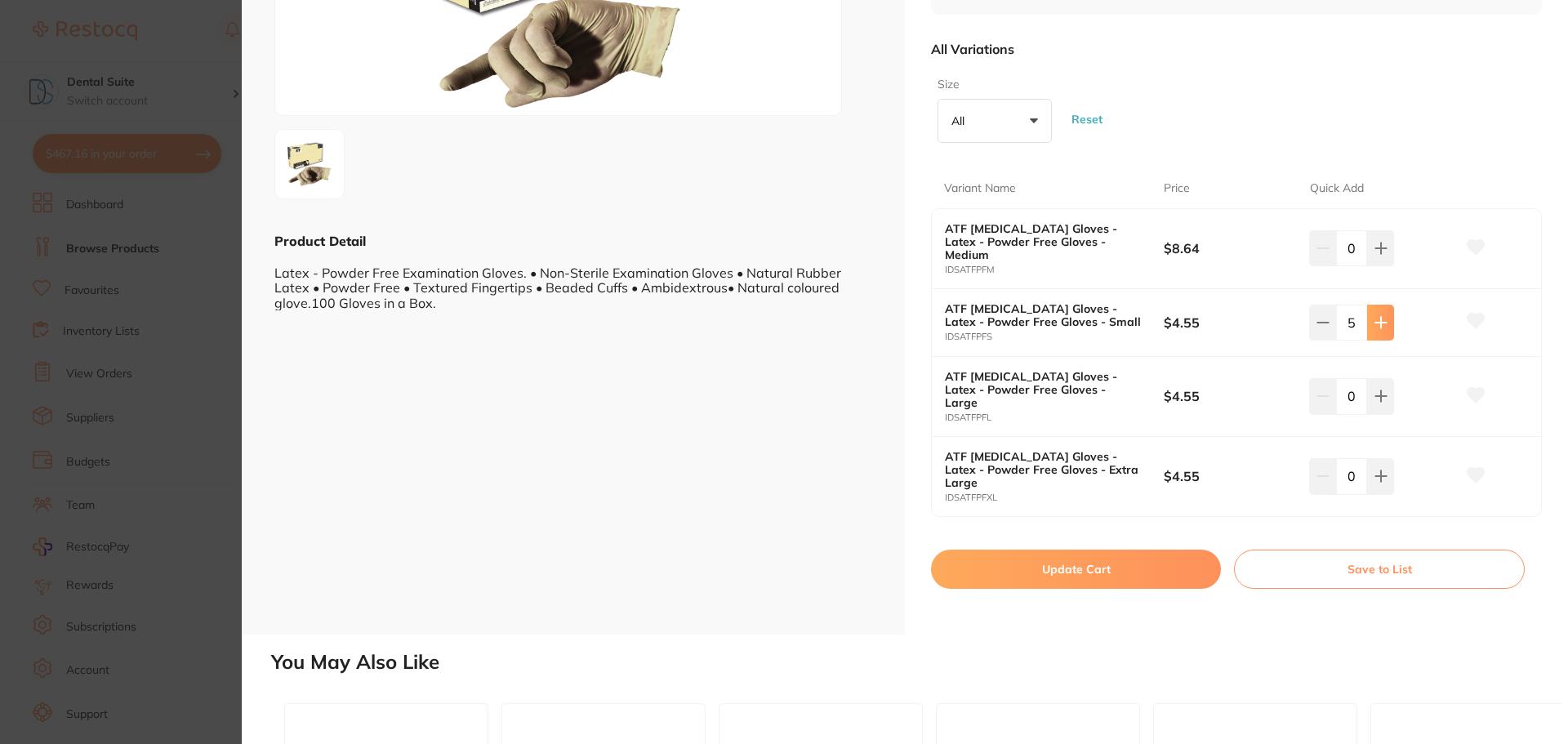
click at [1379, 255] on icon at bounding box center [1381, 248] width 13 height 13
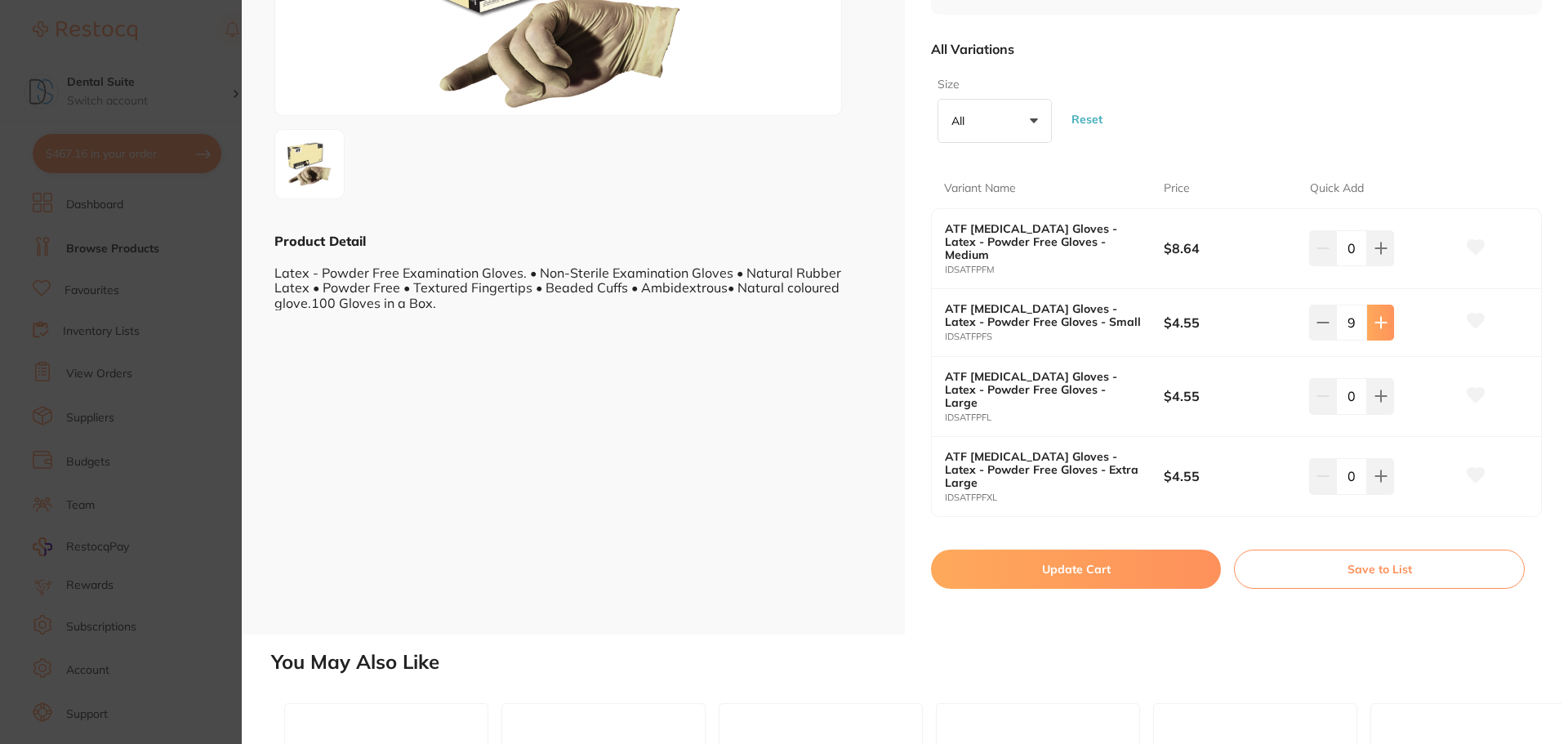
type input "10"
click at [1068, 557] on button "Update Cart" at bounding box center [1075, 568] width 290 height 39
checkbox input "false"
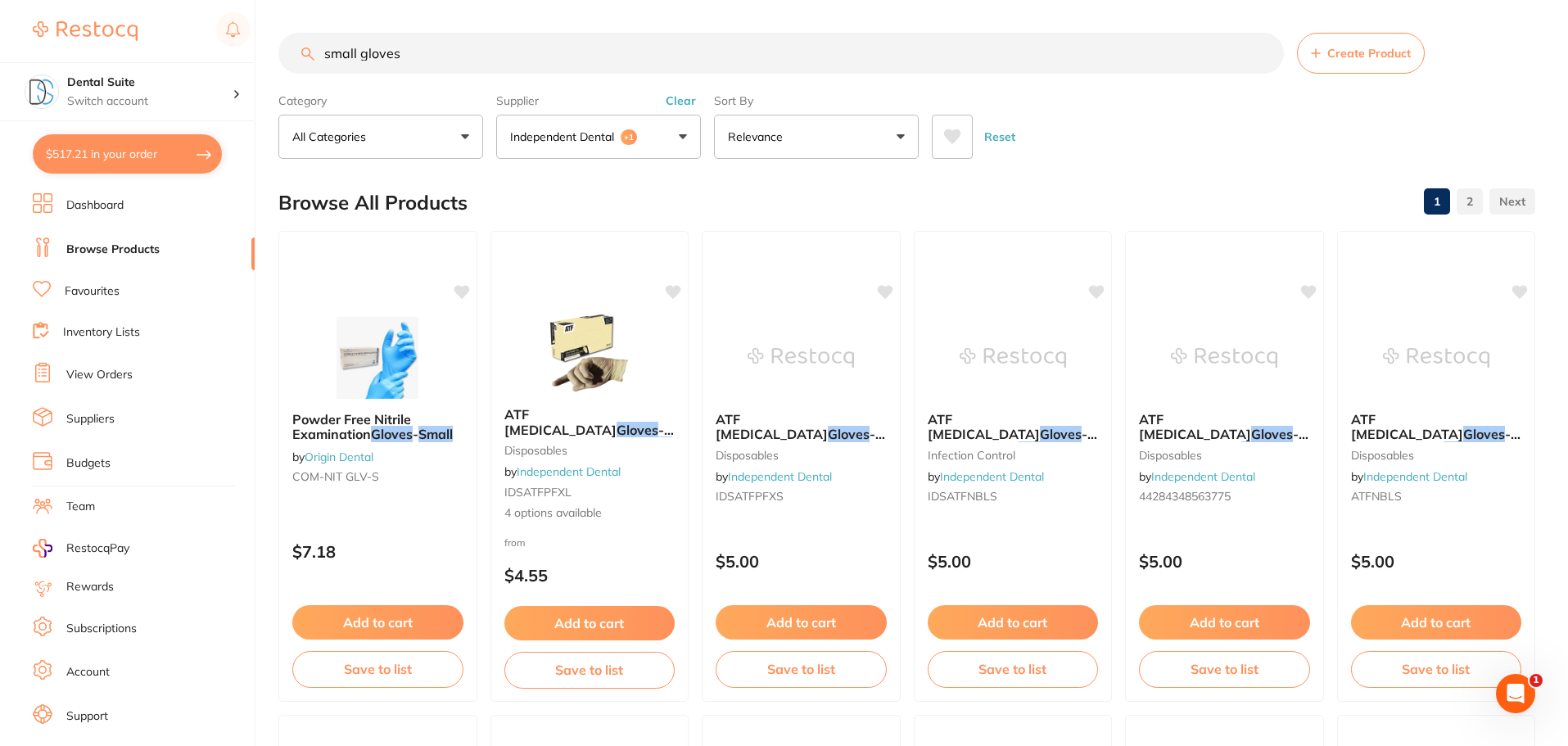
click at [98, 155] on button "$517.21 in your order" at bounding box center [126, 153] width 189 height 39
checkbox input "true"
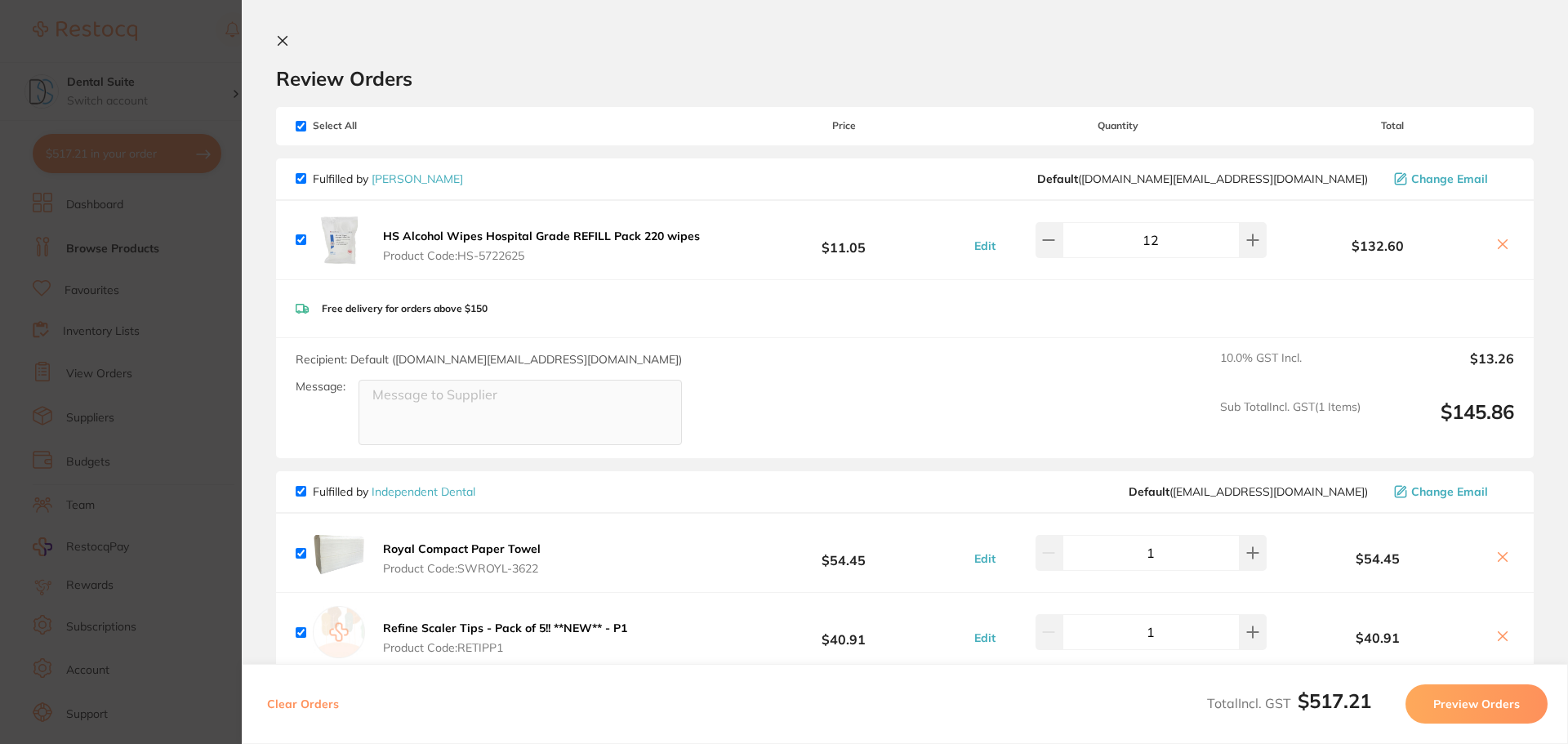
click at [277, 36] on icon at bounding box center [283, 41] width 13 height 13
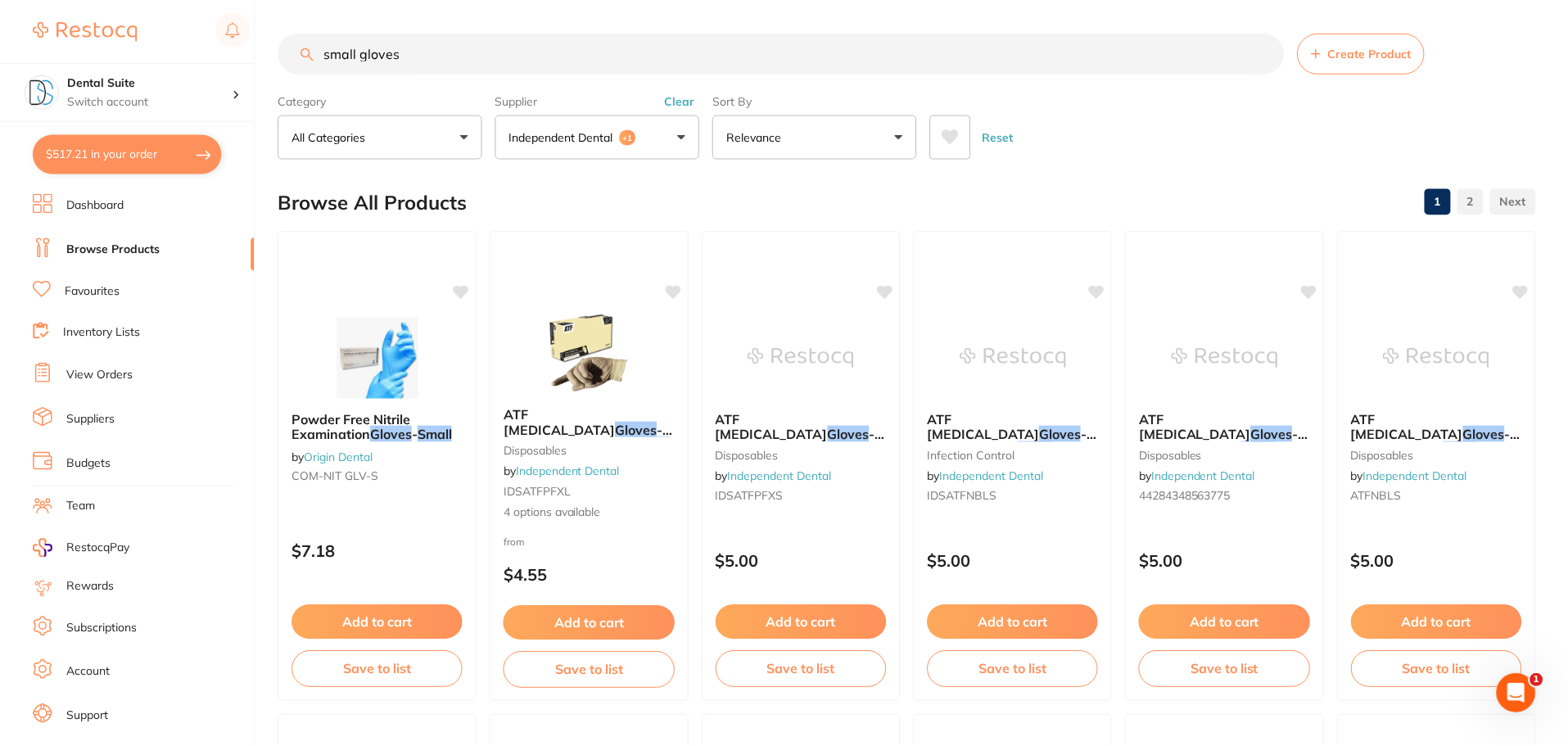
scroll to position [1, 0]
